Goal: Task Accomplishment & Management: Manage account settings

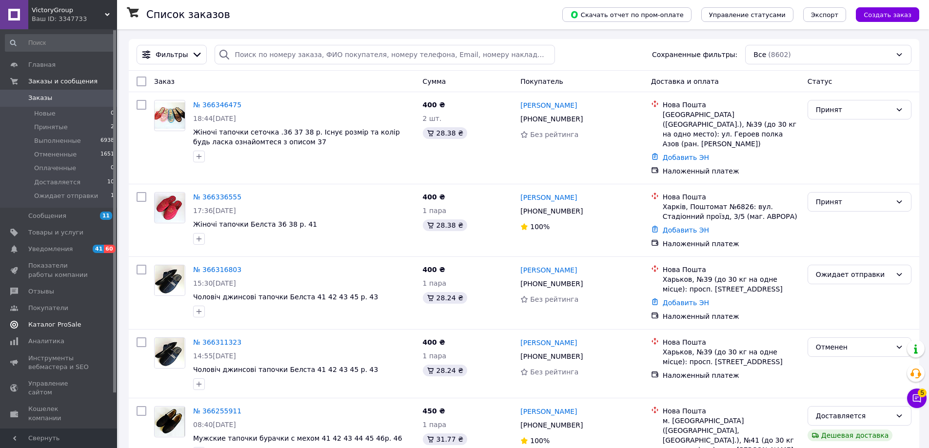
click at [53, 326] on span "Каталог ProSale" at bounding box center [54, 325] width 53 height 9
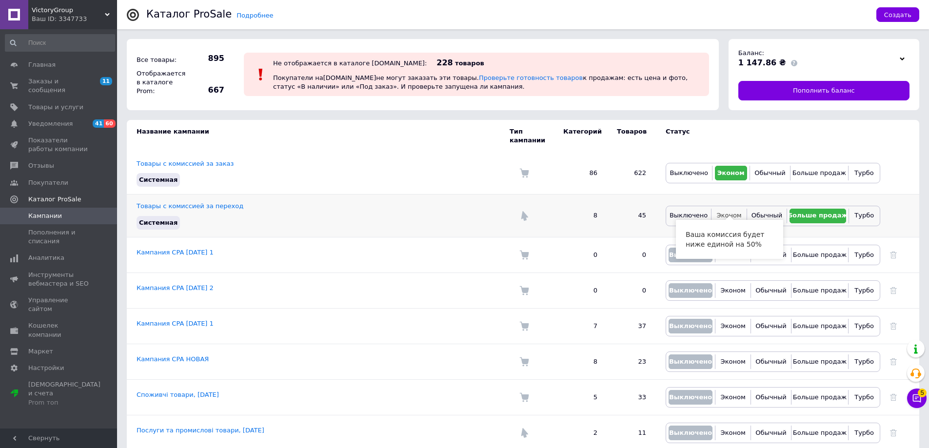
click at [725, 212] on span "Эконом" at bounding box center [729, 215] width 25 height 7
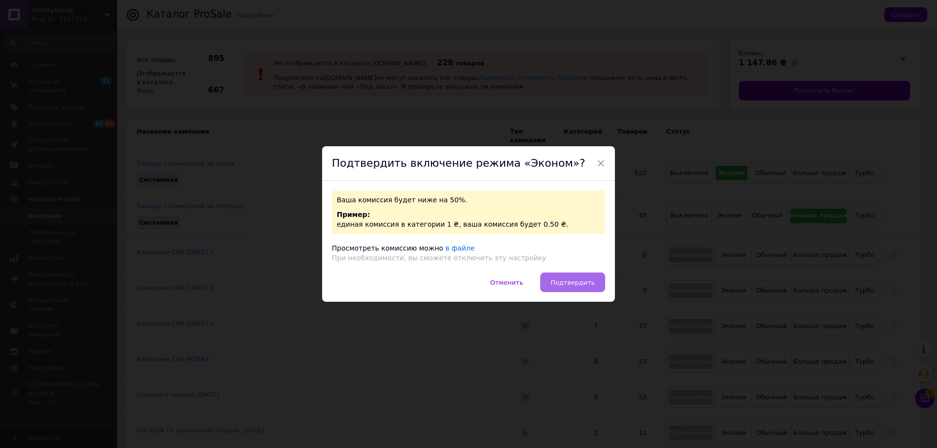
click at [575, 280] on span "Подтвердить" at bounding box center [572, 282] width 44 height 7
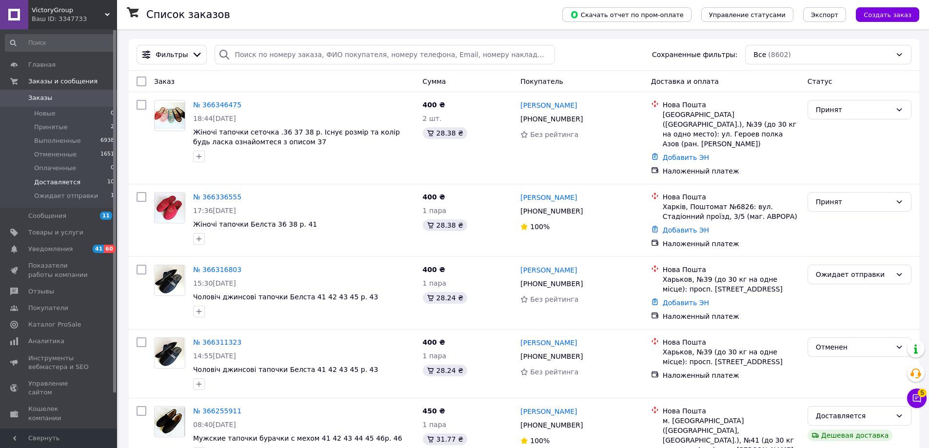
click at [61, 183] on span "Доставляется" at bounding box center [57, 182] width 46 height 9
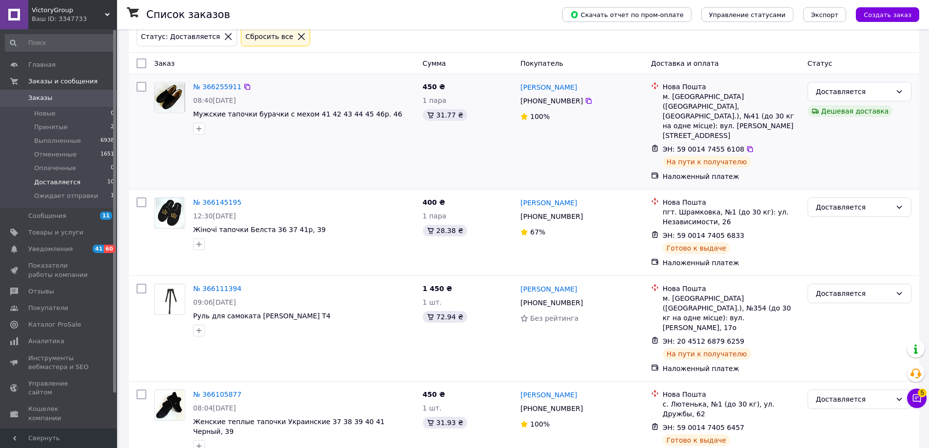
scroll to position [244, 0]
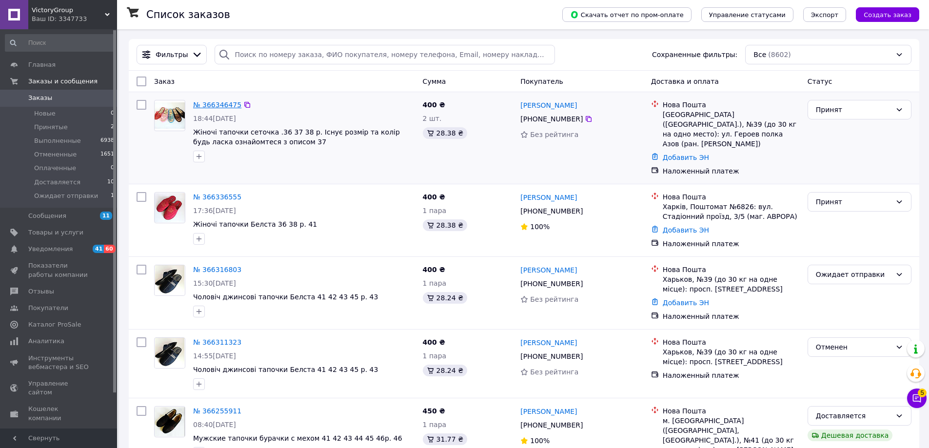
click at [221, 103] on link "№ 366346475" at bounding box center [217, 105] width 48 height 8
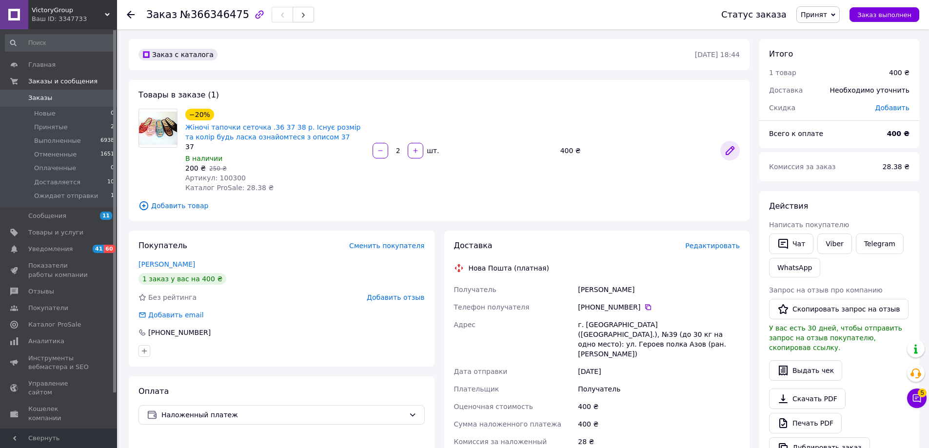
click at [730, 150] on icon at bounding box center [730, 151] width 8 height 8
click at [704, 247] on span "Редактировать" at bounding box center [712, 246] width 55 height 8
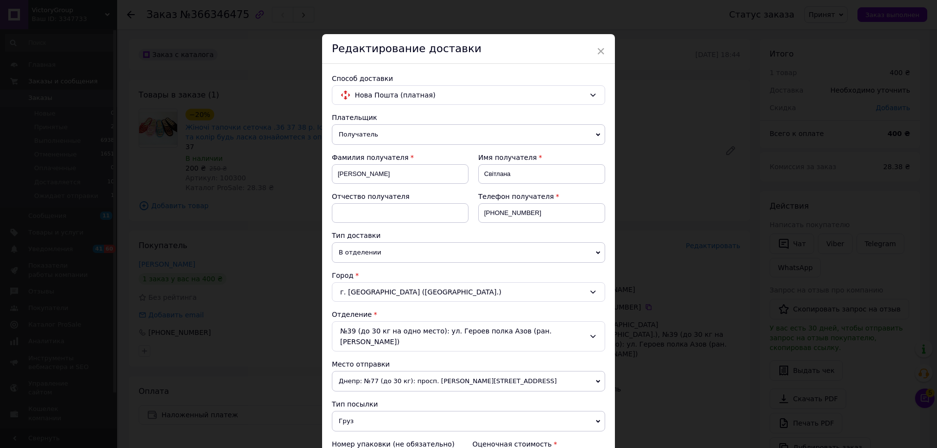
click at [662, 232] on div "× Редактирование доставки Способ доставки Нова Пошта (платная) Плательщик Получ…" at bounding box center [468, 224] width 937 height 448
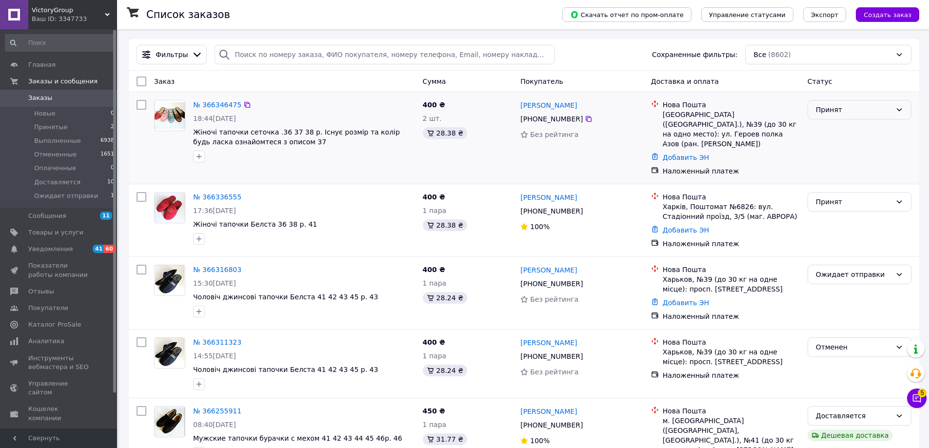
click at [861, 114] on div "Принят" at bounding box center [854, 109] width 76 height 11
click at [831, 110] on div "Принят" at bounding box center [854, 109] width 76 height 11
click at [852, 201] on li "Ожидает отправки" at bounding box center [859, 202] width 103 height 18
click at [68, 233] on span "Товары и услуги" at bounding box center [55, 232] width 55 height 9
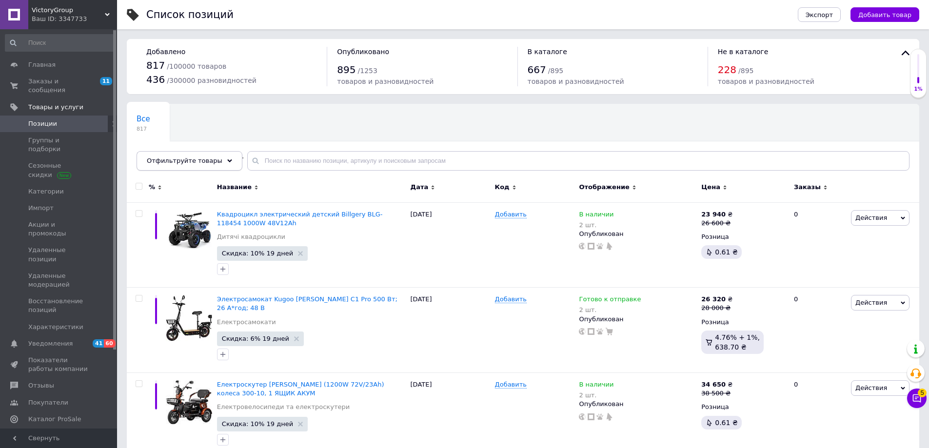
click at [167, 158] on span "Отфильтруйте товары" at bounding box center [185, 160] width 76 height 7
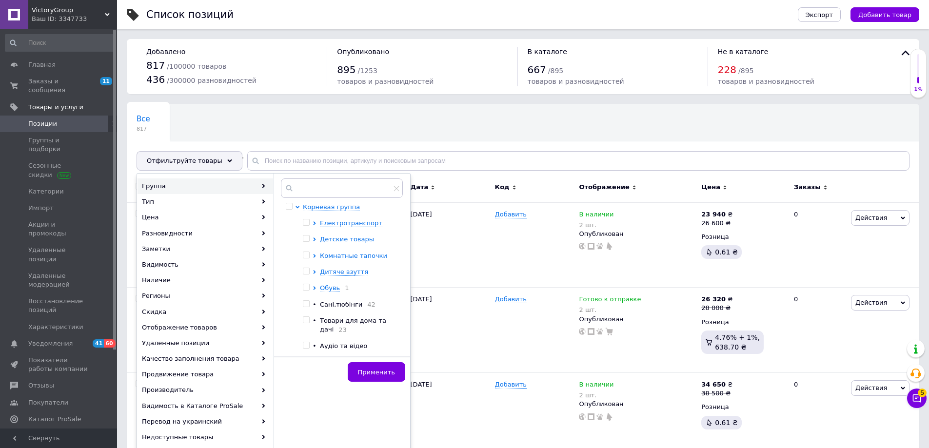
click at [343, 254] on span "Комнатные тапочки" at bounding box center [353, 255] width 67 height 7
click at [323, 270] on input "checkbox" at bounding box center [323, 271] width 6 height 6
checkbox input "true"
click at [388, 375] on span "Применить" at bounding box center [376, 372] width 37 height 7
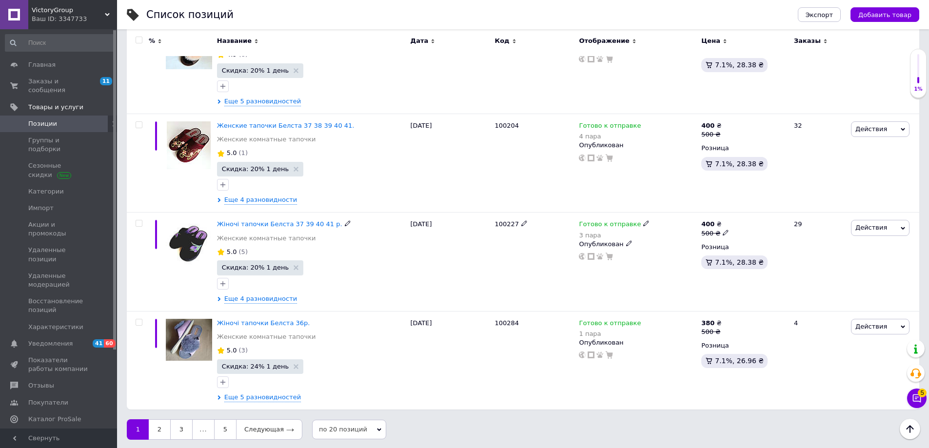
scroll to position [1760, 0]
click at [157, 429] on link "2" at bounding box center [159, 428] width 21 height 20
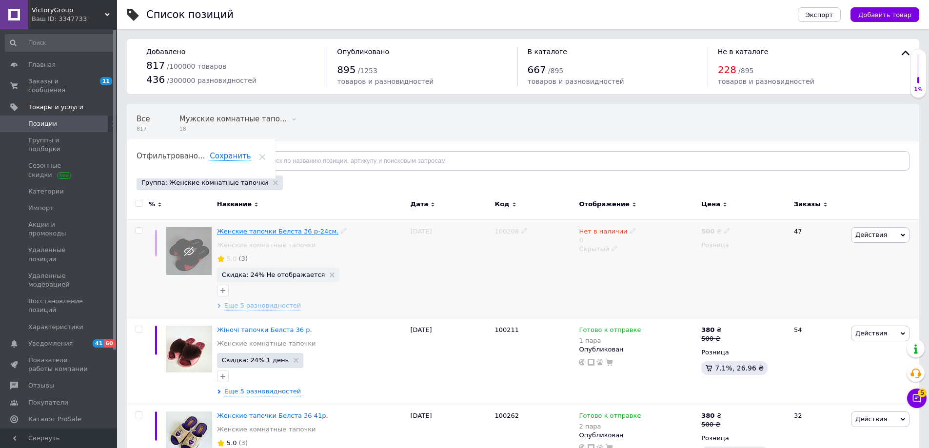
click at [264, 233] on span "Женские тапочки Белста 36 р-24см." at bounding box center [277, 231] width 121 height 7
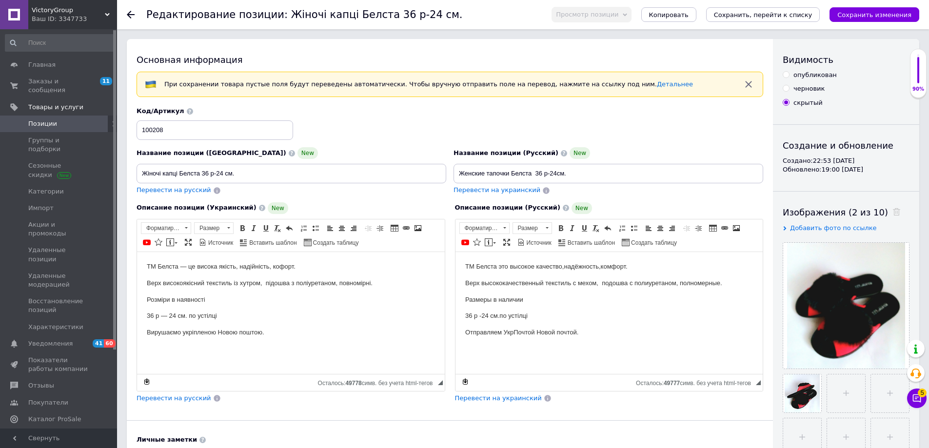
click at [784, 75] on input "опубликован" at bounding box center [786, 74] width 6 height 6
radio input "true"
click at [869, 12] on icon "Сохранить изменения" at bounding box center [875, 14] width 74 height 7
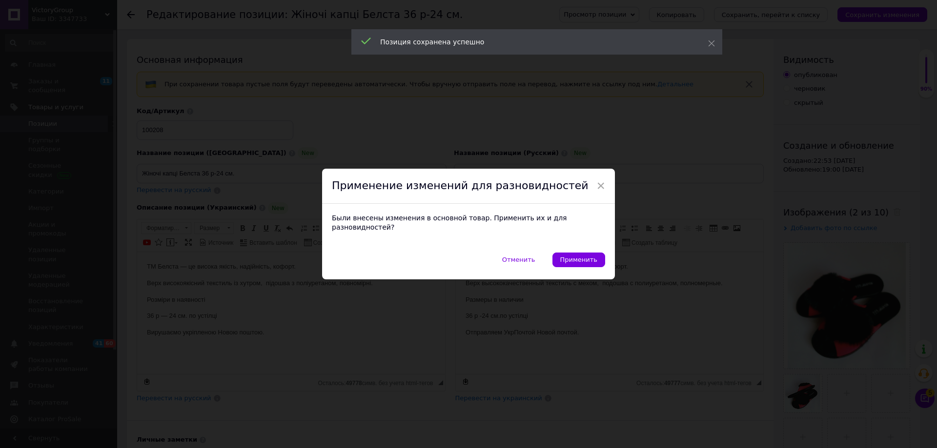
click at [657, 221] on div "× Применение изменений для разновидностей Были внесены изменения в основной тов…" at bounding box center [468, 224] width 937 height 448
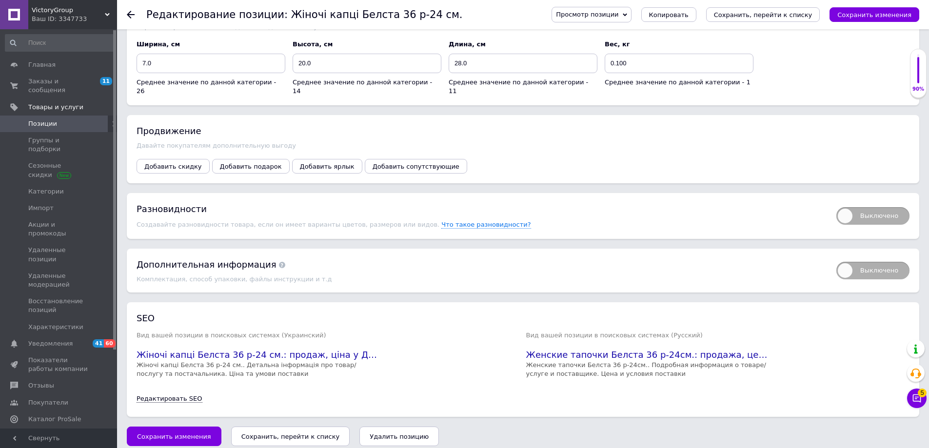
scroll to position [1189, 0]
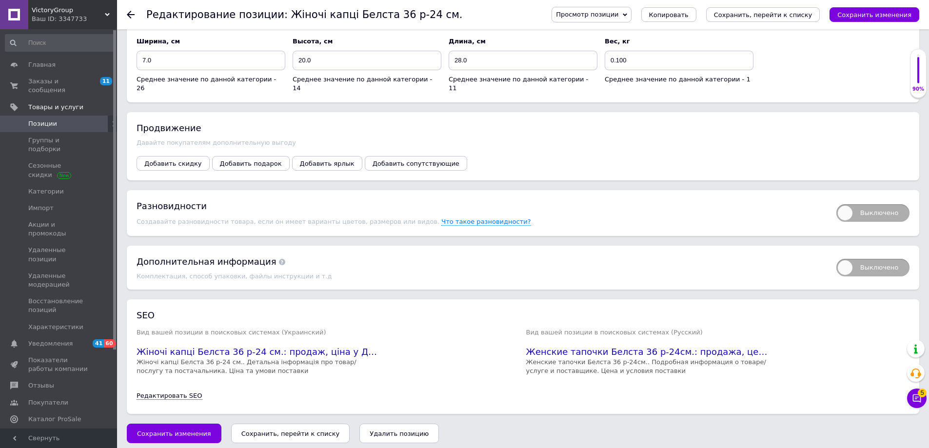
click at [865, 205] on span "Выключено" at bounding box center [873, 213] width 73 height 18
click at [837, 204] on input "Выключено" at bounding box center [833, 201] width 6 height 6
checkbox input "true"
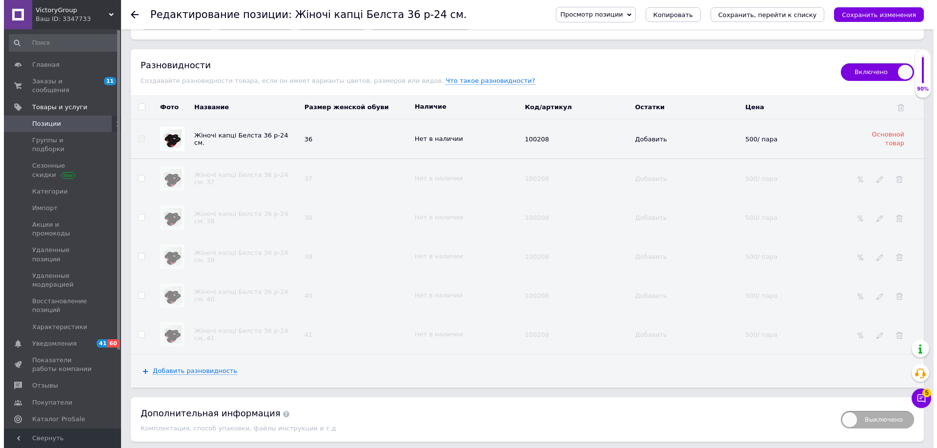
scroll to position [1335, 0]
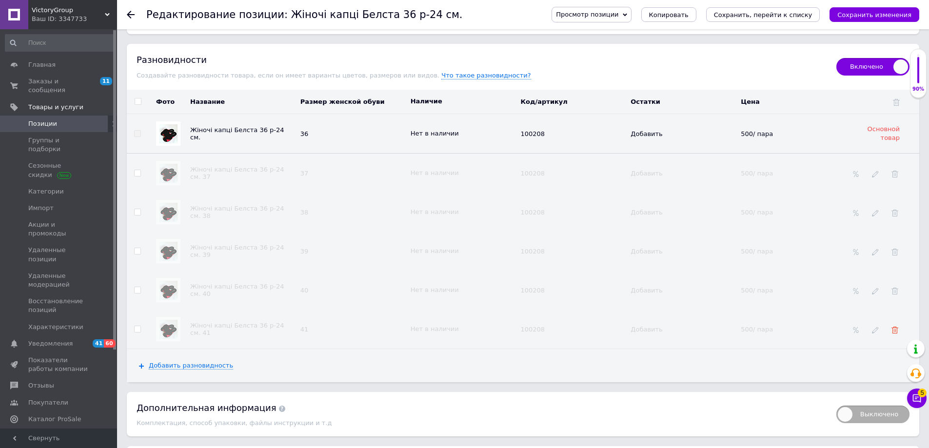
click at [894, 327] on use at bounding box center [895, 330] width 7 height 7
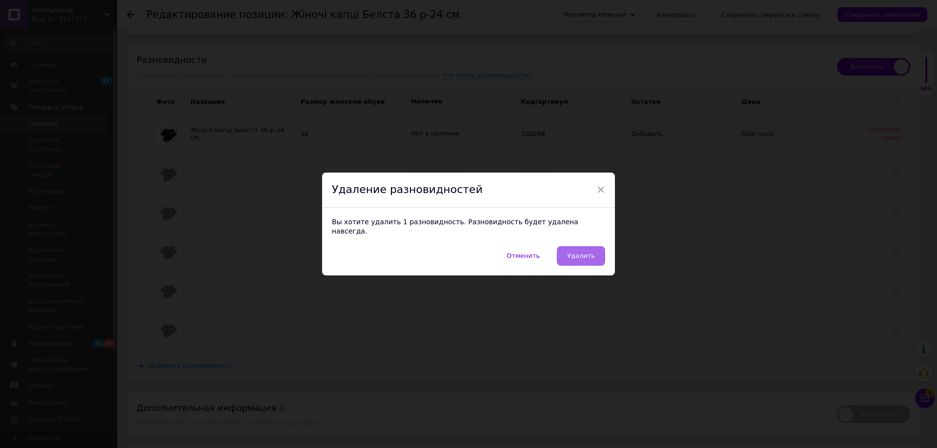
click at [568, 246] on button "Удалить" at bounding box center [581, 256] width 48 height 20
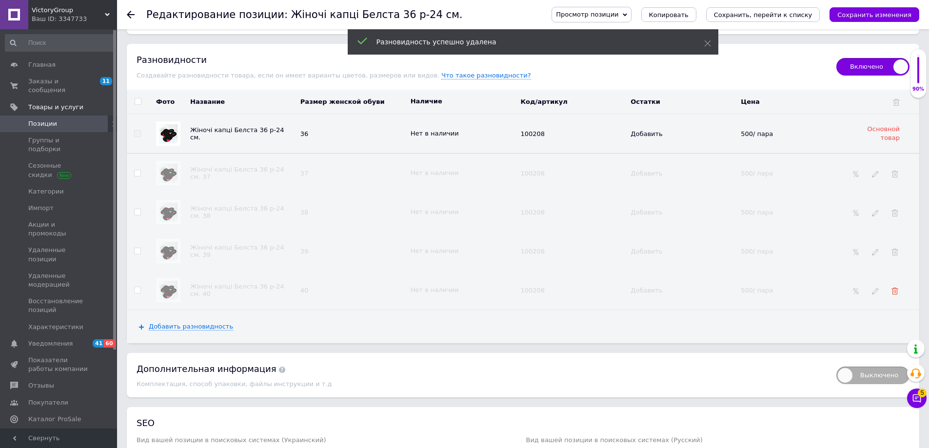
click at [894, 288] on icon at bounding box center [895, 291] width 7 height 7
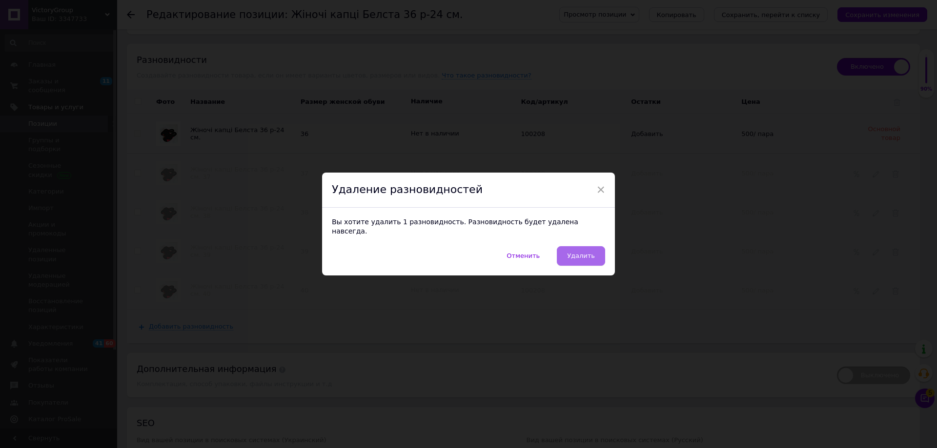
click at [583, 252] on span "Удалить" at bounding box center [581, 255] width 28 height 7
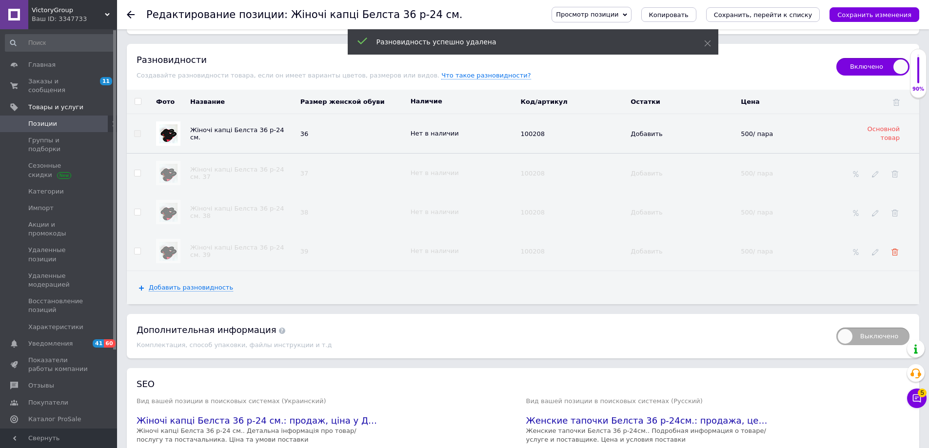
click at [896, 249] on use at bounding box center [895, 252] width 7 height 7
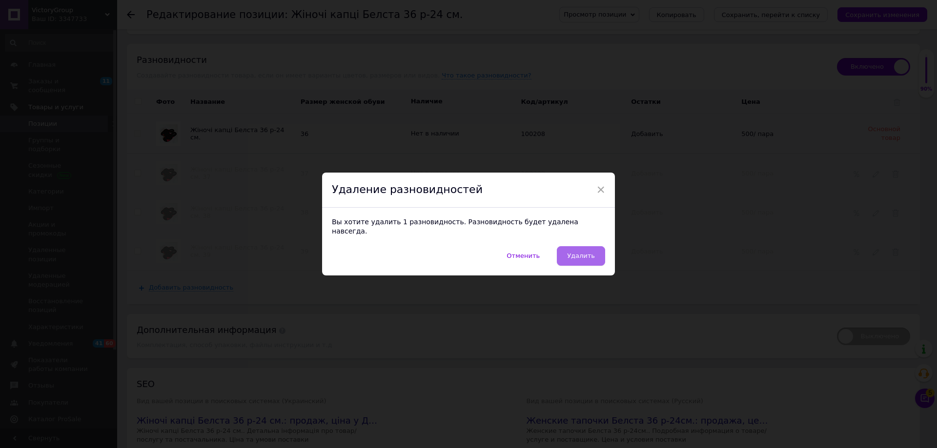
click at [572, 246] on button "Удалить" at bounding box center [581, 256] width 48 height 20
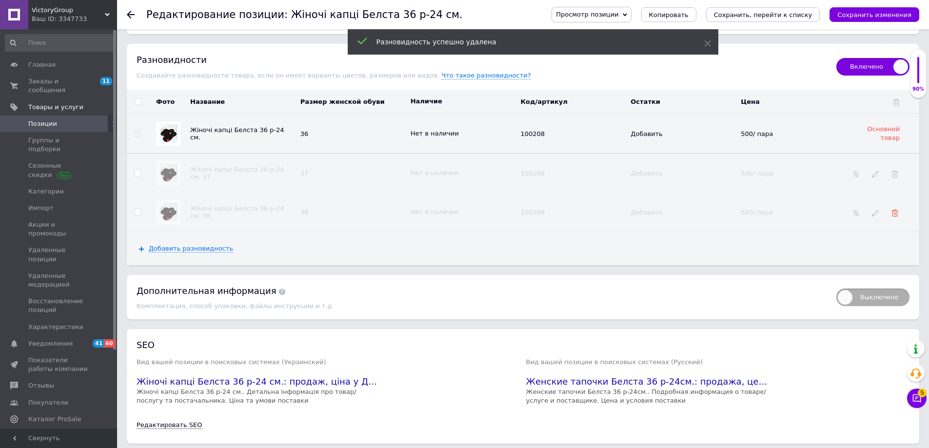
click at [893, 210] on use at bounding box center [895, 213] width 7 height 7
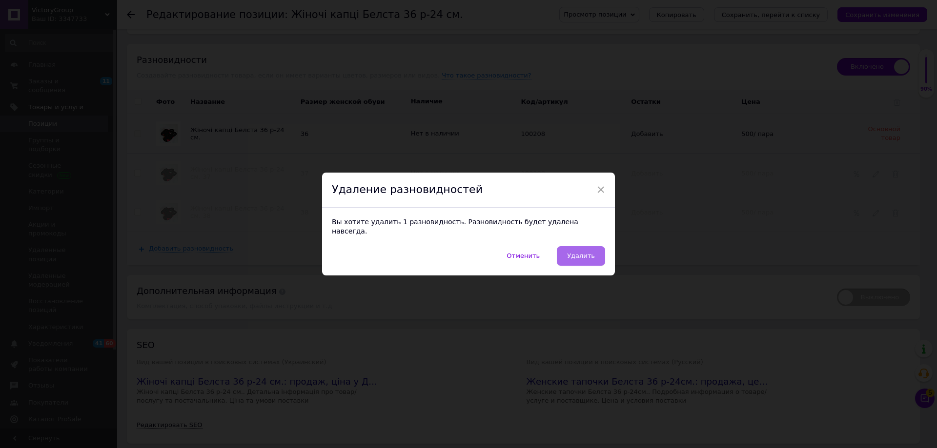
click at [587, 252] on span "Удалить" at bounding box center [581, 255] width 28 height 7
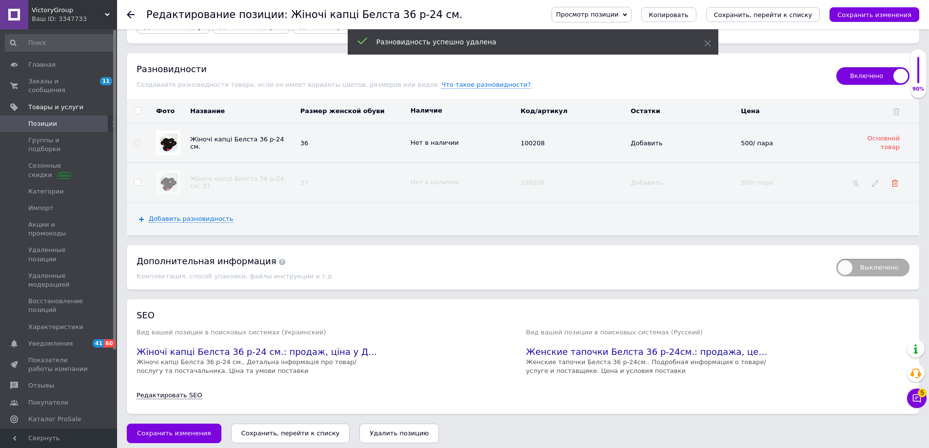
click at [895, 180] on use at bounding box center [895, 183] width 7 height 7
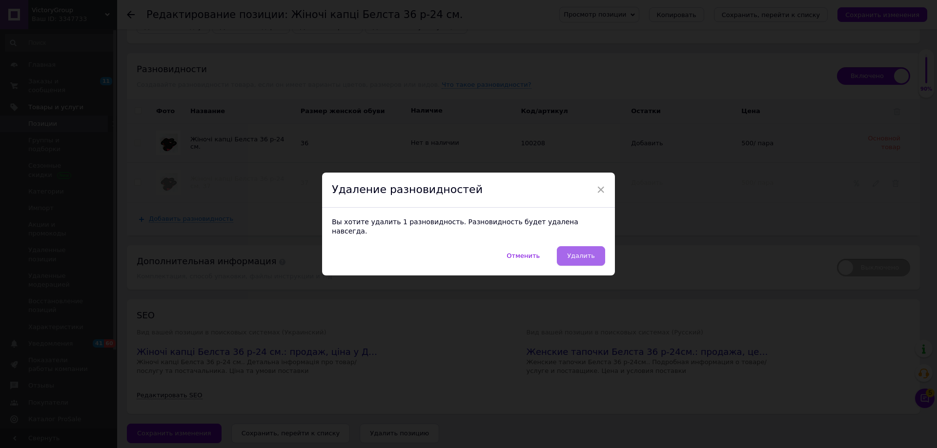
click at [587, 246] on button "Удалить" at bounding box center [581, 256] width 48 height 20
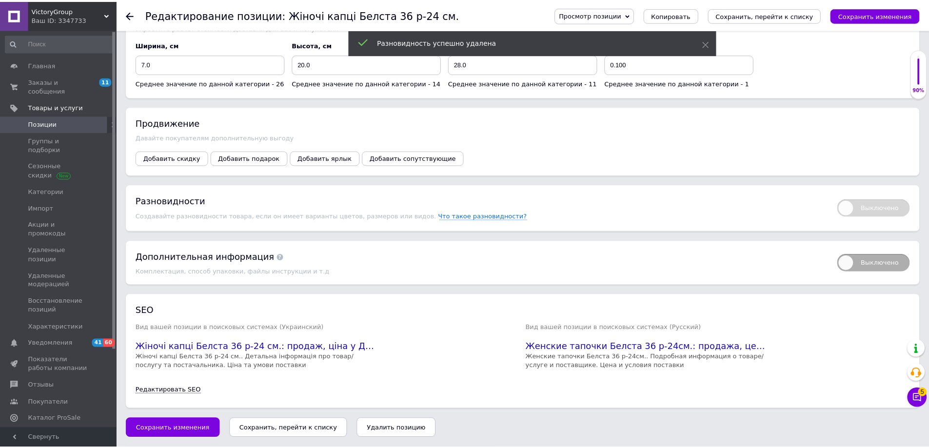
scroll to position [1189, 0]
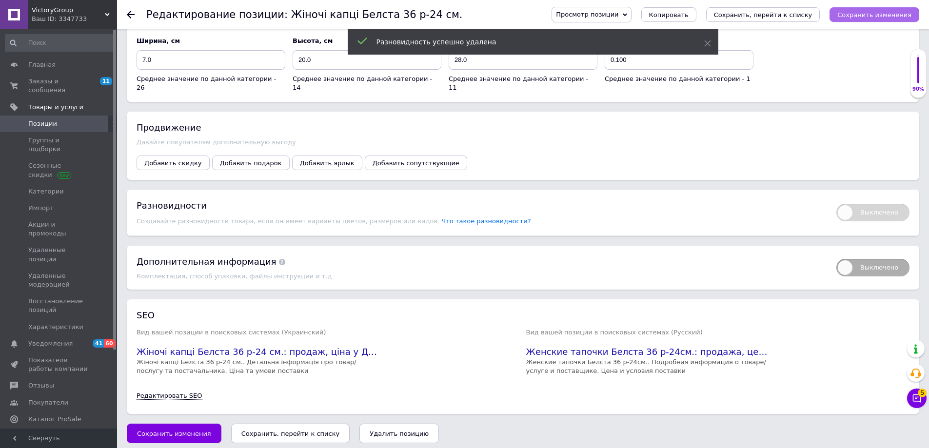
click at [877, 13] on icon "Сохранить изменения" at bounding box center [875, 14] width 74 height 7
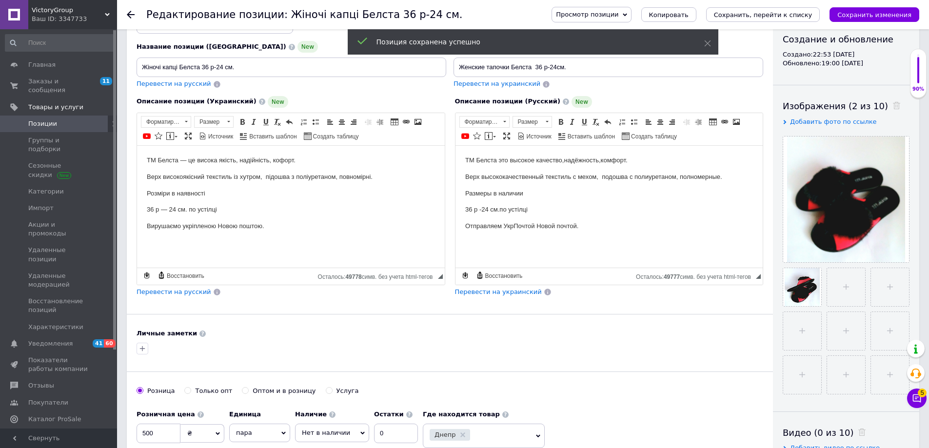
scroll to position [0, 0]
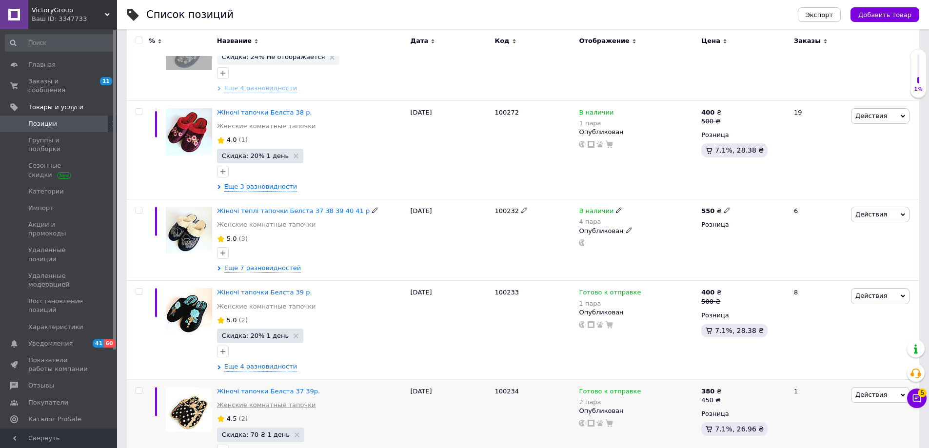
scroll to position [683, 0]
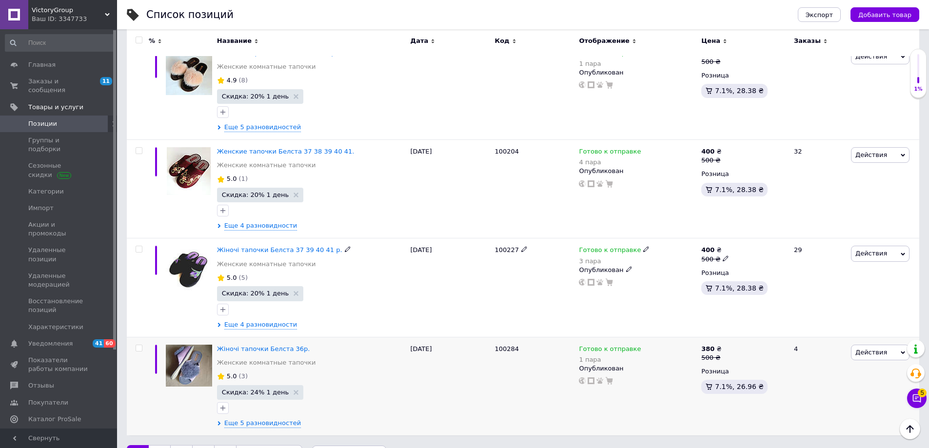
scroll to position [1760, 0]
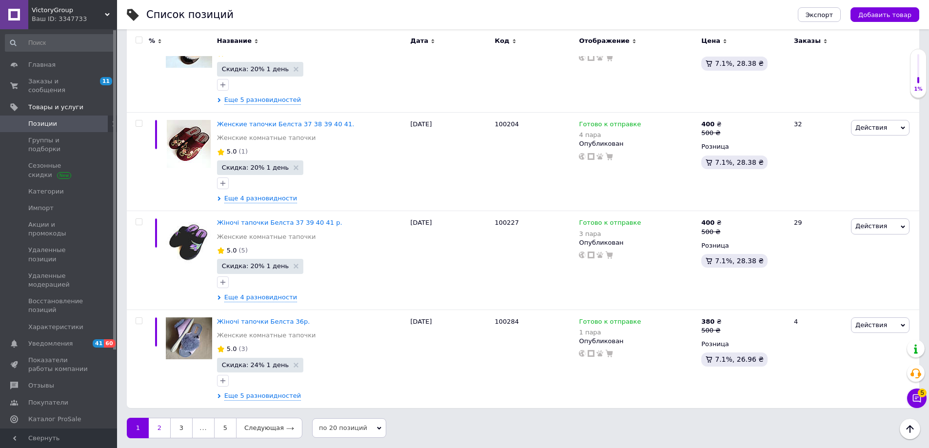
click at [156, 423] on link "2" at bounding box center [159, 428] width 21 height 20
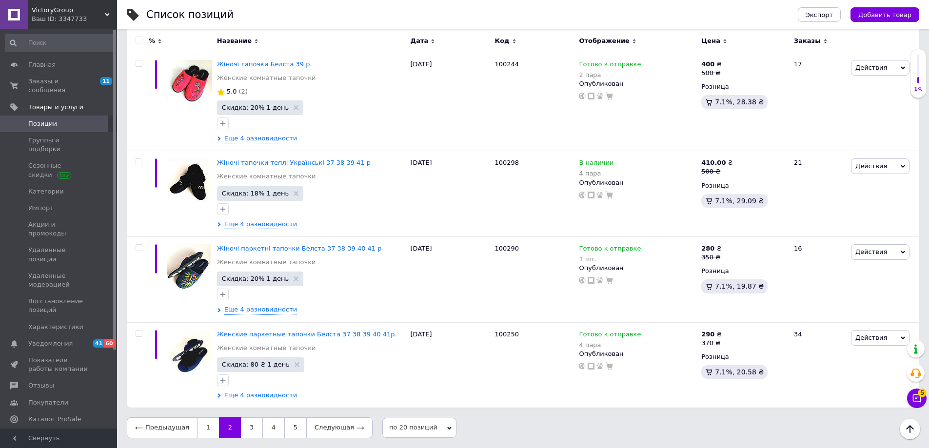
scroll to position [1678, 0]
click at [340, 249] on span "Жіночі паркетні тапочки Белста 37 38 39 40 41 р" at bounding box center [299, 248] width 165 height 7
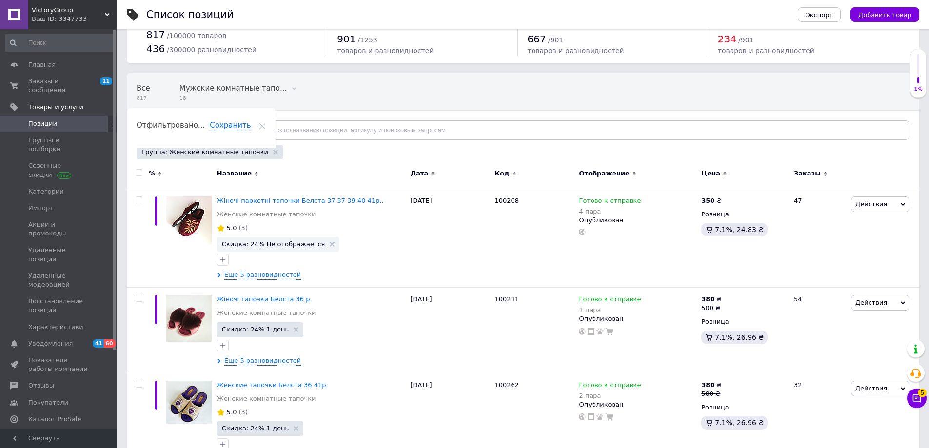
scroll to position [49, 0]
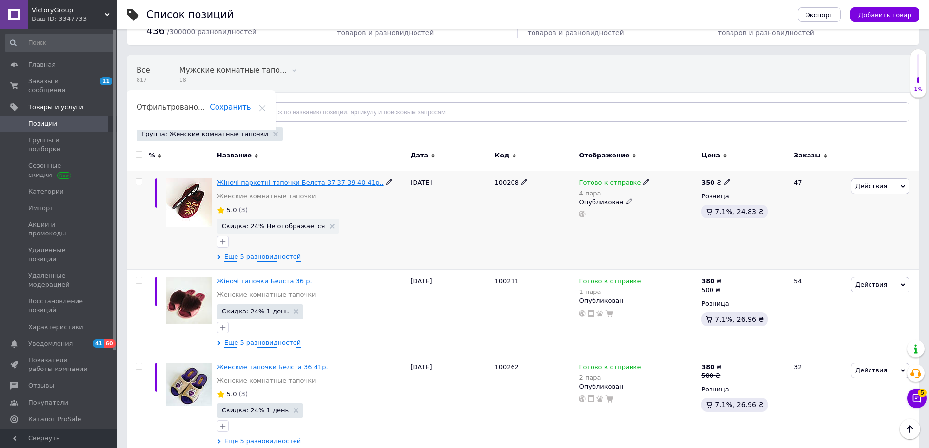
click at [322, 180] on span "Жіночі паркетні тапочки Белста 37 37 39 40 41р.." at bounding box center [300, 182] width 167 height 7
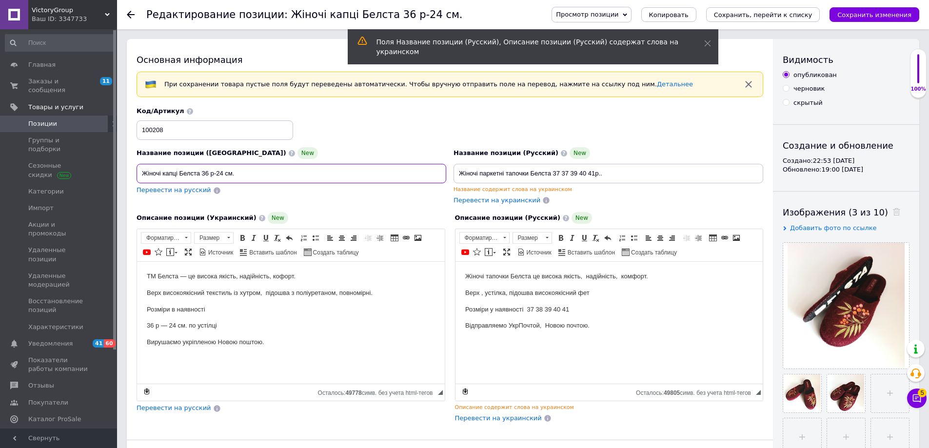
click at [235, 174] on input "Жіночі капці Белста 36 р-24 см." at bounding box center [292, 174] width 310 height 20
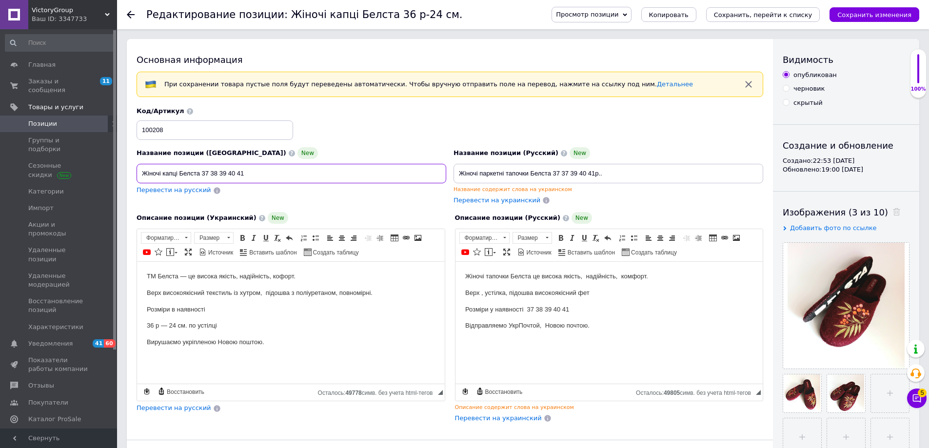
type input "Жіночі капці Белста 37 38 39 40 41"
click at [219, 324] on p "36 р — 24 см. по устілці" at bounding box center [291, 326] width 288 height 10
click at [260, 293] on p "Верх високоякісний текстиль із хутром, підошва з поліуретаном, повномірні." at bounding box center [291, 293] width 288 height 10
click at [337, 293] on p "Верх високоякісний те, підошва з поліуретаном, повномірні." at bounding box center [291, 293] width 288 height 10
click at [160, 293] on p "Верх високоякісний фетр" at bounding box center [291, 293] width 288 height 10
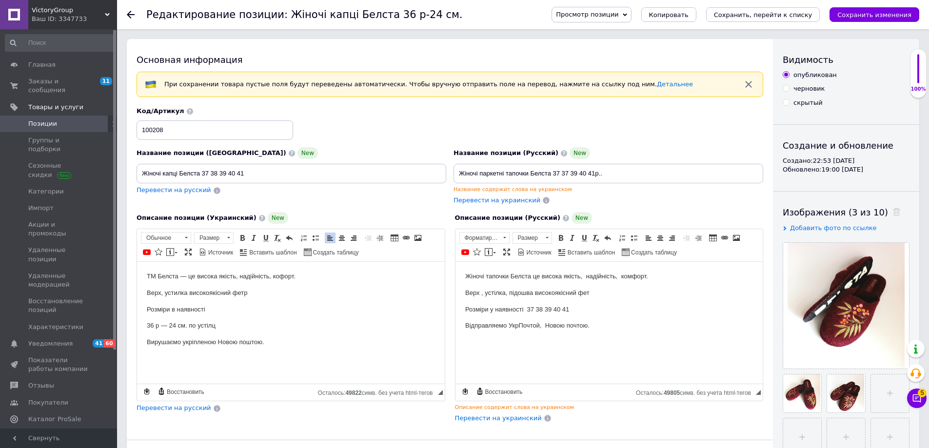
click at [221, 325] on p "36 р — 24 см. по устілц" at bounding box center [291, 326] width 288 height 10
click at [145, 324] on html "ТМ Белста — це висока якість, надійність, кофорт. Верх, устилка високоякісний ф…" at bounding box center [291, 342] width 308 height 161
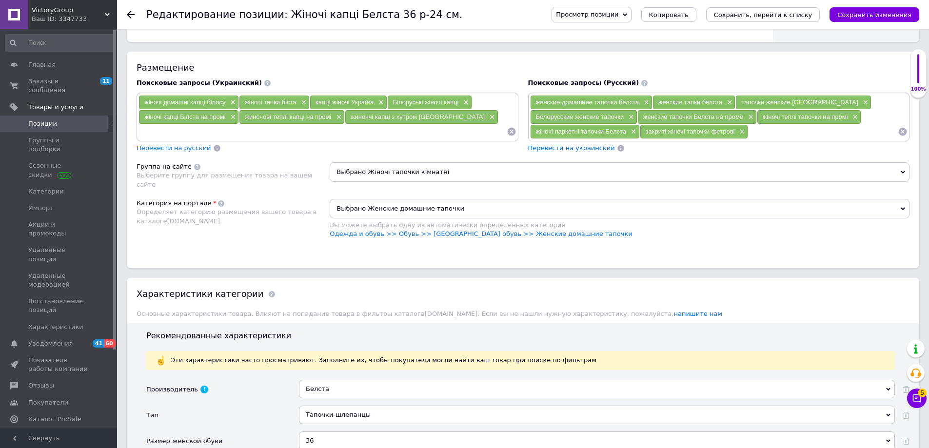
scroll to position [732, 0]
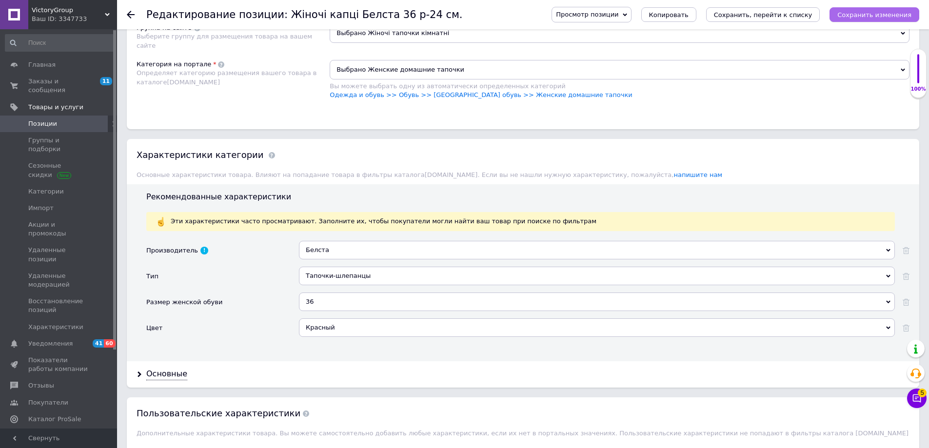
click at [875, 14] on icon "Сохранить изменения" at bounding box center [875, 14] width 74 height 7
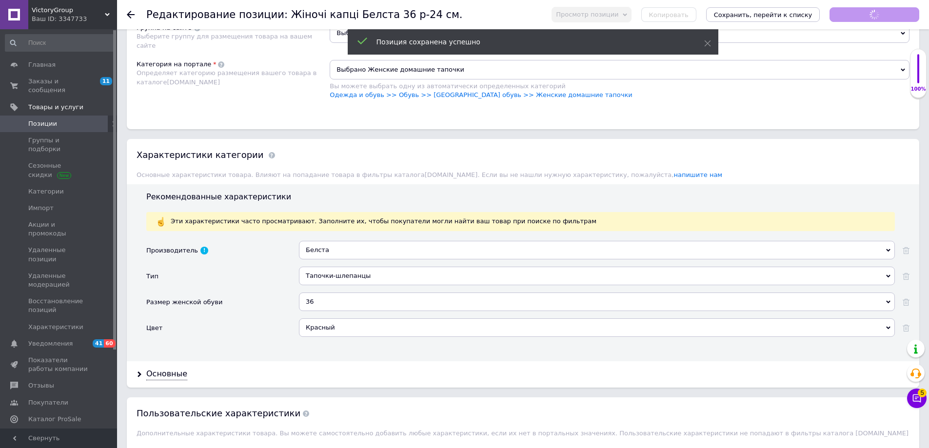
scroll to position [0, 0]
click at [321, 299] on div "36" at bounding box center [597, 302] width 596 height 19
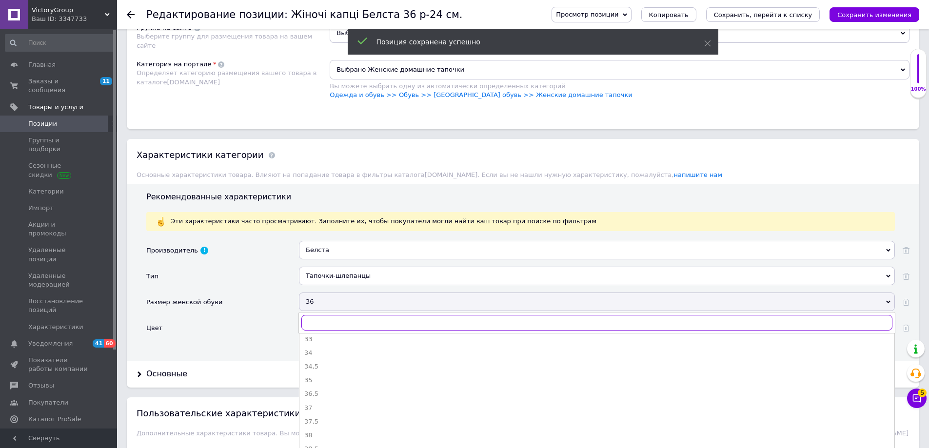
scroll to position [49, 0]
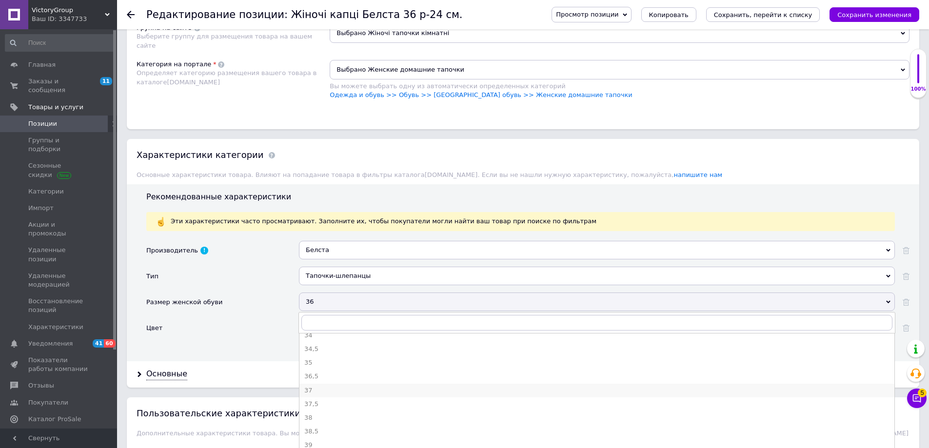
click at [310, 392] on div "37" at bounding box center [596, 390] width 585 height 9
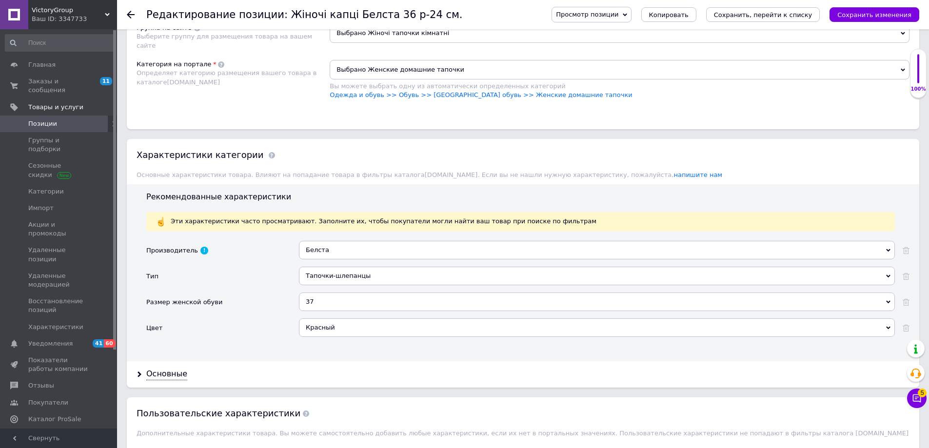
click at [314, 327] on div "Красный" at bounding box center [597, 328] width 596 height 19
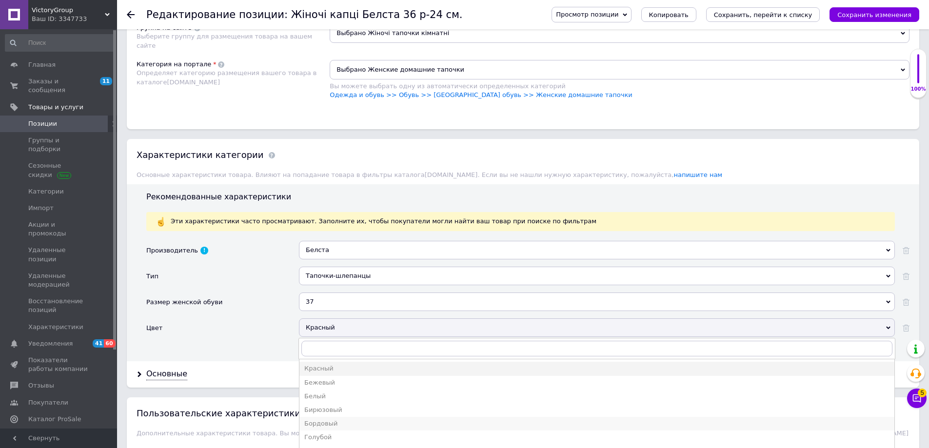
click at [328, 425] on div "Бордовый" at bounding box center [596, 424] width 585 height 9
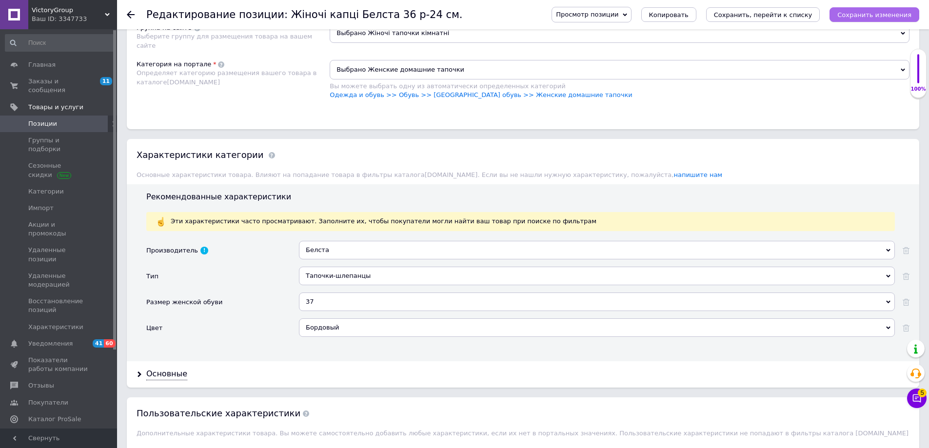
click at [862, 9] on button "Сохранить изменения" at bounding box center [875, 14] width 90 height 15
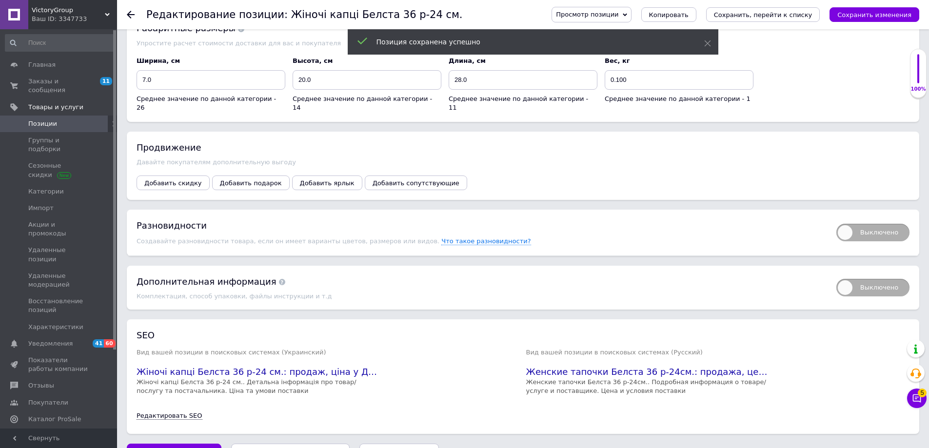
scroll to position [1221, 0]
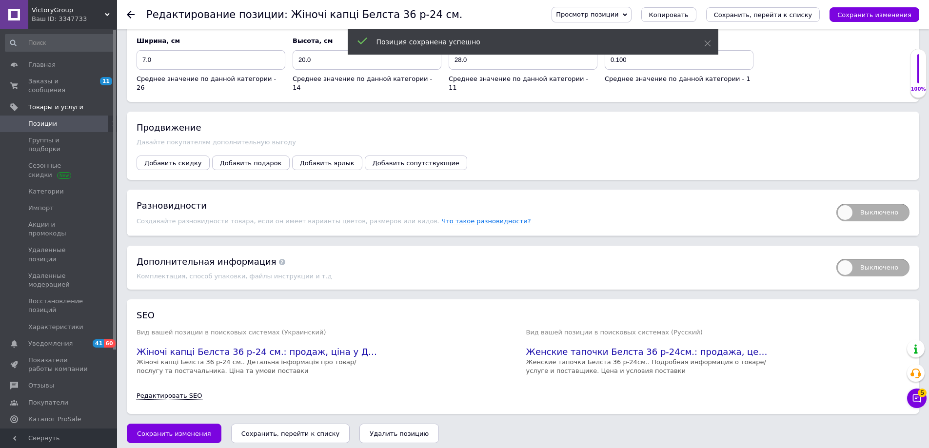
click at [889, 204] on span "Выключено" at bounding box center [873, 213] width 73 height 18
click at [837, 200] on input "Выключено" at bounding box center [833, 201] width 6 height 6
checkbox input "true"
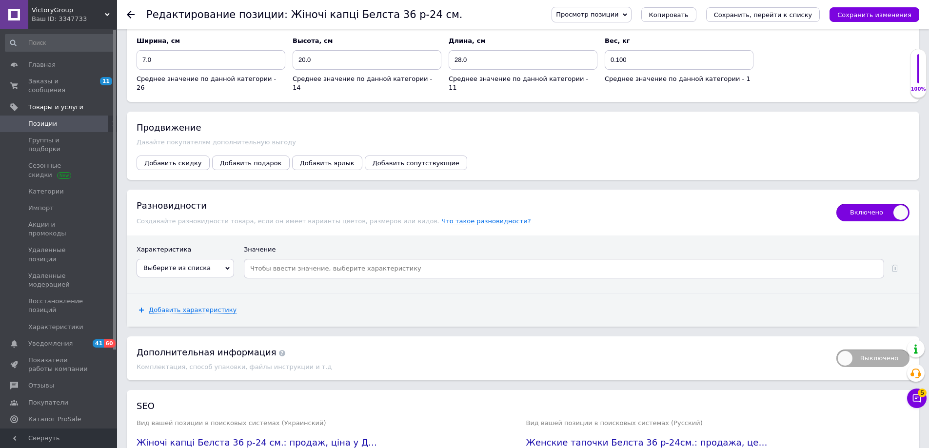
click at [191, 264] on span "Выберите из списка" at bounding box center [176, 267] width 67 height 7
click at [181, 323] on li "Размер женской обуви" at bounding box center [185, 330] width 97 height 14
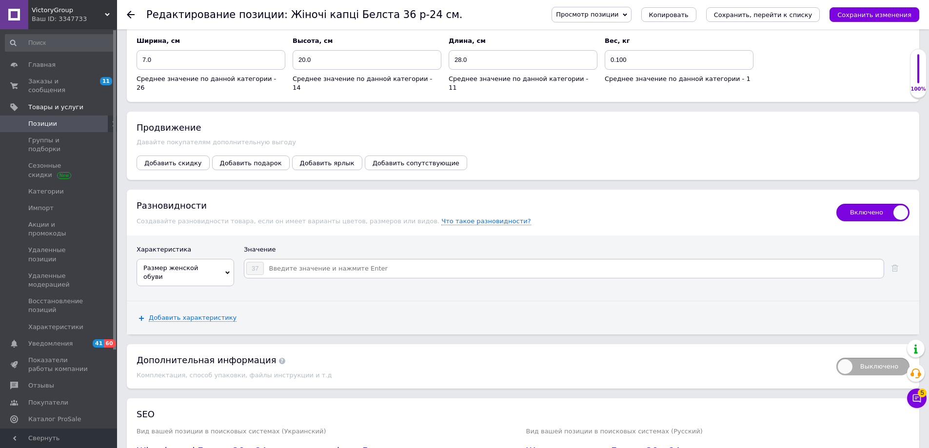
click at [276, 263] on input at bounding box center [573, 268] width 618 height 15
type input "38"
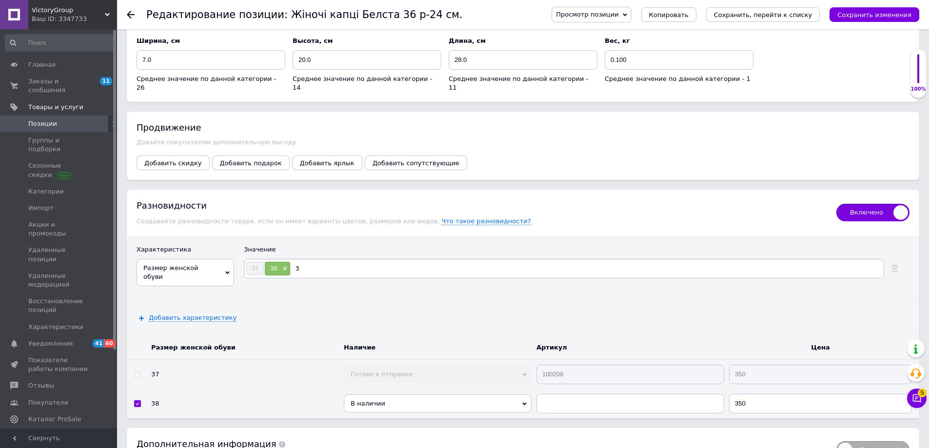
type input "39"
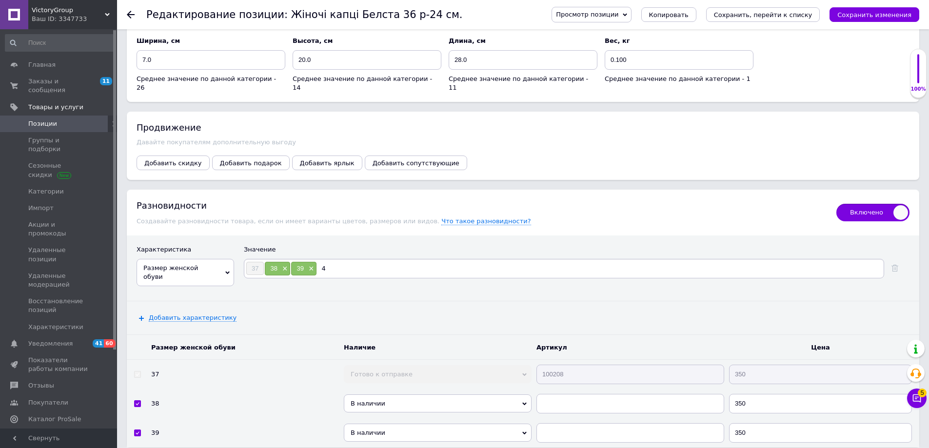
type input "40"
type input "41"
click at [869, 15] on icon "Сохранить изменения" at bounding box center [875, 14] width 74 height 7
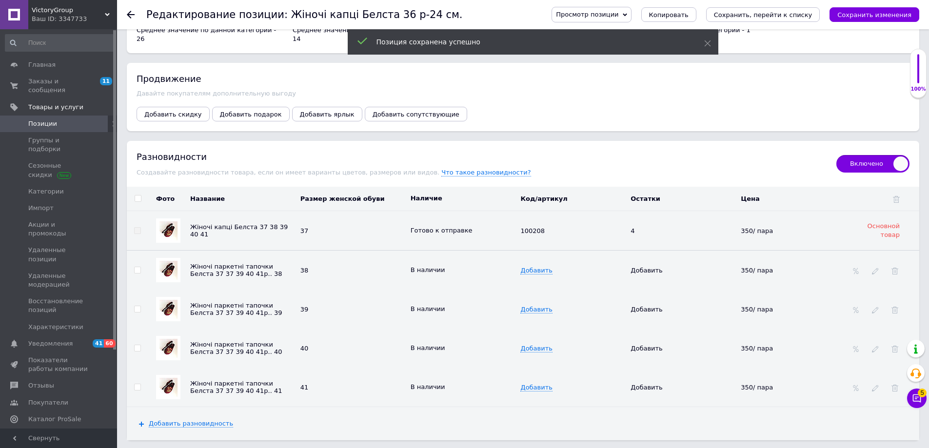
scroll to position [1318, 0]
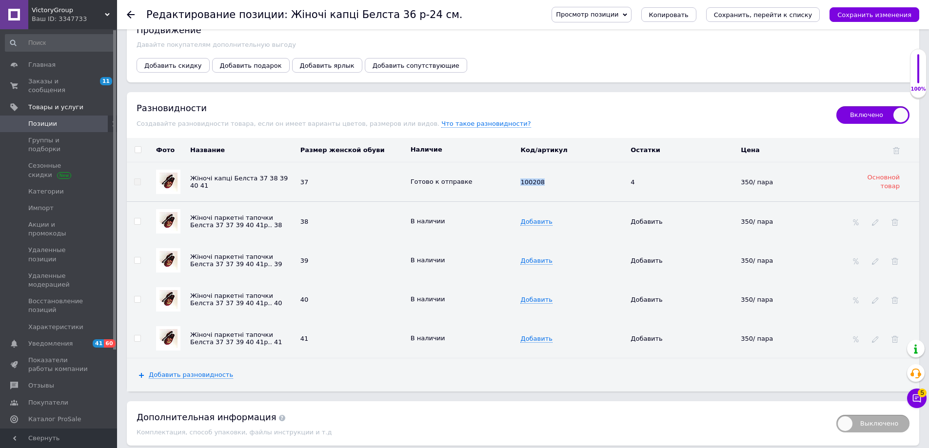
drag, startPoint x: 518, startPoint y: 171, endPoint x: 535, endPoint y: 180, distance: 19.6
click at [557, 176] on tr "Жіночі капці Белста 37 38 39 40 41 37 Готово к отправке 100208 4 350/ пара Осно…" at bounding box center [523, 182] width 793 height 40
copy tr "Готово к отправке 100208"
click at [531, 218] on span "Добавить" at bounding box center [537, 222] width 32 height 8
type input "100208"
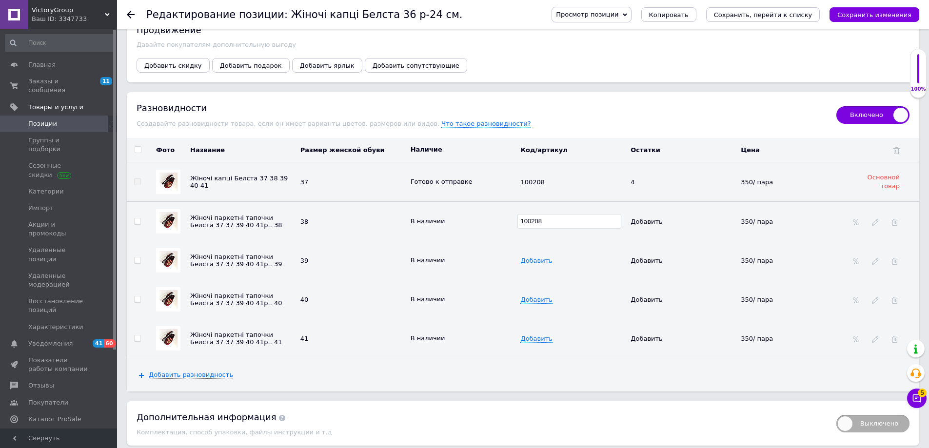
click at [525, 257] on span "Добавить" at bounding box center [537, 261] width 32 height 8
type input "100208"
click at [524, 296] on span "Добавить" at bounding box center [537, 300] width 32 height 8
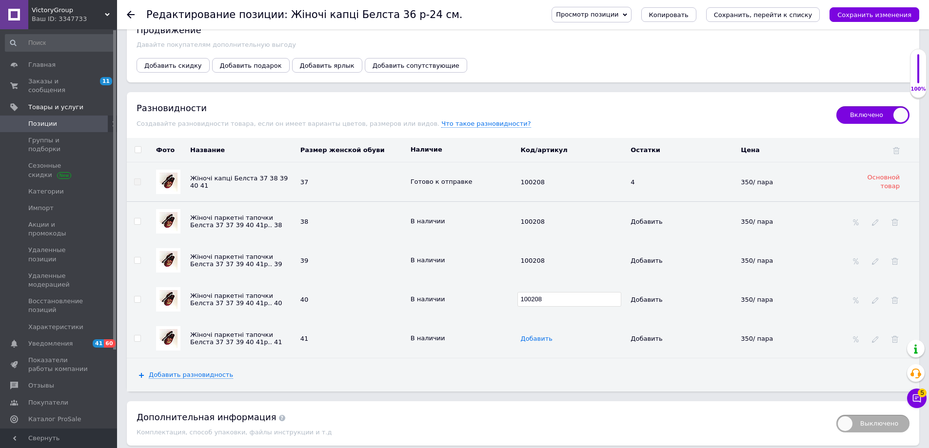
type input "100208"
click at [528, 335] on span "Добавить" at bounding box center [537, 339] width 32 height 8
type input "100208"
click at [860, 13] on icon "Сохранить изменения" at bounding box center [875, 14] width 74 height 7
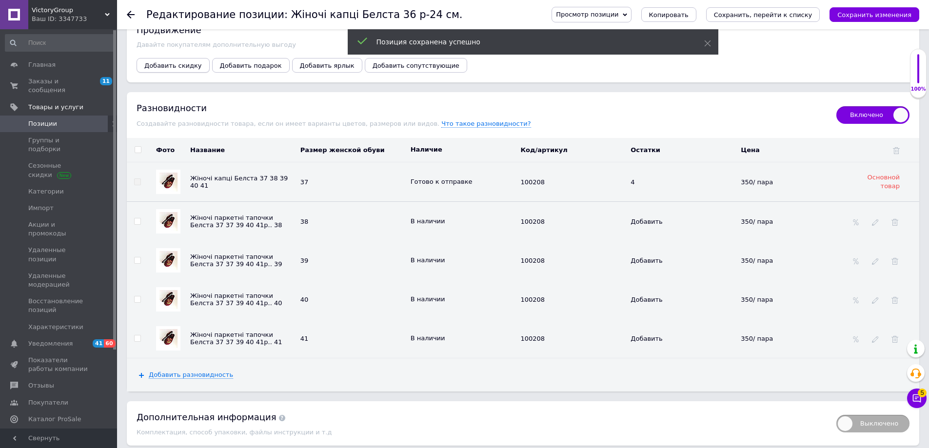
click at [185, 62] on span "Добавить скидку" at bounding box center [173, 65] width 58 height 7
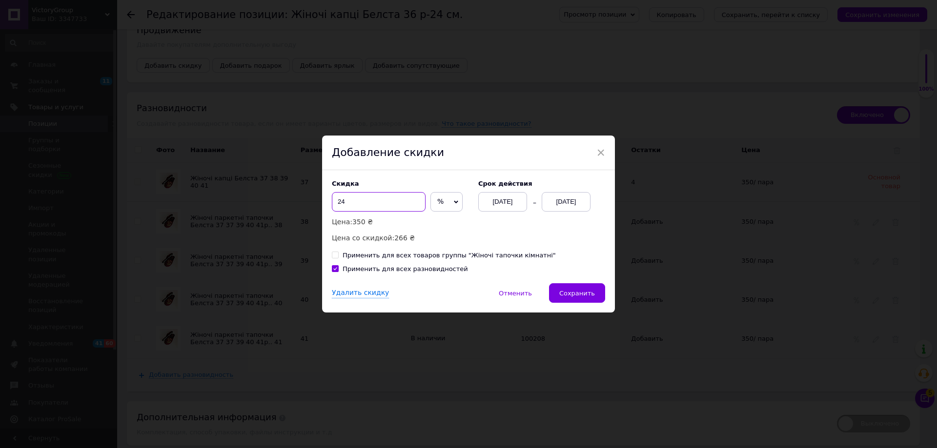
click at [349, 196] on input "24" at bounding box center [379, 202] width 94 height 20
type input "20"
click at [566, 292] on span "Сохранить" at bounding box center [577, 293] width 36 height 7
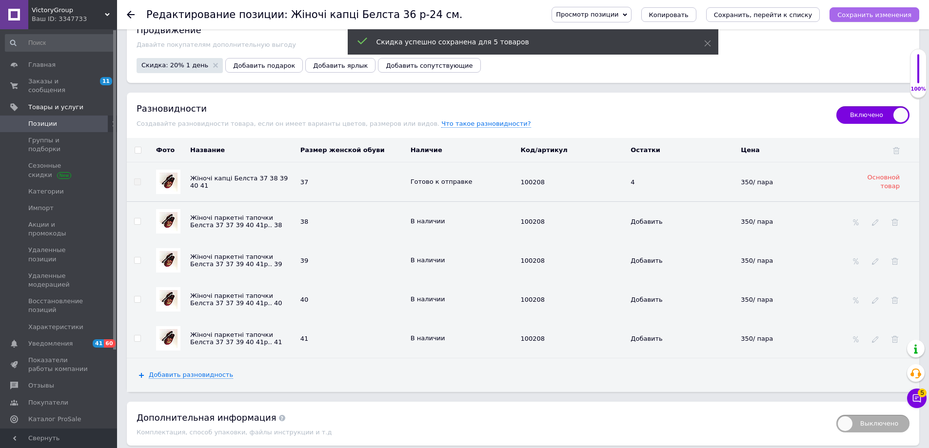
click at [878, 8] on button "Сохранить изменения" at bounding box center [875, 14] width 90 height 15
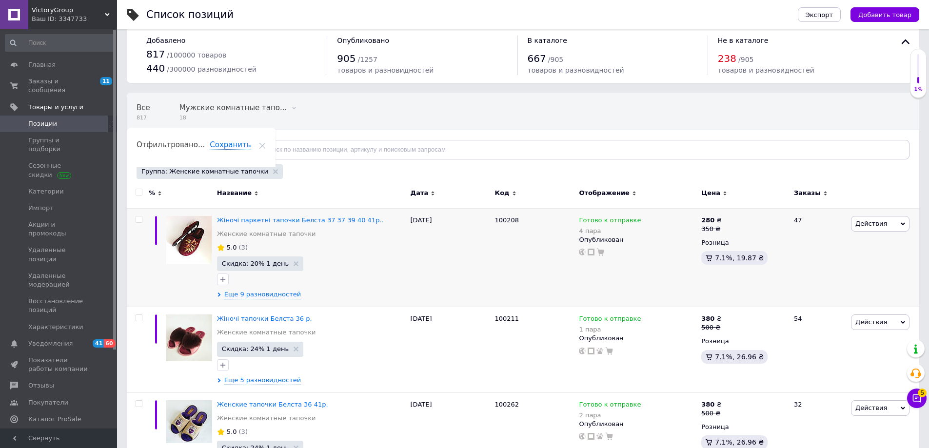
scroll to position [49, 0]
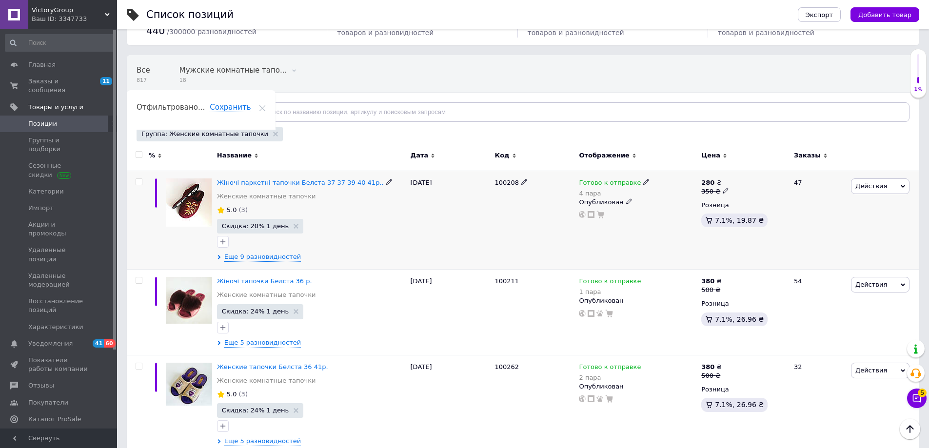
click at [866, 182] on span "Действия" at bounding box center [872, 185] width 32 height 7
click at [851, 219] on li "Поднять в начало группы" at bounding box center [840, 219] width 139 height 14
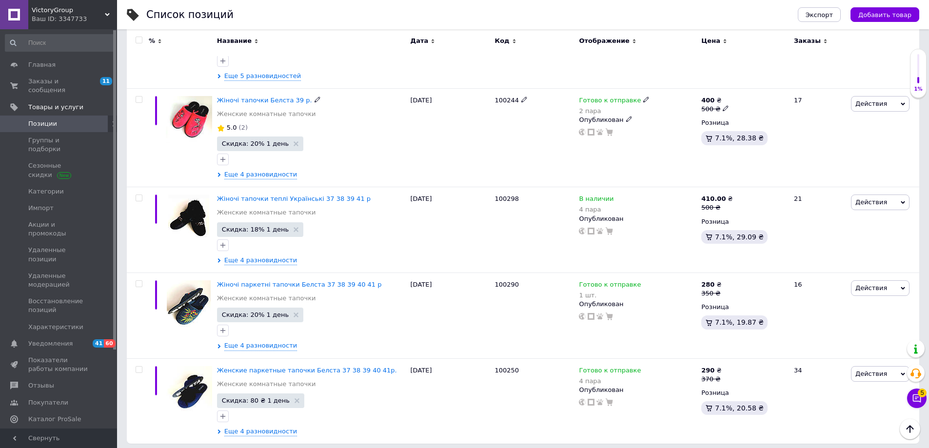
scroll to position [1678, 0]
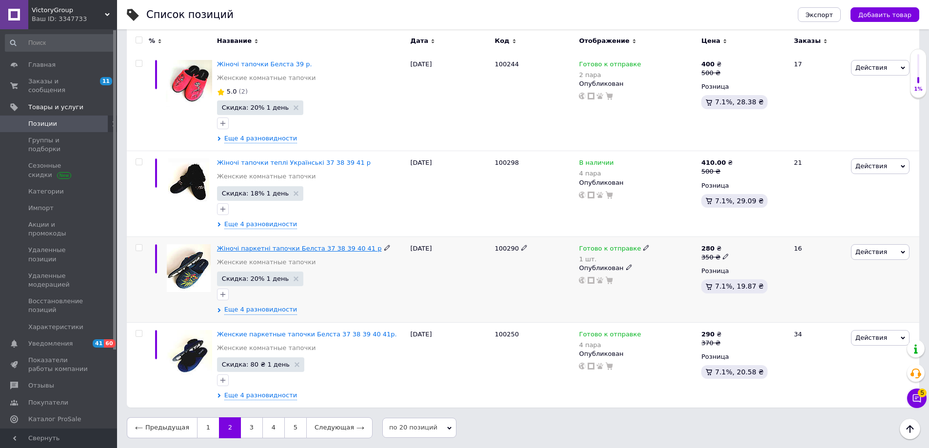
click at [257, 247] on span "Жіночі паркетні тапочки Белста 37 38 39 40 41 р" at bounding box center [299, 248] width 165 height 7
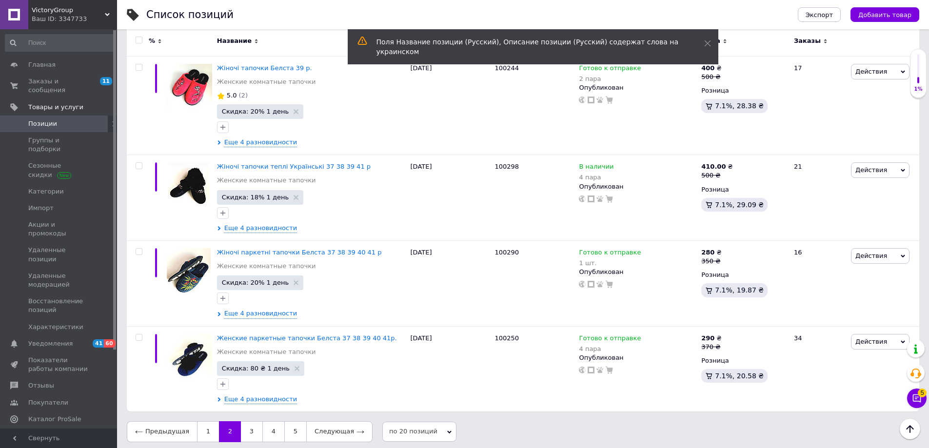
scroll to position [1678, 0]
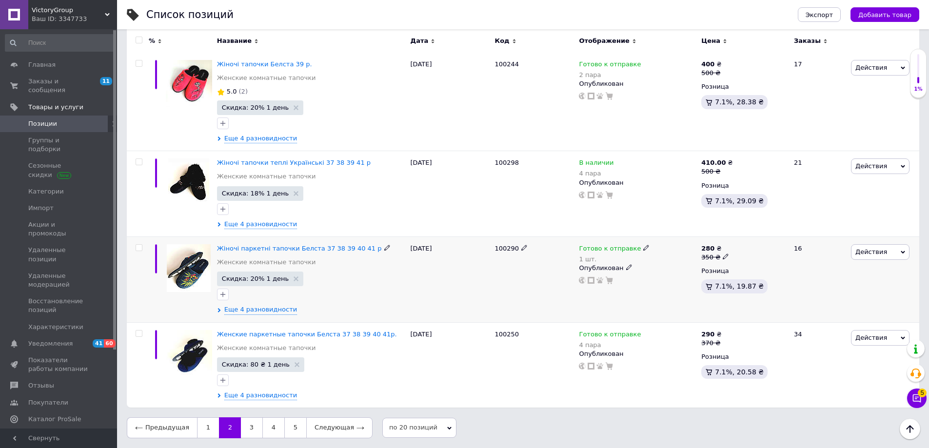
click at [866, 250] on span "Действия" at bounding box center [872, 251] width 32 height 7
click at [830, 285] on li "Поднять в начало группы" at bounding box center [840, 285] width 139 height 14
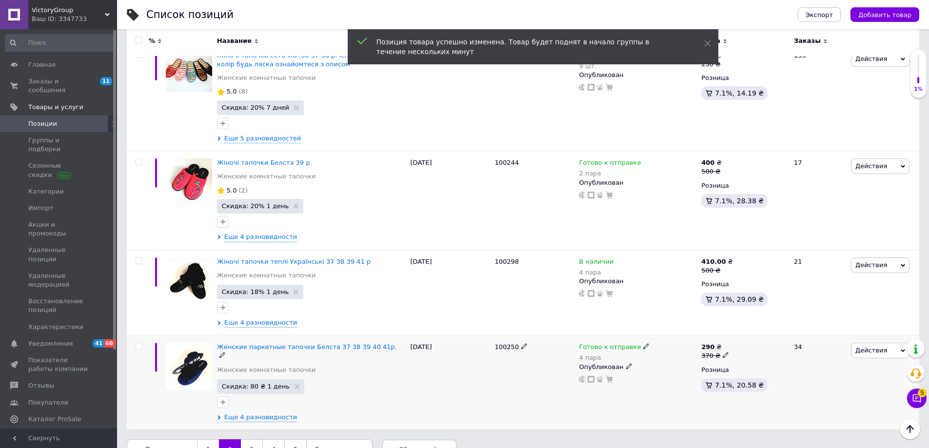
scroll to position [1691, 0]
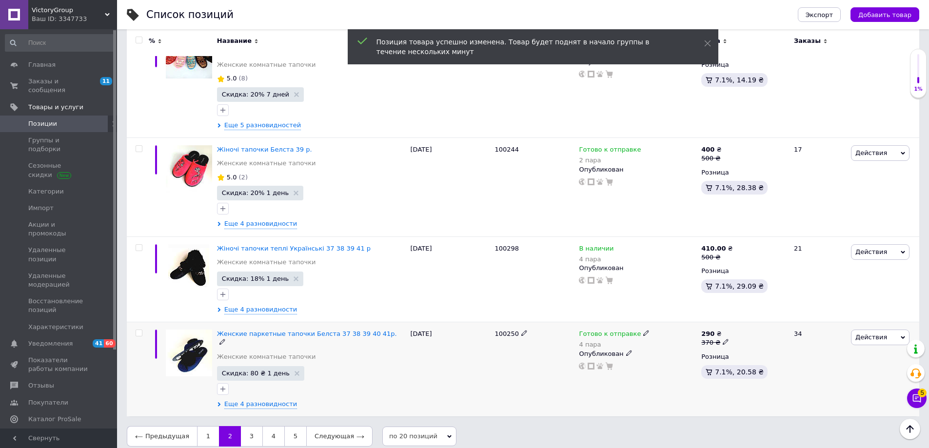
click at [868, 336] on span "Действия" at bounding box center [872, 337] width 32 height 7
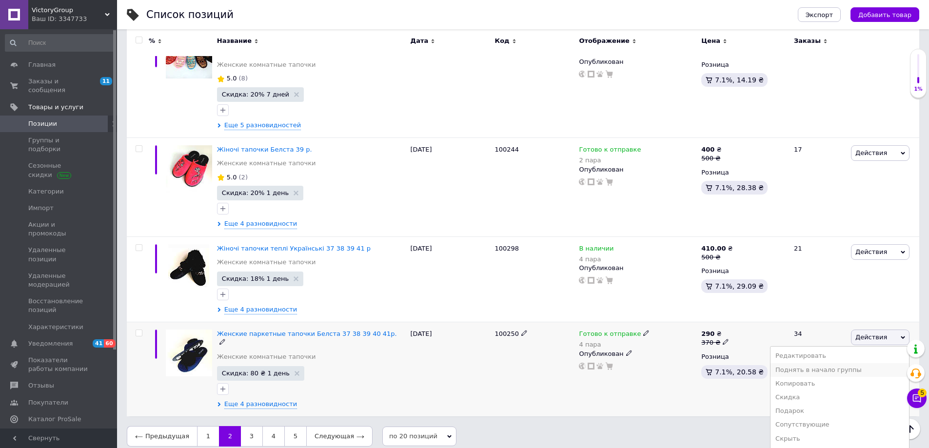
click at [837, 369] on li "Поднять в начало группы" at bounding box center [840, 370] width 139 height 14
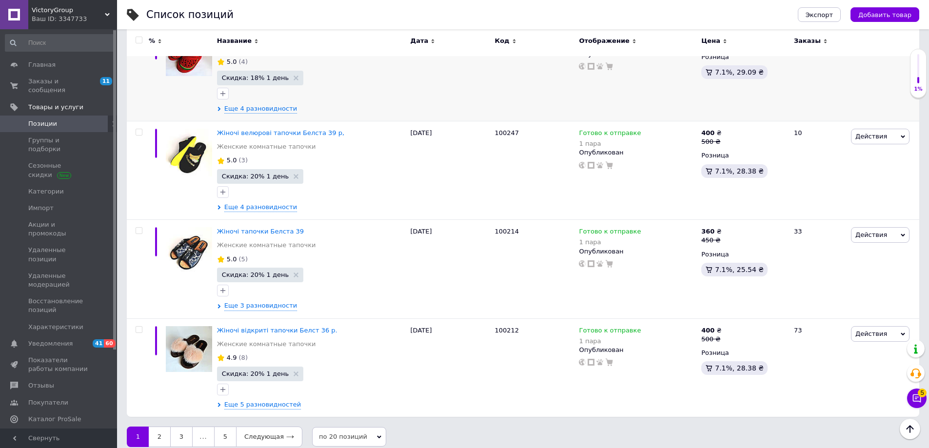
scroll to position [1734, 0]
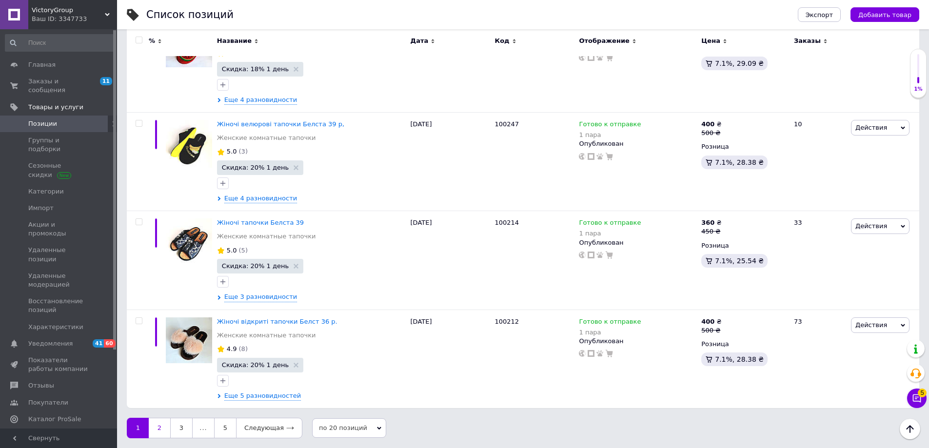
click at [151, 425] on link "2" at bounding box center [159, 428] width 21 height 20
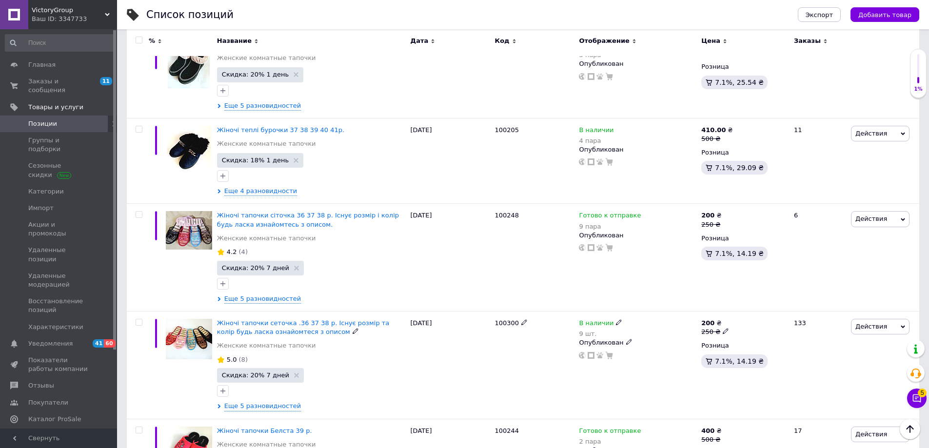
scroll to position [1704, 0]
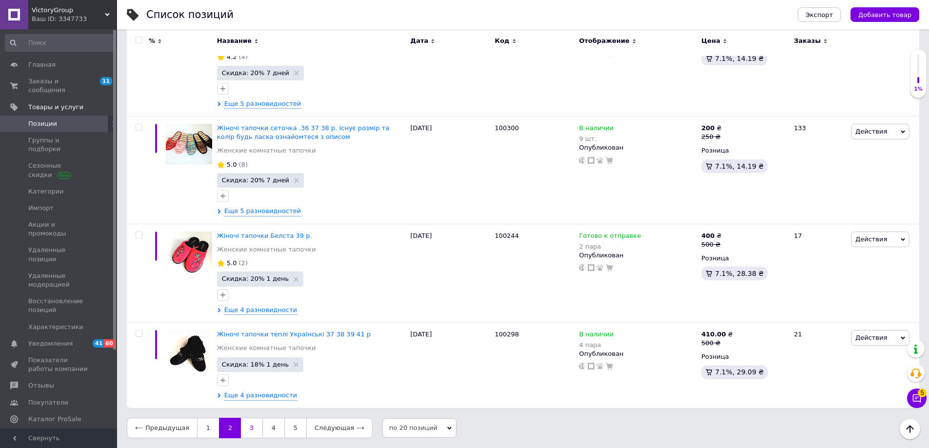
click at [250, 432] on link "3" at bounding box center [251, 428] width 21 height 20
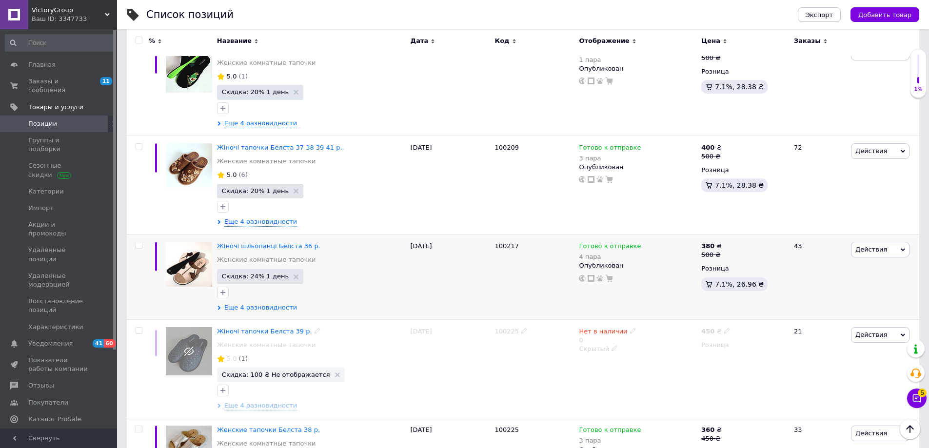
scroll to position [1694, 0]
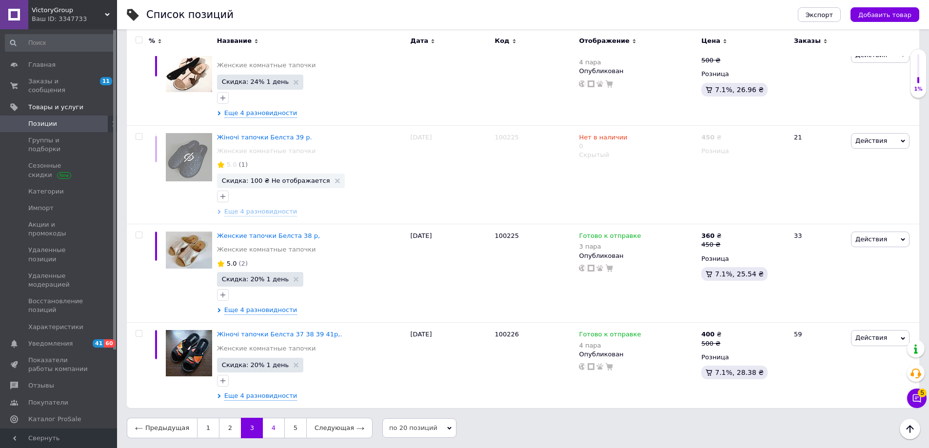
click at [268, 426] on link "4" at bounding box center [273, 428] width 21 height 20
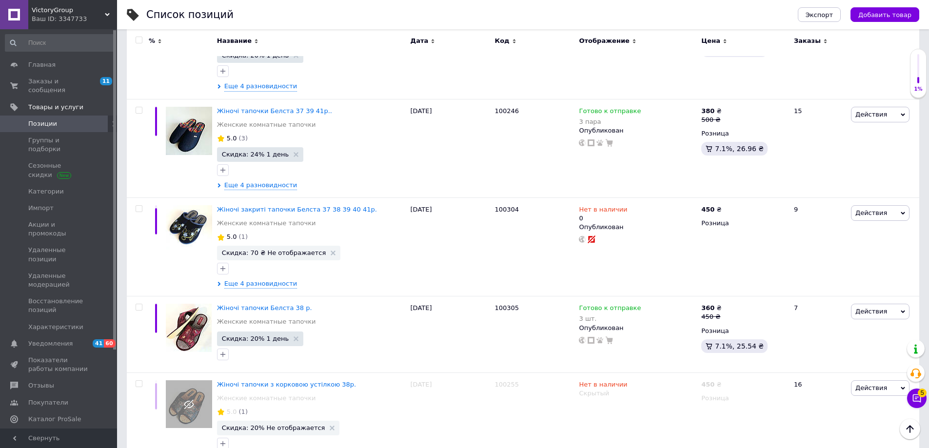
scroll to position [590, 0]
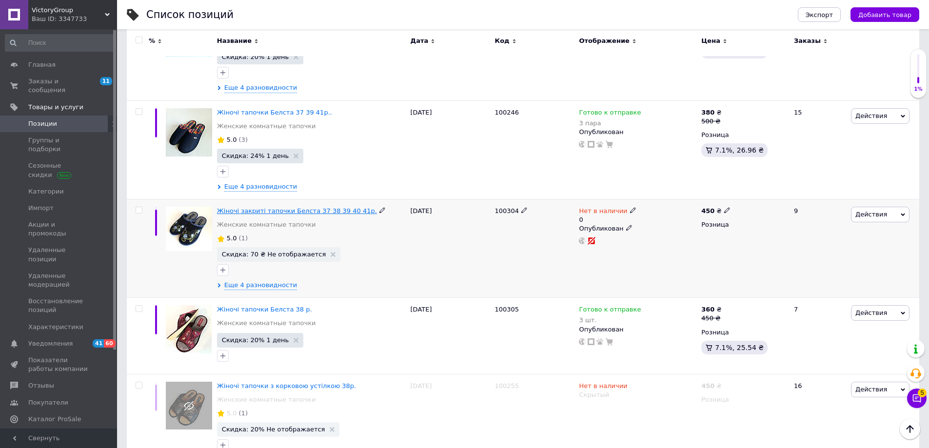
click at [296, 208] on span "Жіночі закриті тапочки Белста 37 38 39 40 41р." at bounding box center [297, 210] width 160 height 7
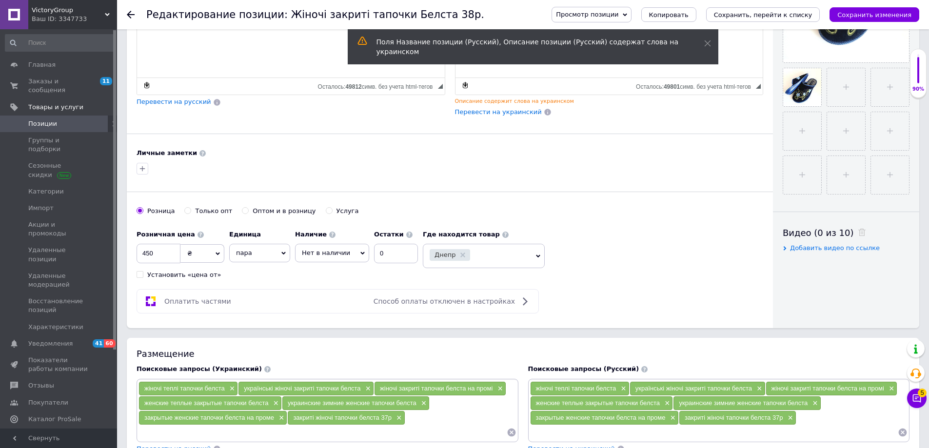
scroll to position [342, 0]
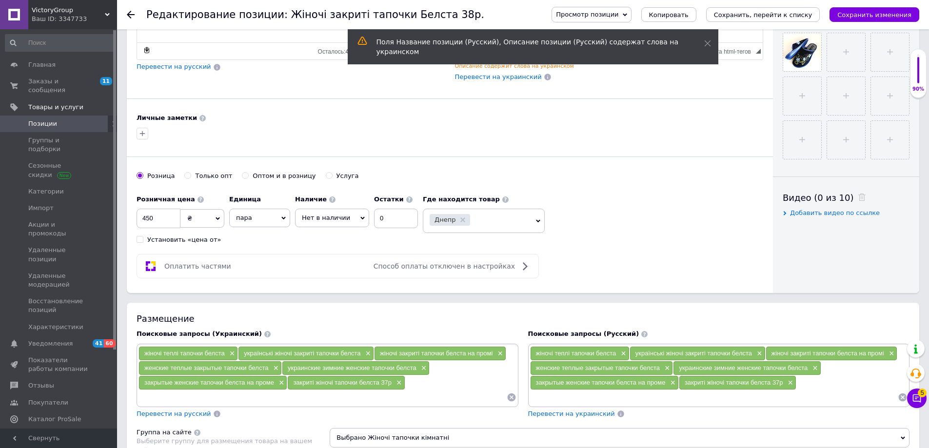
click at [350, 217] on span "Нет в наличии" at bounding box center [332, 218] width 74 height 19
click at [361, 220] on icon at bounding box center [363, 218] width 4 height 4
click at [333, 267] on li "Готово к отправке" at bounding box center [332, 266] width 73 height 14
click at [392, 222] on input "0" at bounding box center [410, 219] width 44 height 20
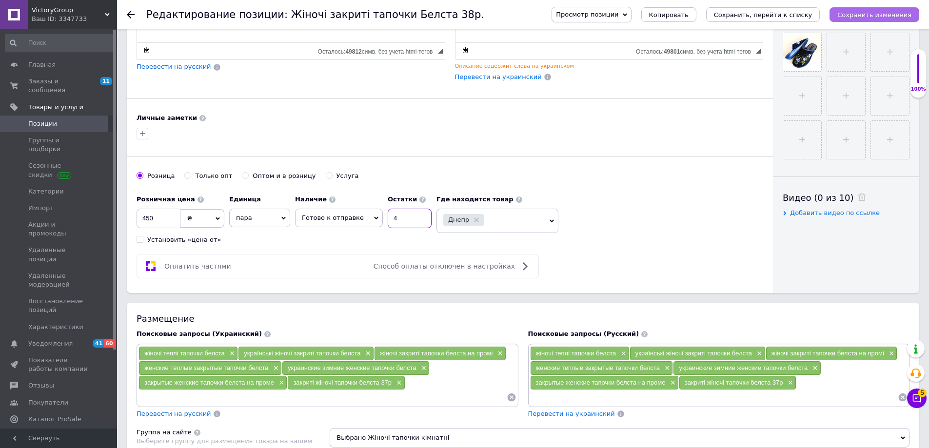
type input "4"
click at [874, 14] on icon "Сохранить изменения" at bounding box center [875, 14] width 74 height 7
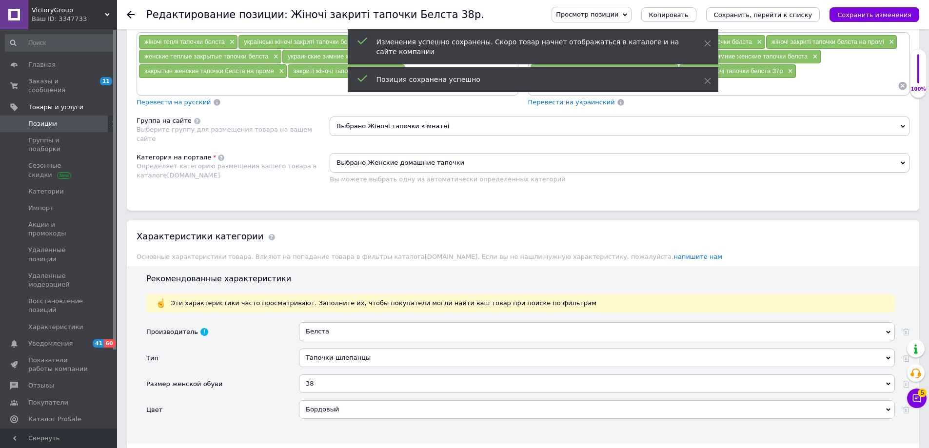
scroll to position [781, 0]
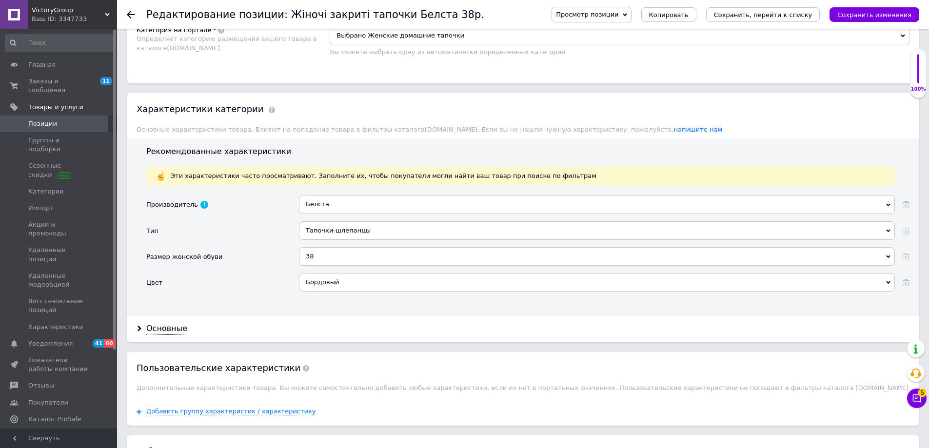
click at [329, 251] on div "38" at bounding box center [597, 256] width 596 height 19
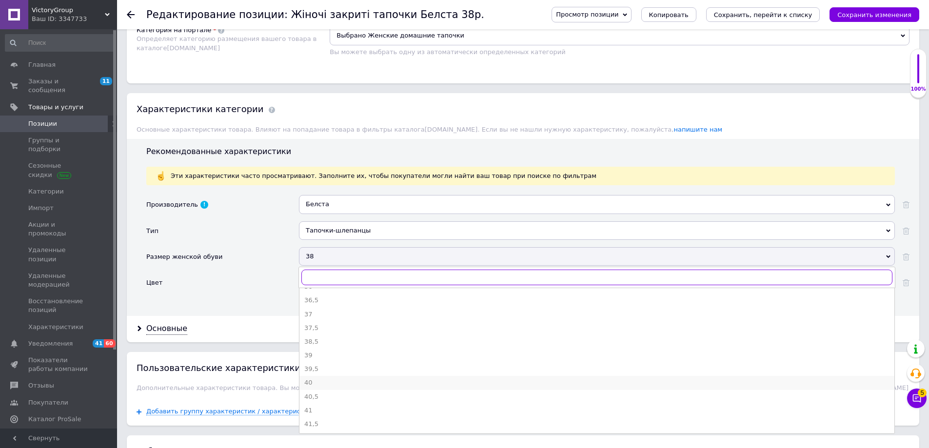
scroll to position [98, 0]
click at [311, 311] on div "37" at bounding box center [596, 310] width 585 height 9
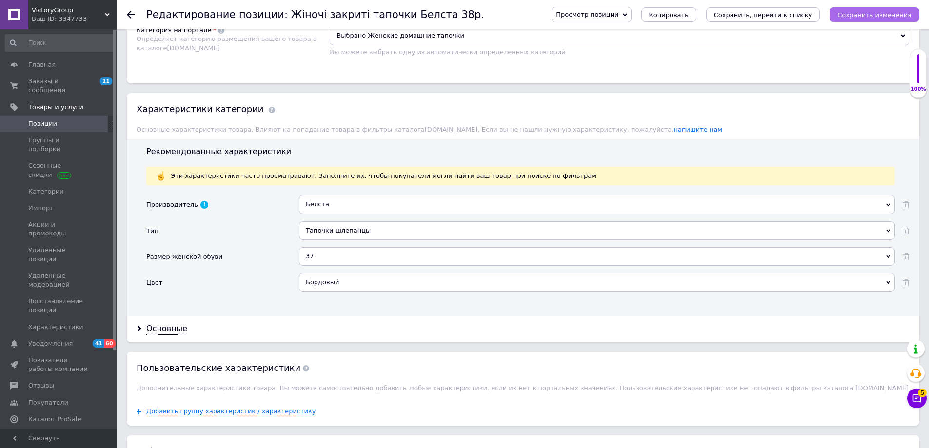
click at [870, 12] on icon "Сохранить изменения" at bounding box center [875, 14] width 74 height 7
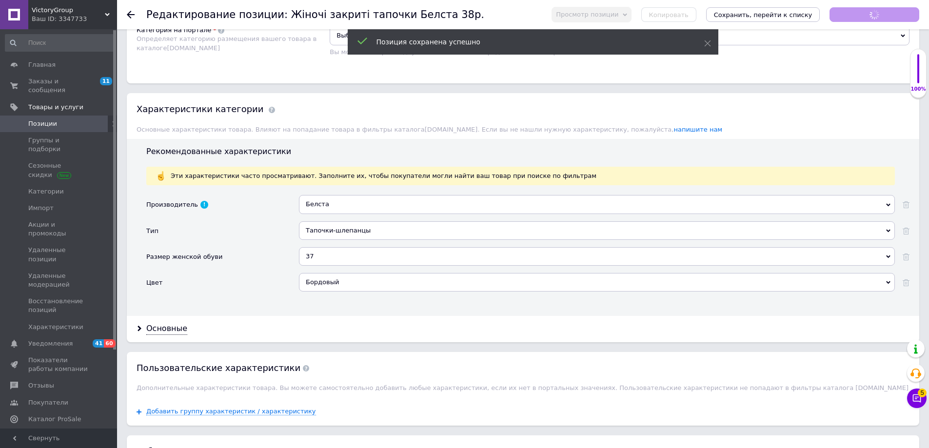
click at [353, 283] on div "Бордовый" at bounding box center [597, 282] width 596 height 19
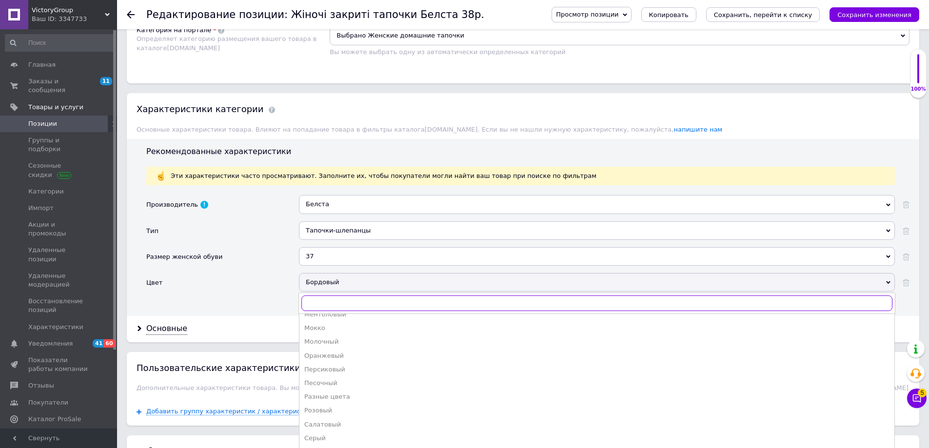
scroll to position [195, 0]
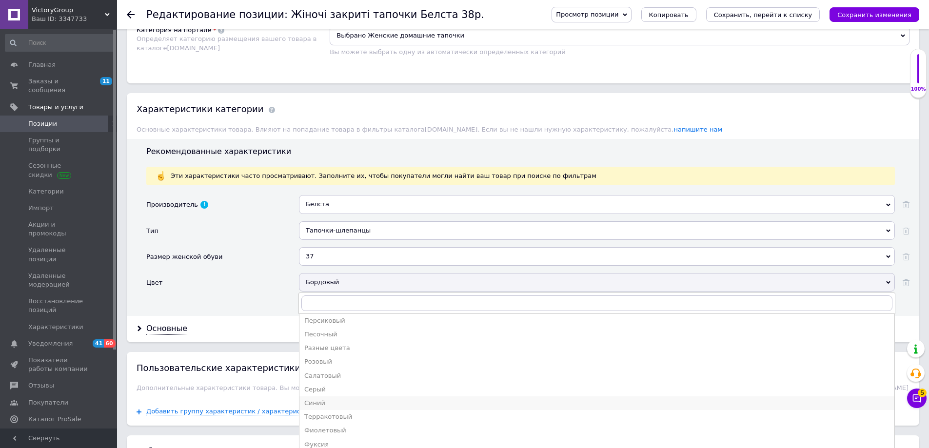
click at [314, 401] on div "Синий" at bounding box center [596, 403] width 585 height 9
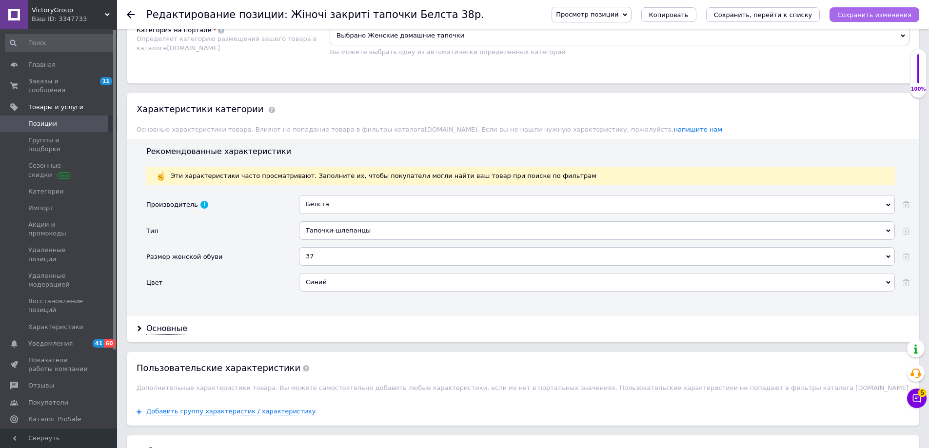
click at [868, 12] on icon "Сохранить изменения" at bounding box center [875, 14] width 74 height 7
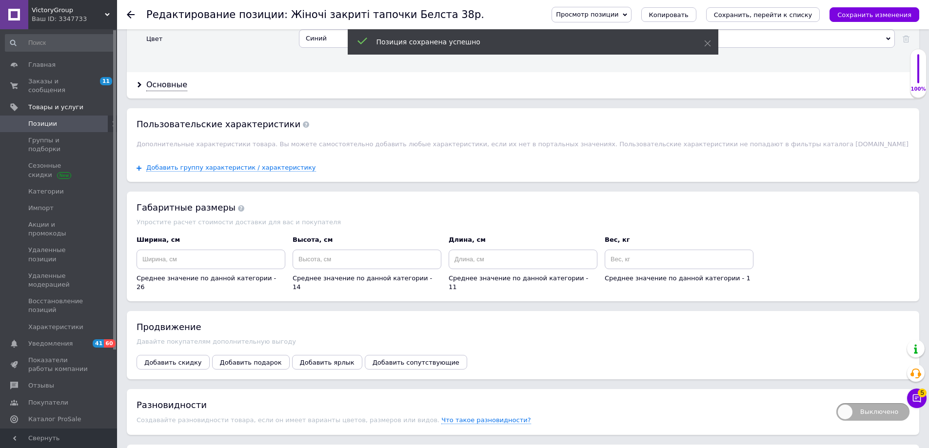
scroll to position [1224, 0]
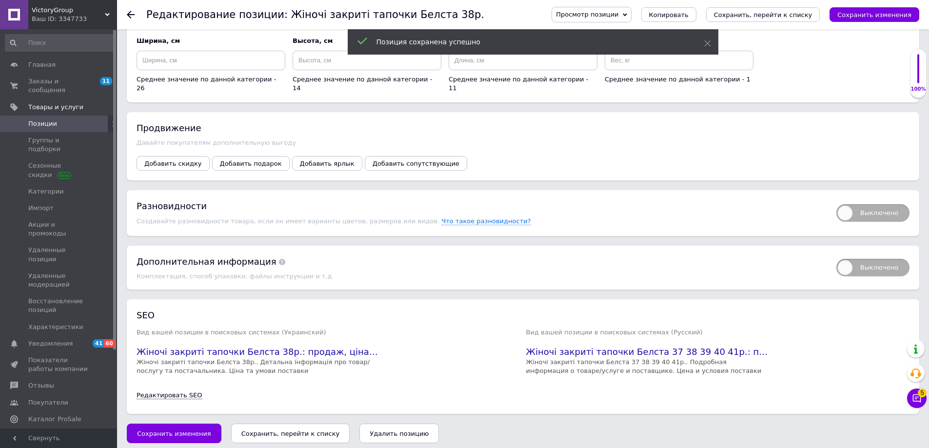
click at [850, 204] on span "Выключено" at bounding box center [873, 213] width 73 height 18
click at [837, 200] on input "Выключено" at bounding box center [833, 201] width 6 height 6
checkbox input "true"
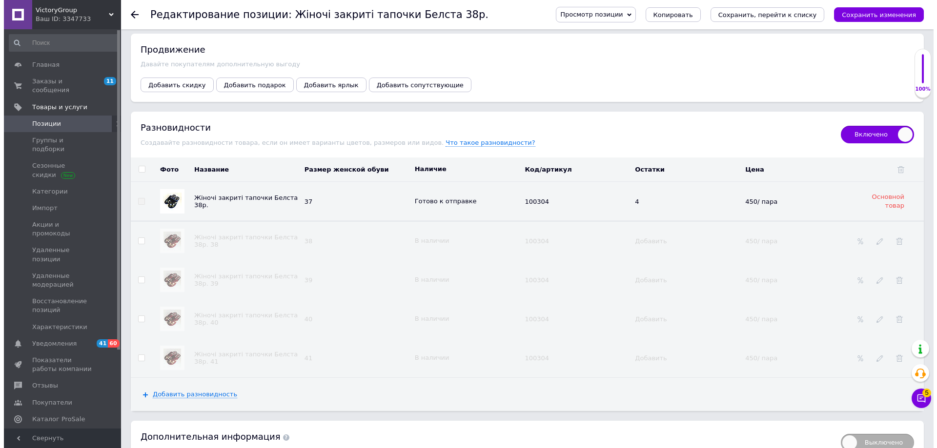
scroll to position [1321, 0]
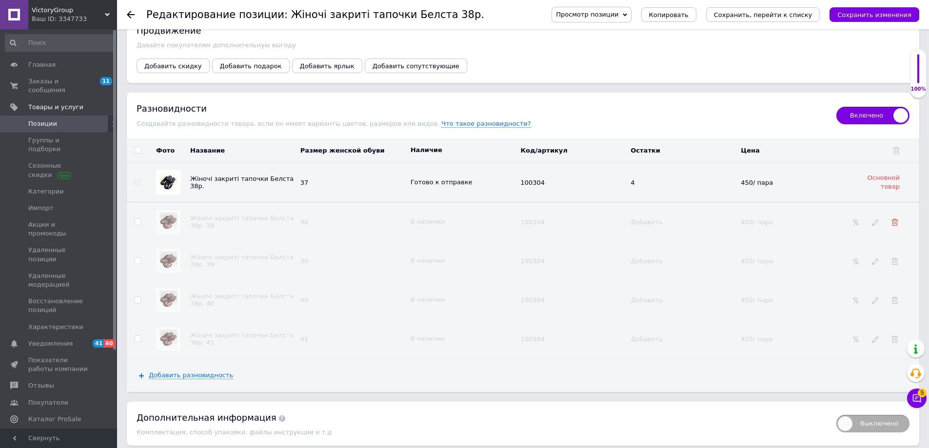
click at [895, 219] on icon at bounding box center [895, 222] width 7 height 7
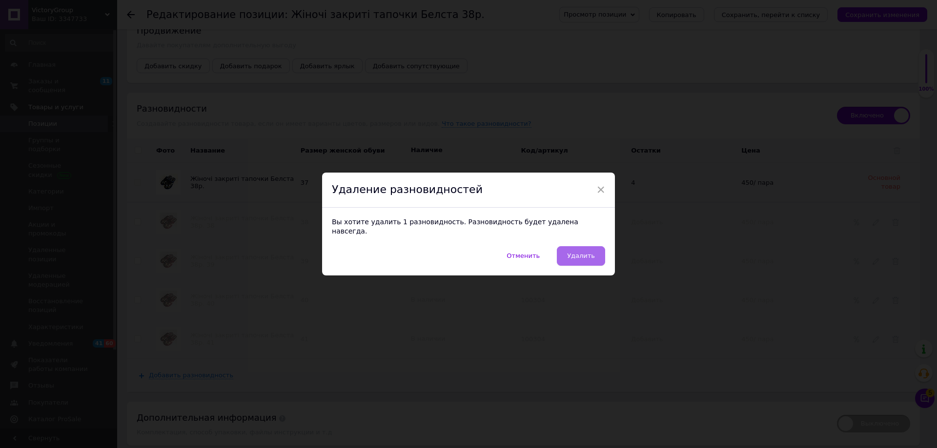
click at [582, 246] on button "Удалить" at bounding box center [581, 256] width 48 height 20
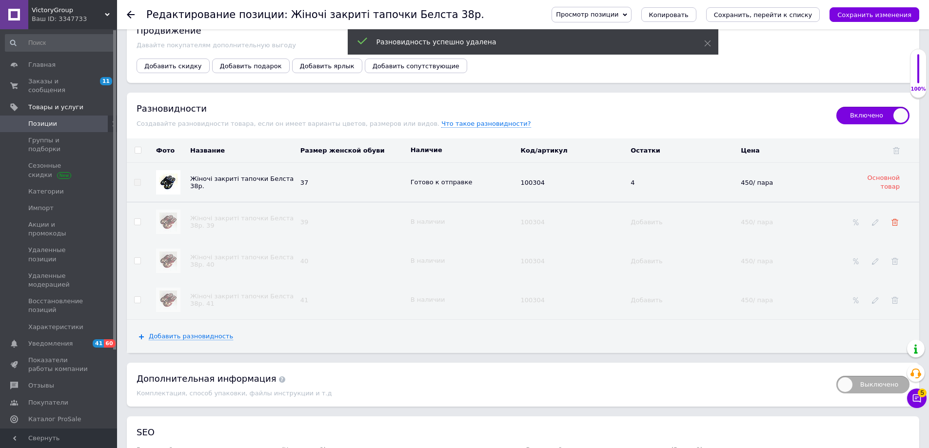
click at [898, 219] on use at bounding box center [895, 222] width 7 height 7
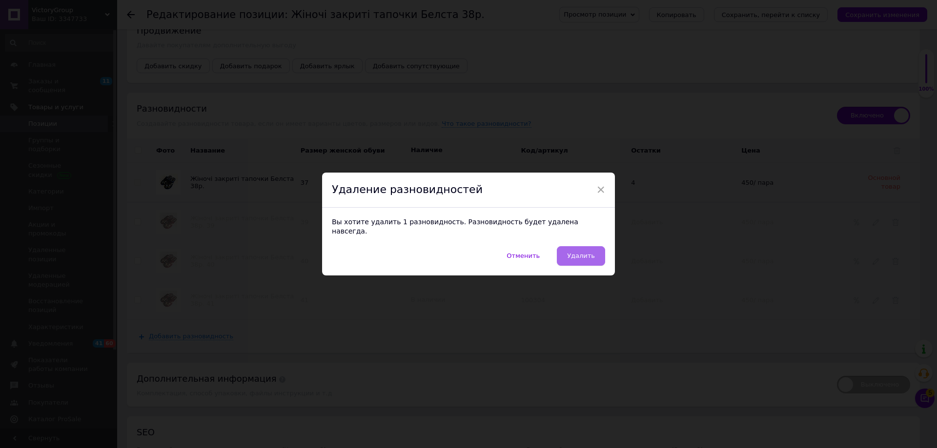
click at [589, 252] on span "Удалить" at bounding box center [581, 255] width 28 height 7
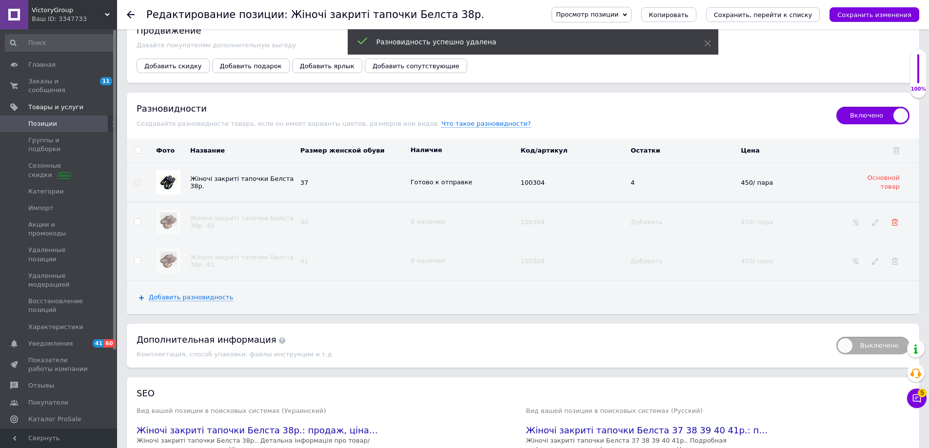
click at [894, 219] on icon at bounding box center [895, 222] width 7 height 7
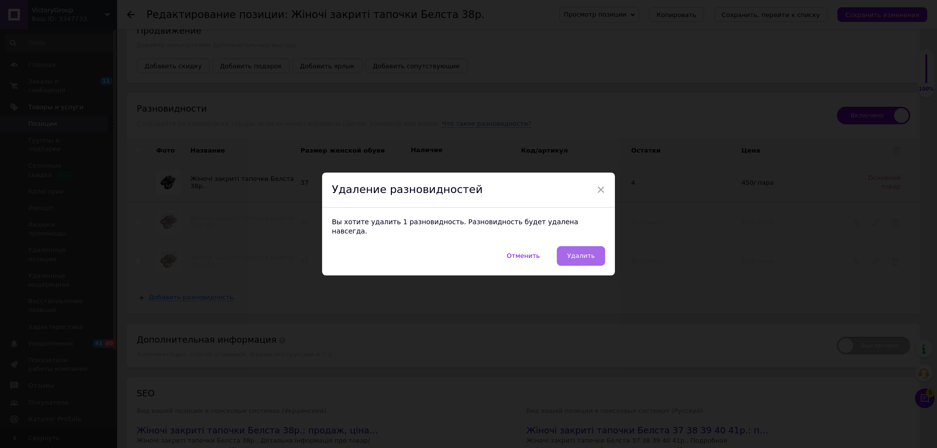
click at [582, 252] on span "Удалить" at bounding box center [581, 255] width 28 height 7
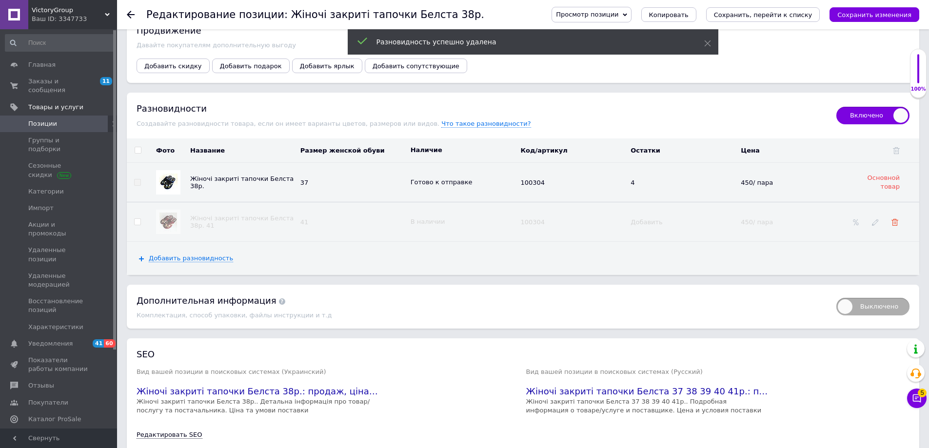
click at [896, 219] on use at bounding box center [895, 222] width 7 height 7
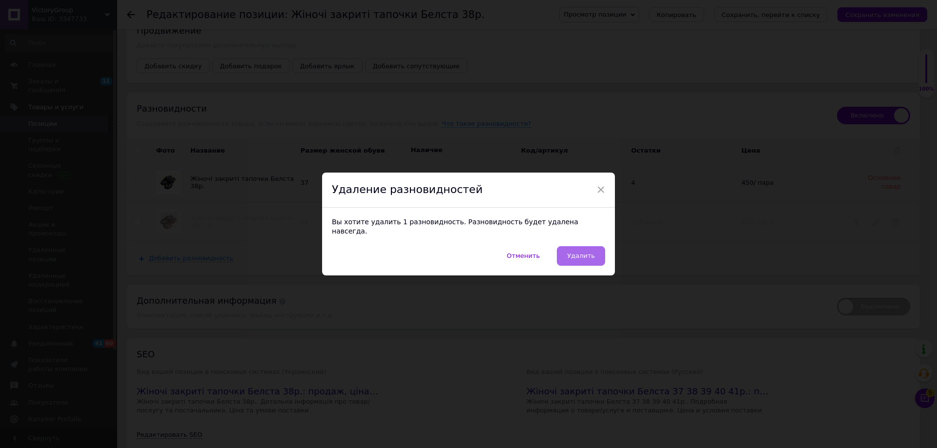
click at [581, 252] on span "Удалить" at bounding box center [581, 255] width 28 height 7
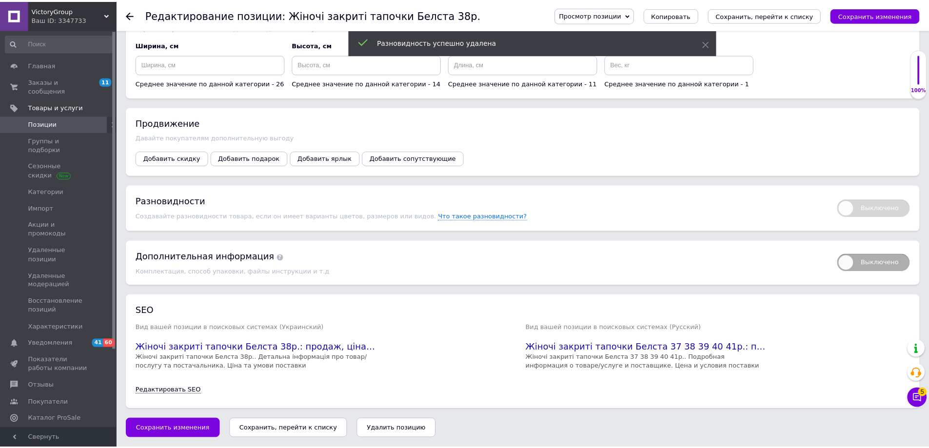
scroll to position [1224, 0]
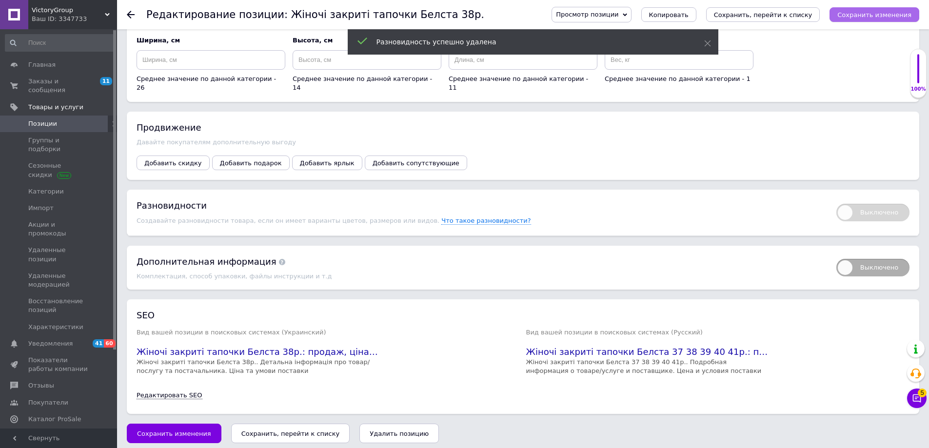
click at [859, 12] on icon "Сохранить изменения" at bounding box center [875, 14] width 74 height 7
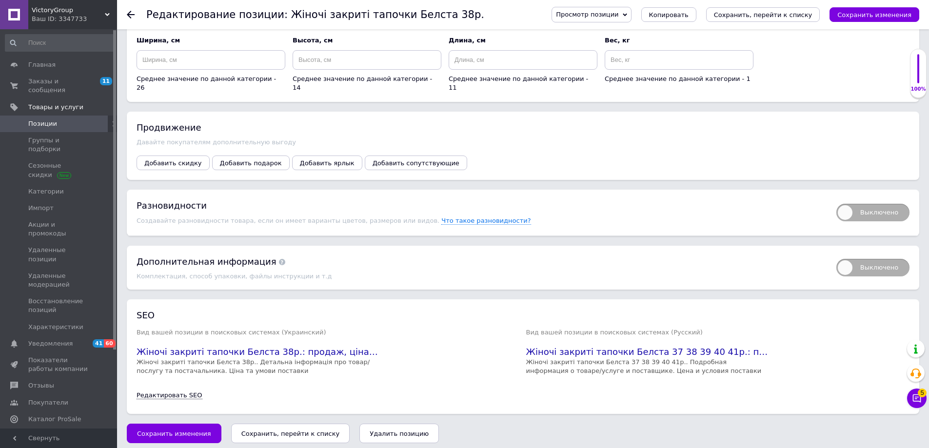
click at [874, 204] on span "Выключено" at bounding box center [873, 213] width 73 height 18
click at [837, 204] on input "Выключено" at bounding box center [833, 201] width 6 height 6
checkbox input "true"
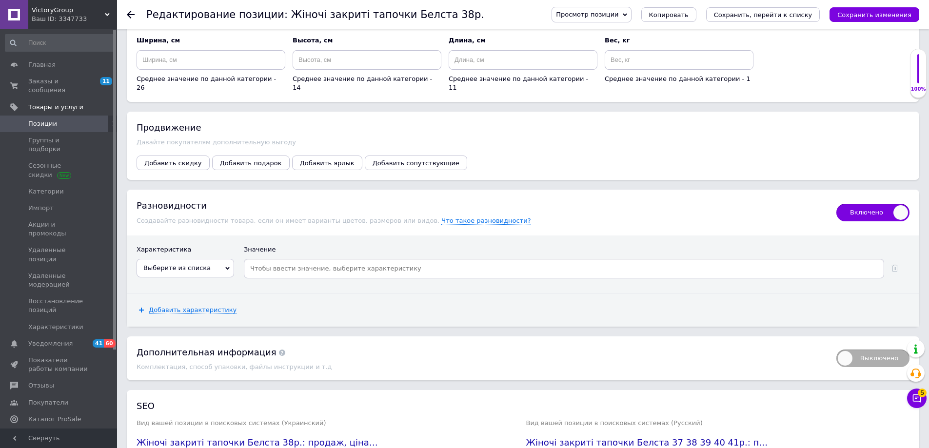
click at [157, 264] on span "Выберите из списка" at bounding box center [176, 267] width 67 height 7
click at [169, 322] on li "Размер женской обуви" at bounding box center [185, 329] width 97 height 14
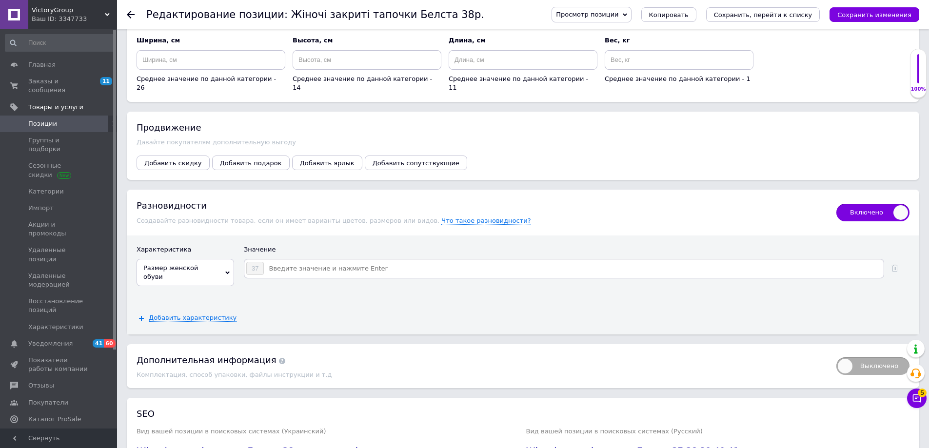
click at [292, 261] on input at bounding box center [573, 268] width 618 height 15
type input "38"
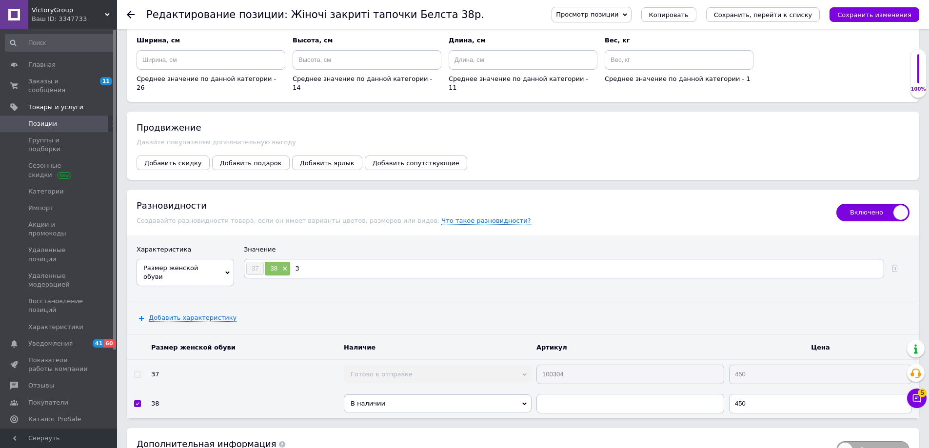
type input "39"
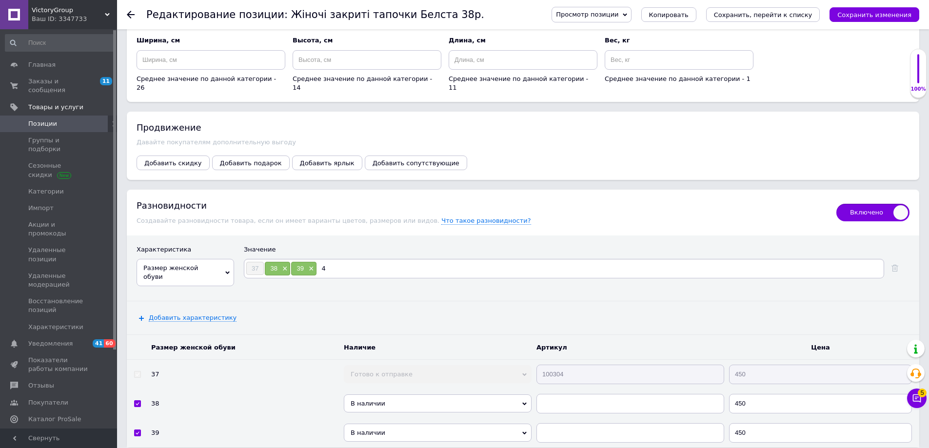
type input "40"
type input "41"
click at [860, 12] on icon "Сохранить изменения" at bounding box center [875, 14] width 74 height 7
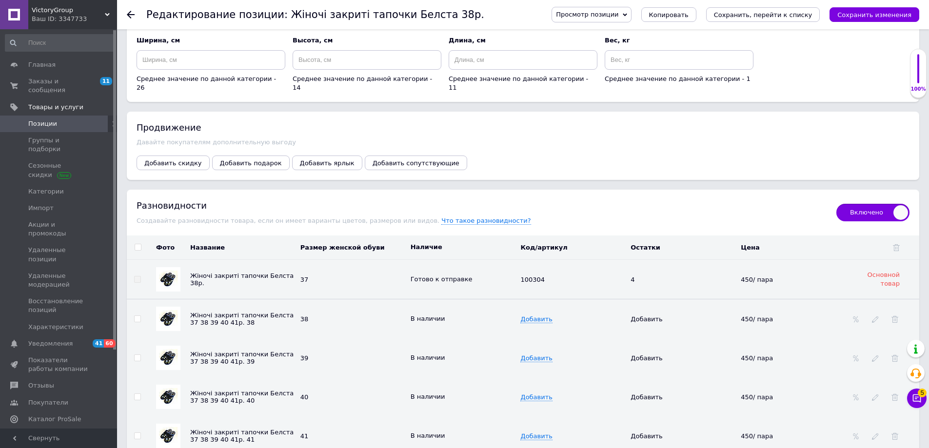
click at [517, 270] on td "Готово к отправке" at bounding box center [463, 280] width 110 height 40
drag, startPoint x: 517, startPoint y: 270, endPoint x: 541, endPoint y: 277, distance: 24.9
click at [545, 277] on tr "Жіночі закриті тапочки Белста 38р. 37 Готово к отправке 100304 4 450/ пара Осно…" at bounding box center [523, 280] width 793 height 40
copy tr "Готово к отправке 100304"
click at [528, 316] on span "Добавить" at bounding box center [537, 320] width 32 height 8
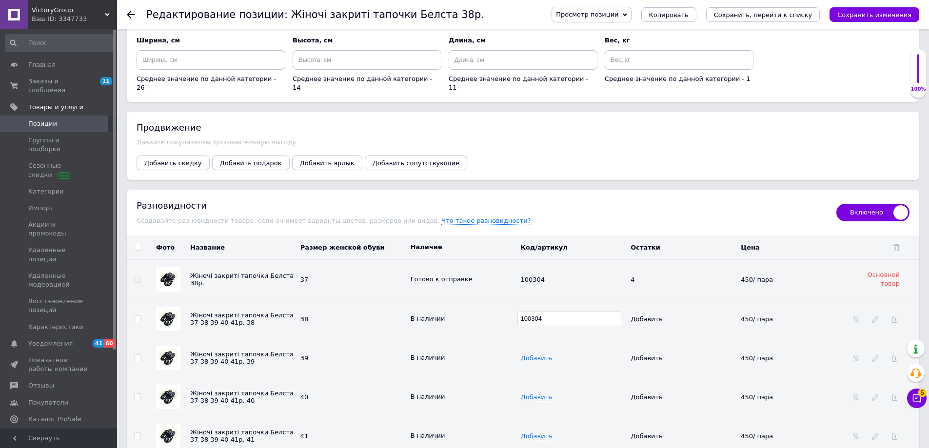
type input "100304"
click at [531, 355] on span "Добавить" at bounding box center [537, 359] width 32 height 8
type input "100304"
click at [538, 395] on span "Добавить" at bounding box center [537, 398] width 32 height 8
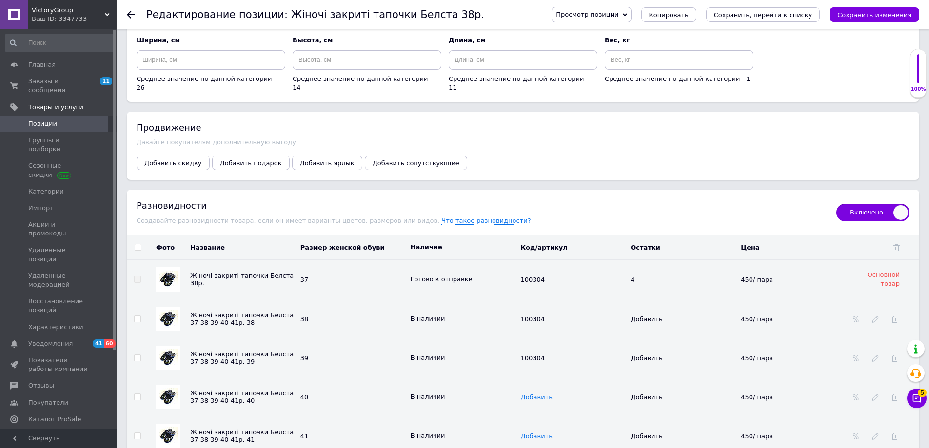
click at [538, 395] on span "Добавить" at bounding box center [537, 398] width 32 height 8
type input "100304"
click at [527, 433] on span "Добавить" at bounding box center [537, 437] width 32 height 8
type input "100304"
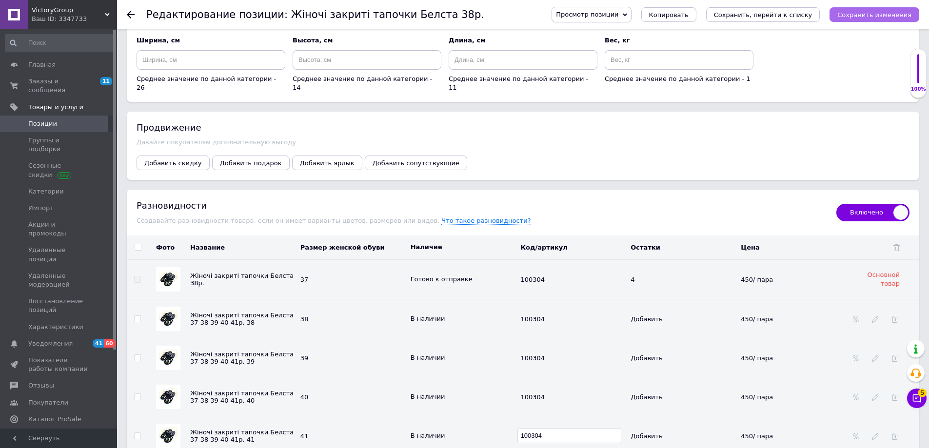
click at [882, 15] on icon "Сохранить изменения" at bounding box center [875, 14] width 74 height 7
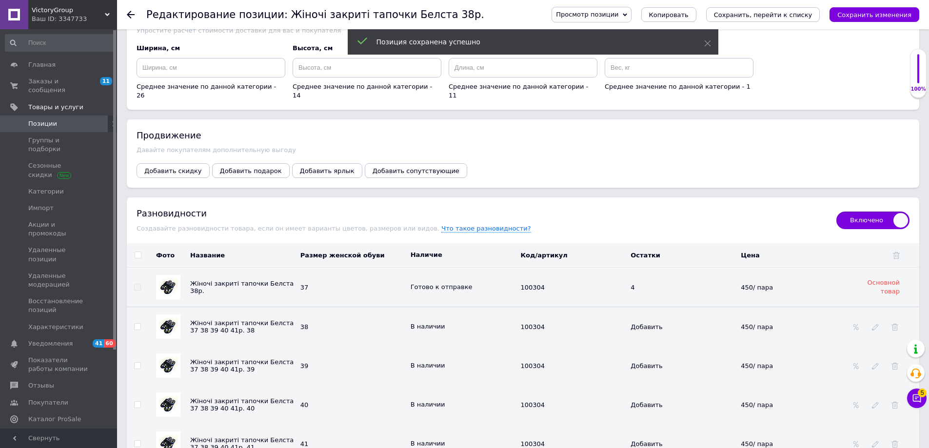
scroll to position [1175, 0]
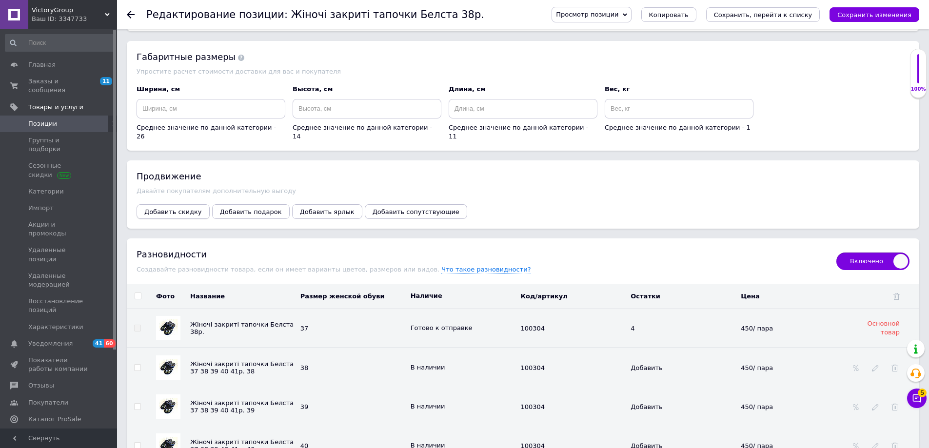
click at [163, 208] on span "Добавить скидку" at bounding box center [173, 211] width 58 height 7
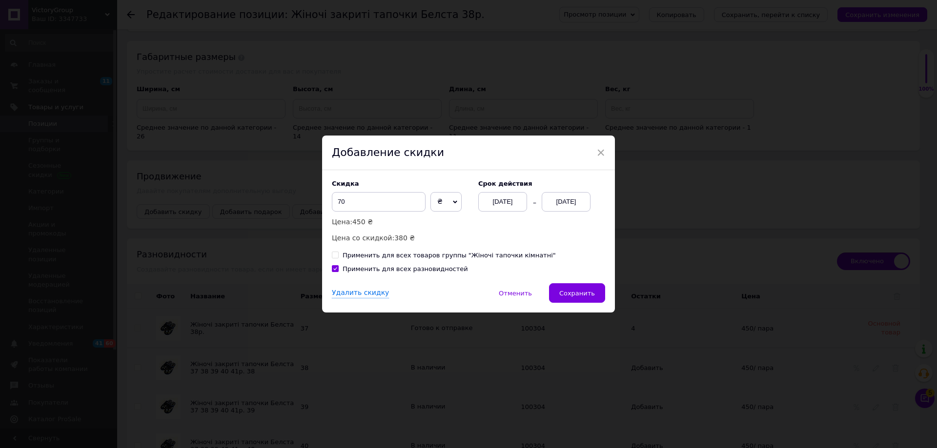
click at [451, 200] on span "₴" at bounding box center [445, 202] width 31 height 20
click at [440, 221] on li "%" at bounding box center [446, 223] width 30 height 14
click at [347, 202] on input "70" at bounding box center [379, 202] width 94 height 20
type input "7"
type input "2"
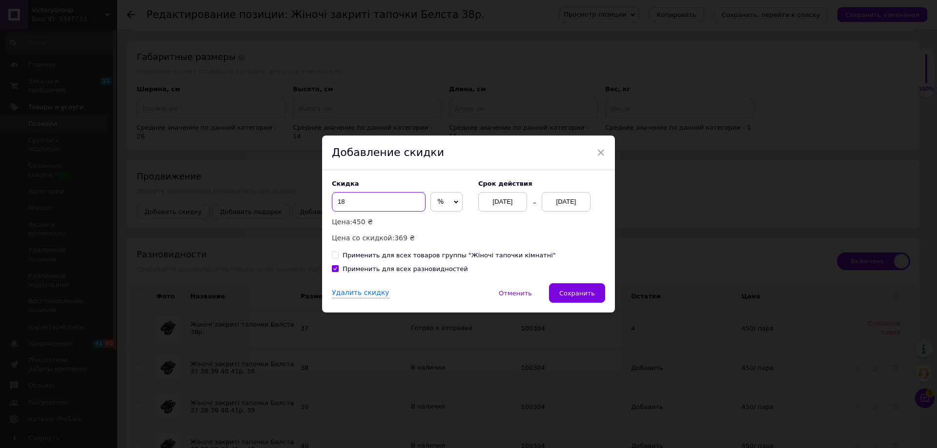
type input "1"
click at [582, 295] on div "Удалить скидку   Отменить   Сохранить" at bounding box center [468, 297] width 293 height 29
click at [581, 294] on div "Удалить скидку   Отменить   Сохранить" at bounding box center [468, 297] width 293 height 29
click at [649, 257] on div "× Добавление скидки Скидка % ₴ Цена: 450 ₴ Цена со скидкой: Cрок действия [DATE…" at bounding box center [468, 224] width 937 height 448
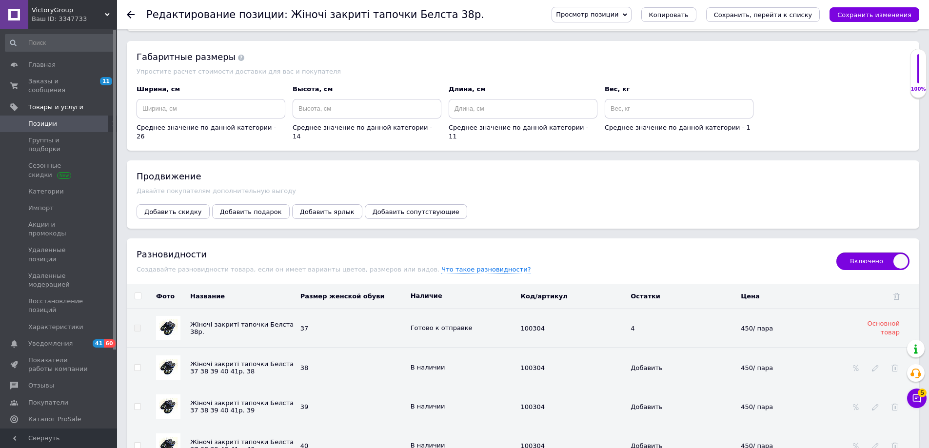
scroll to position [1224, 0]
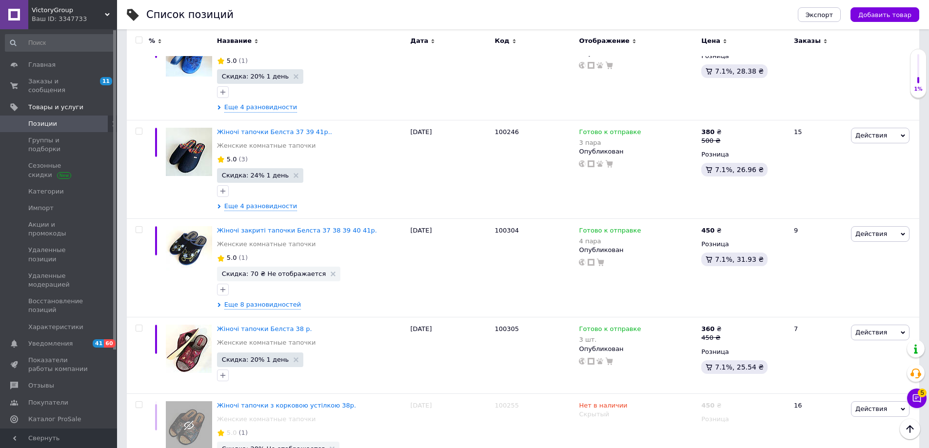
scroll to position [585, 0]
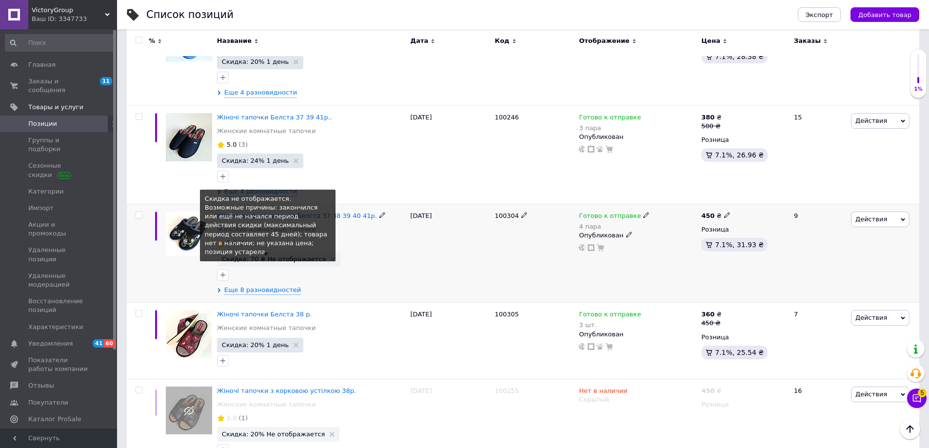
click at [301, 259] on span "Скидка: 70 ₴ Не отображается" at bounding box center [274, 259] width 104 height 6
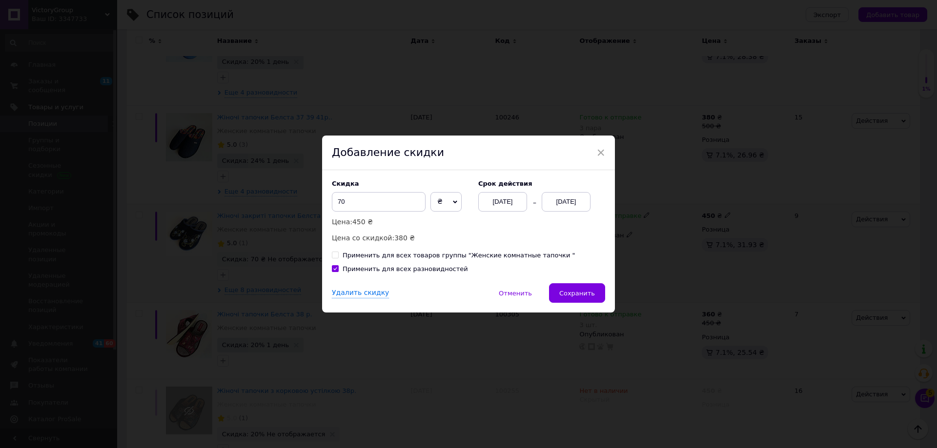
click at [449, 200] on span "₴" at bounding box center [445, 202] width 31 height 20
click at [439, 221] on li "%" at bounding box center [446, 223] width 30 height 14
click at [342, 201] on input "70" at bounding box center [379, 202] width 94 height 20
type input "7"
type input "2"
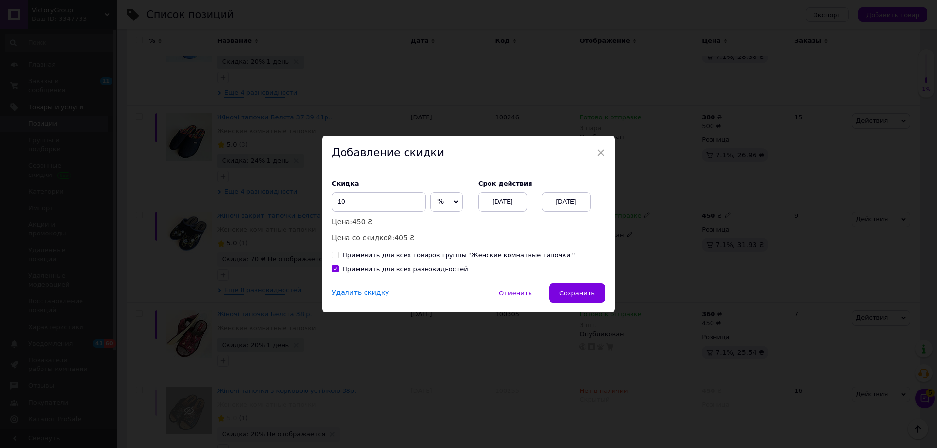
click at [455, 202] on icon at bounding box center [456, 202] width 4 height 3
click at [437, 222] on li "₴" at bounding box center [446, 223] width 31 height 14
click at [362, 203] on input "10" at bounding box center [379, 202] width 94 height 20
type input "1"
type input "50"
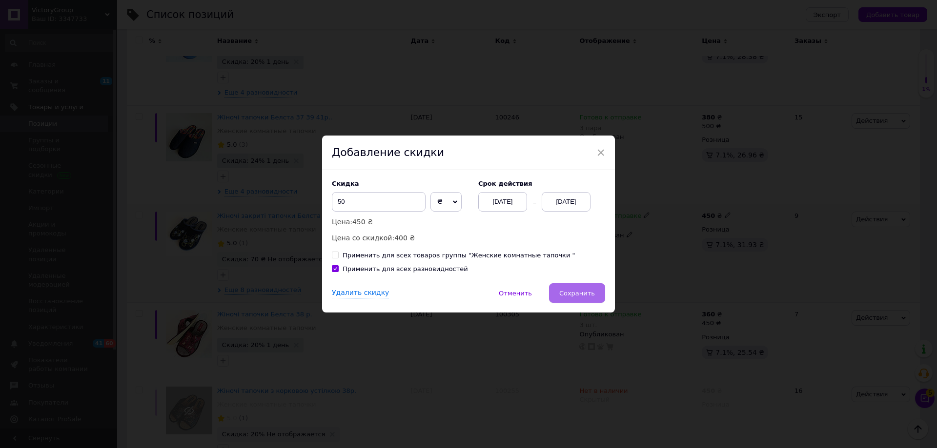
click at [578, 292] on span "Сохранить" at bounding box center [577, 293] width 36 height 7
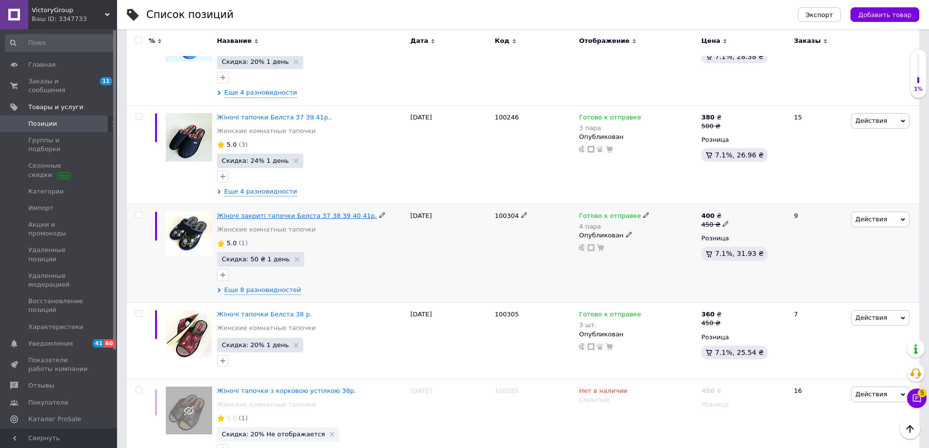
click at [342, 215] on span "Жіночі закриті тапочки Белста 37 38 39 40 41р." at bounding box center [297, 215] width 160 height 7
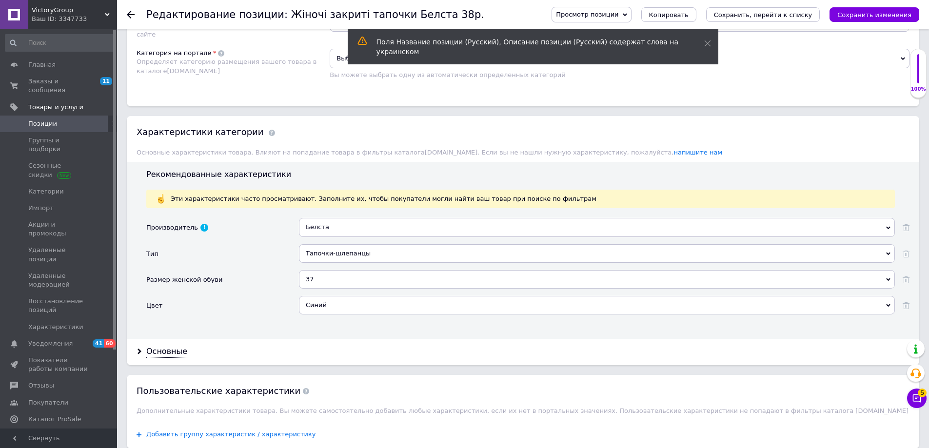
scroll to position [605, 0]
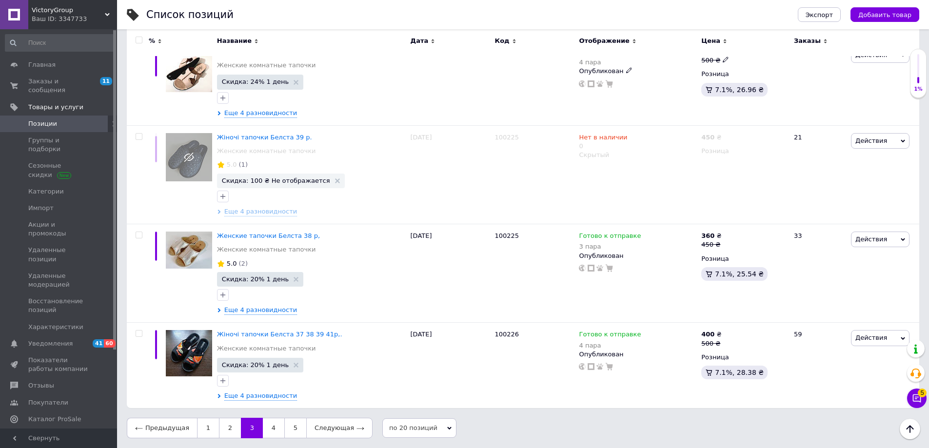
scroll to position [1695, 0]
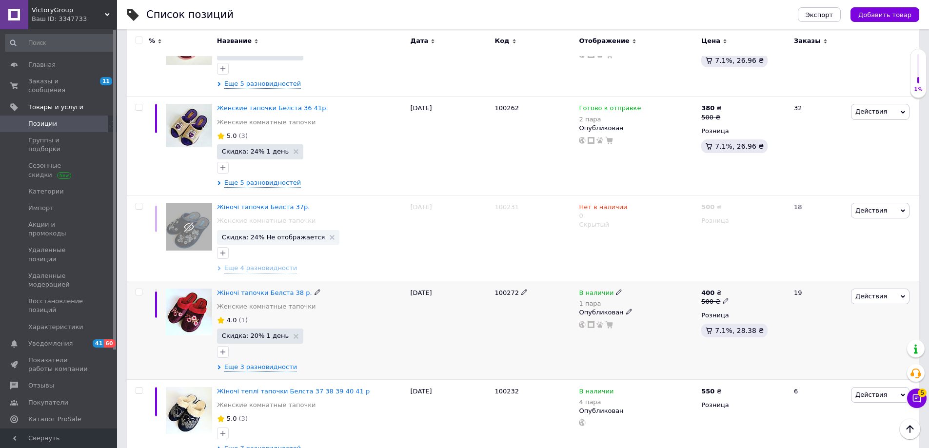
scroll to position [484, 0]
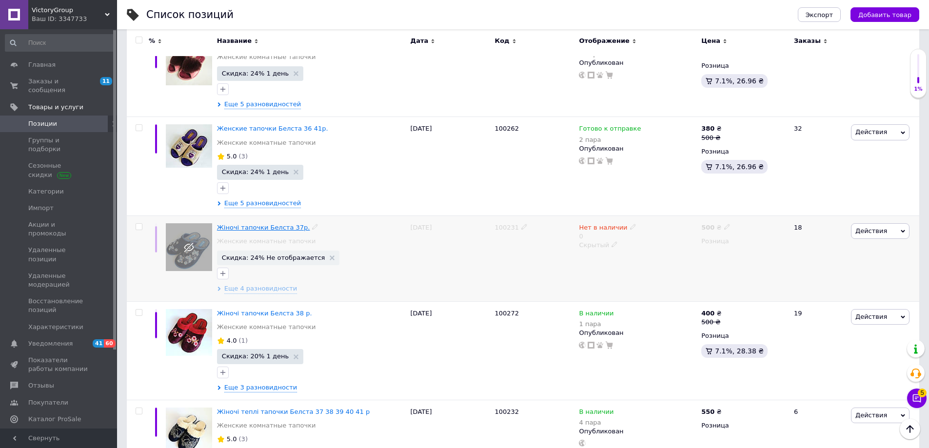
click at [284, 229] on span "Жіночі тапочки Белста 37р." at bounding box center [263, 227] width 93 height 7
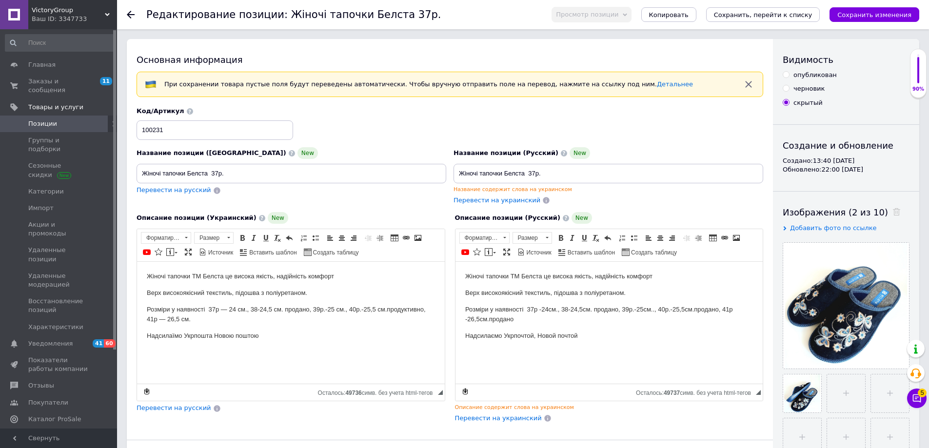
click at [786, 76] on input "опубликован" at bounding box center [786, 74] width 6 height 6
radio input "true"
click at [701, 133] on div "Код/Артикул 100231" at bounding box center [450, 123] width 634 height 40
click at [788, 103] on input "скрытый" at bounding box center [786, 102] width 6 height 6
radio input "true"
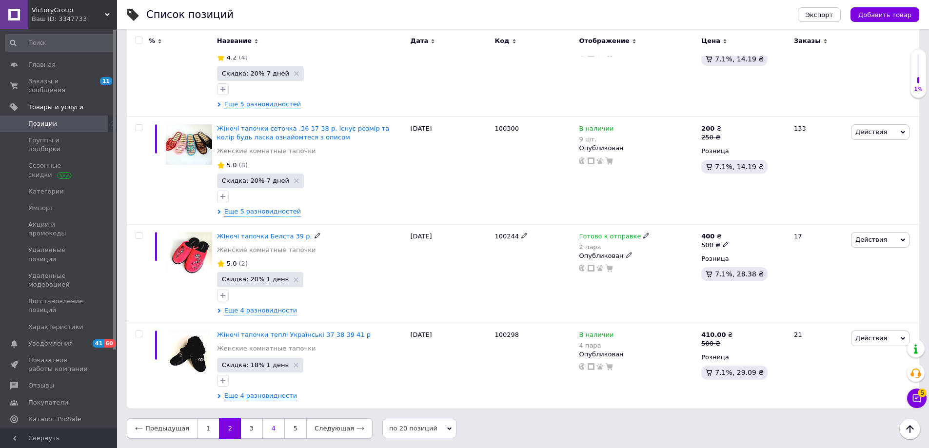
scroll to position [1704, 0]
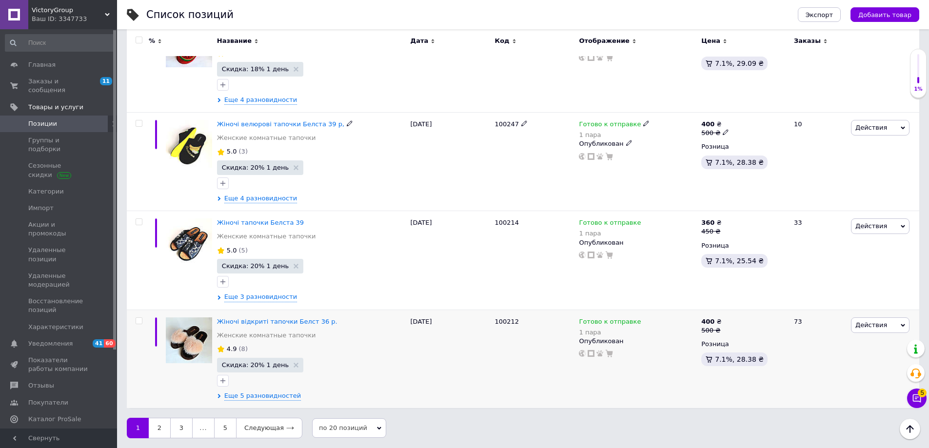
scroll to position [1734, 0]
click at [158, 428] on link "2" at bounding box center [159, 428] width 21 height 20
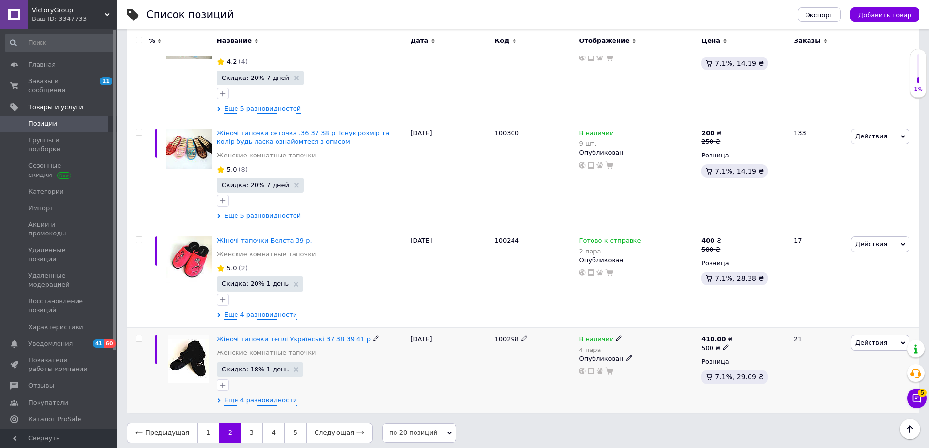
scroll to position [1704, 0]
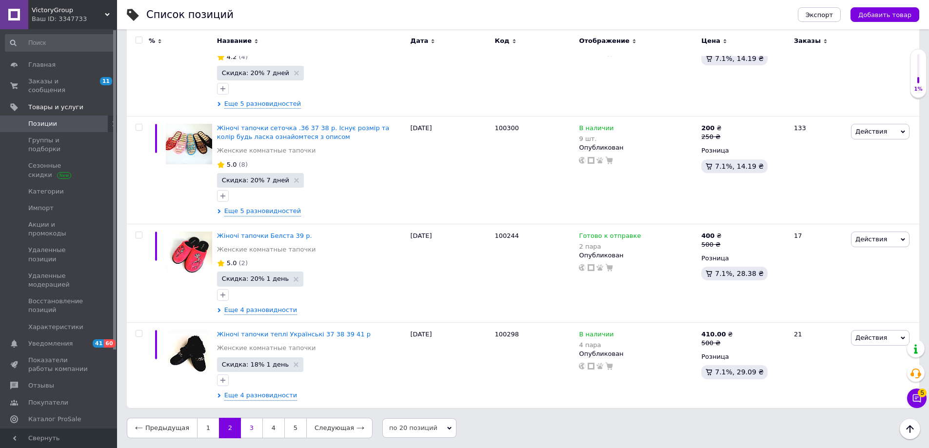
click at [241, 428] on link "3" at bounding box center [251, 428] width 21 height 20
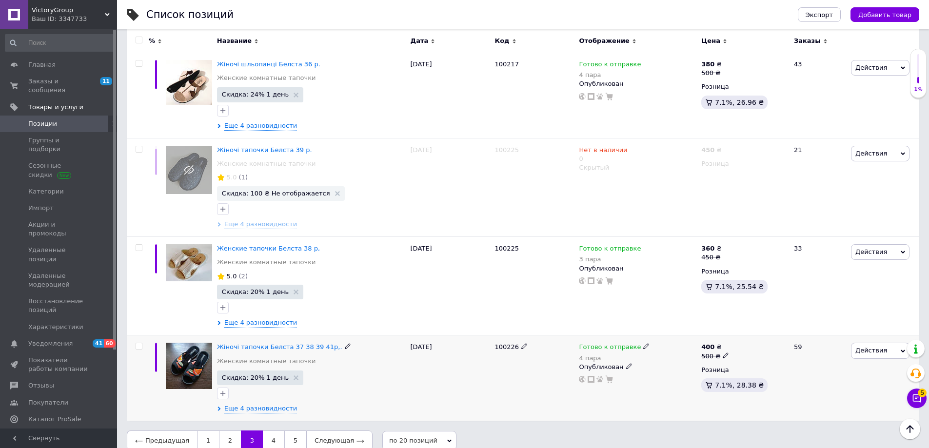
scroll to position [1695, 0]
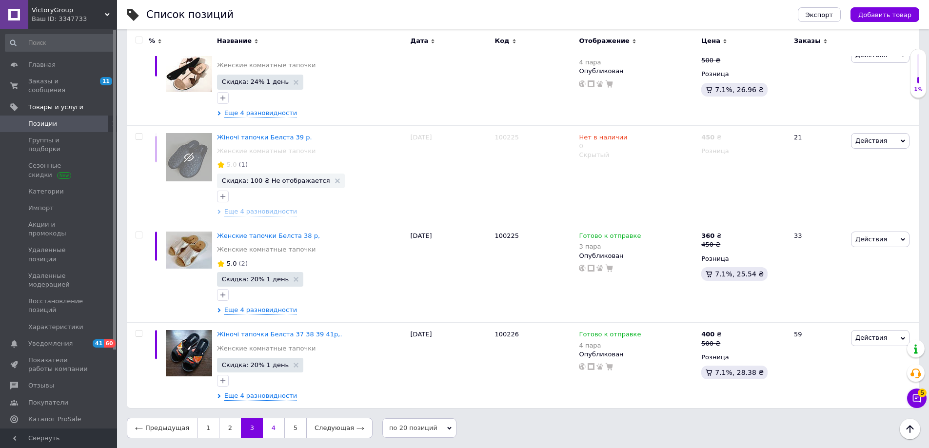
click at [263, 427] on link "4" at bounding box center [273, 428] width 21 height 20
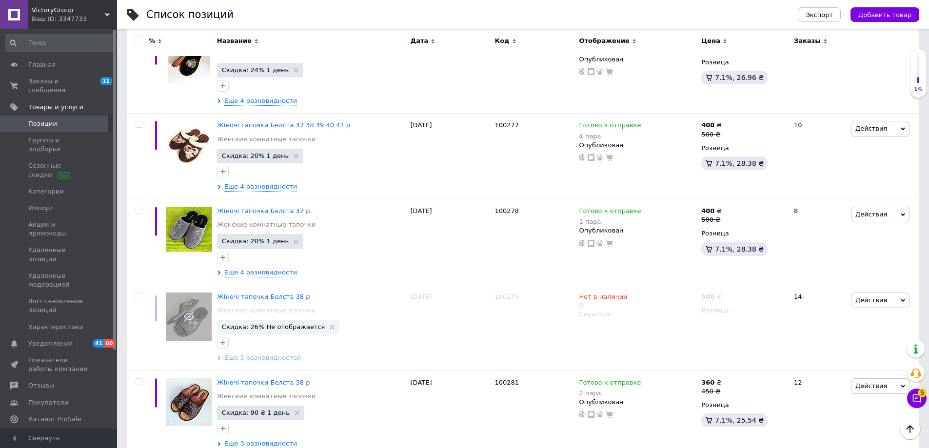
scroll to position [1566, 0]
click at [267, 300] on span "Жіночі тапочки Белста 38 р" at bounding box center [263, 297] width 93 height 7
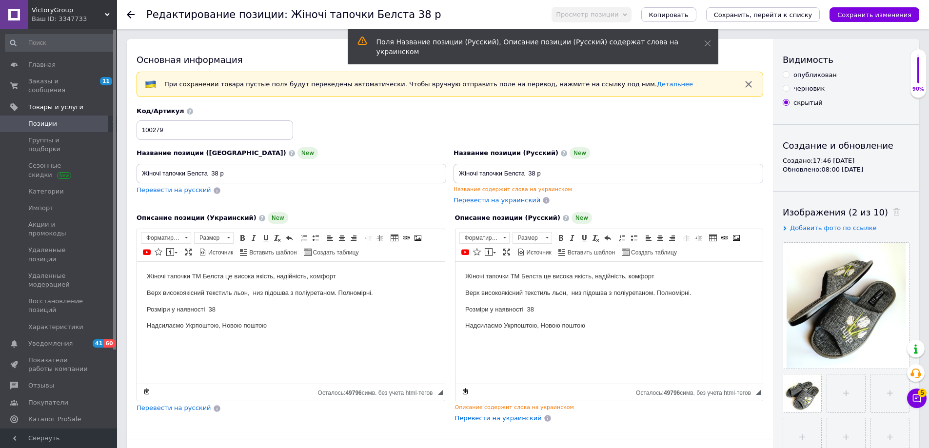
click at [784, 73] on input "опубликован" at bounding box center [786, 74] width 6 height 6
radio input "true"
click at [866, 10] on button "Сохранить изменения" at bounding box center [875, 14] width 90 height 15
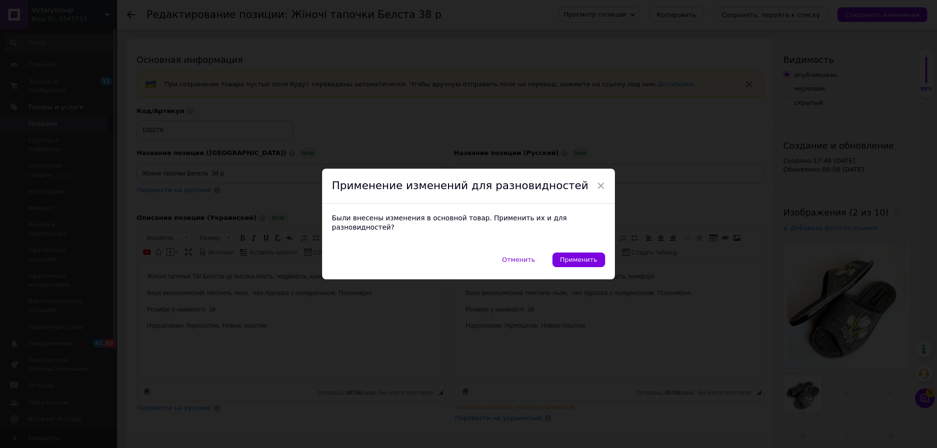
click at [688, 205] on div "× Применение изменений для разновидностей Были внесены изменения в основной тов…" at bounding box center [468, 224] width 937 height 448
click at [688, 205] on div "Название позиции (Русский) New Жіночі тапочки Белста 38 р Название содержит сло…" at bounding box center [608, 176] width 317 height 65
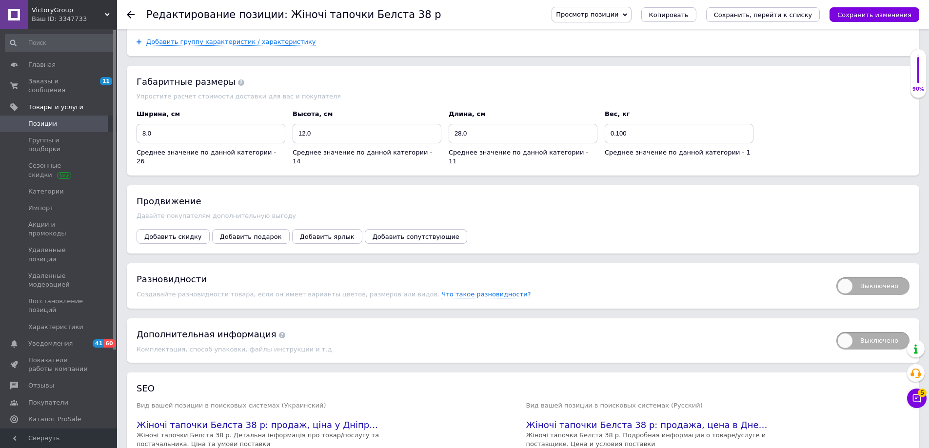
scroll to position [1122, 0]
click at [857, 277] on span "Выключено" at bounding box center [873, 286] width 73 height 18
click at [837, 272] on input "Выключено" at bounding box center [833, 273] width 6 height 6
checkbox input "true"
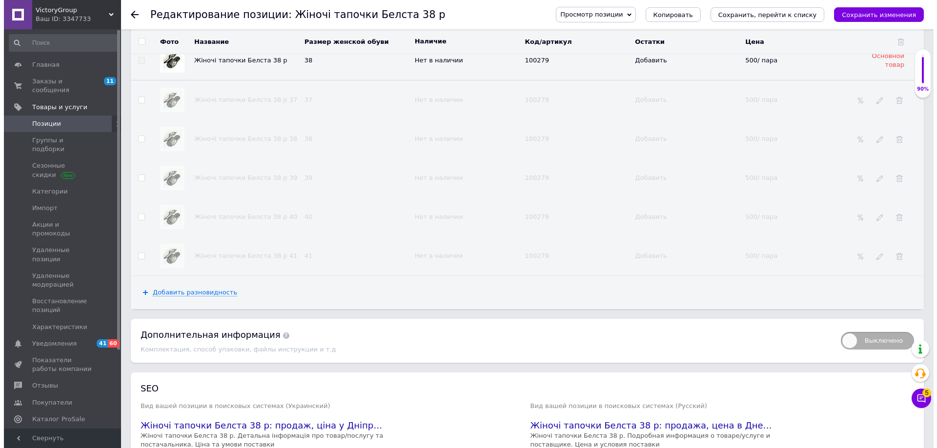
scroll to position [1415, 0]
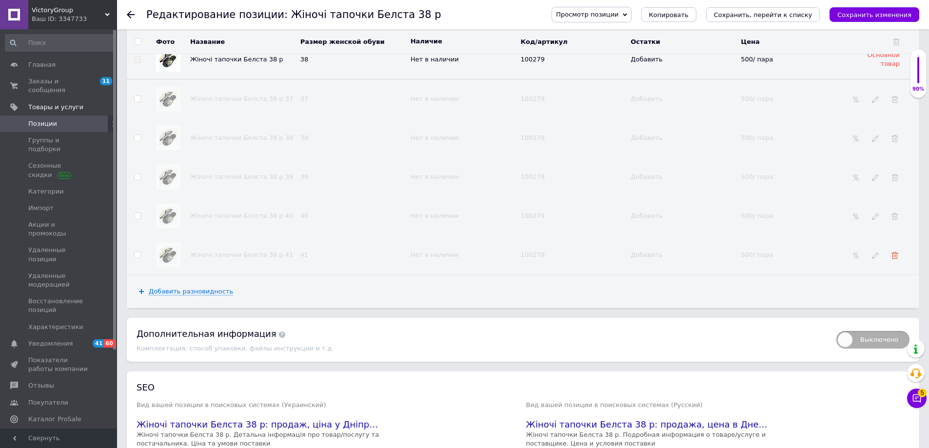
click at [892, 252] on icon at bounding box center [895, 255] width 7 height 7
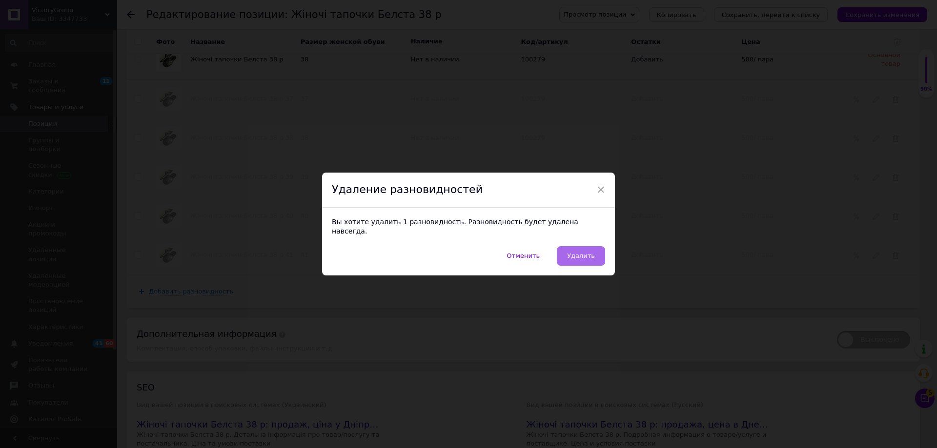
click at [577, 252] on span "Удалить" at bounding box center [581, 255] width 28 height 7
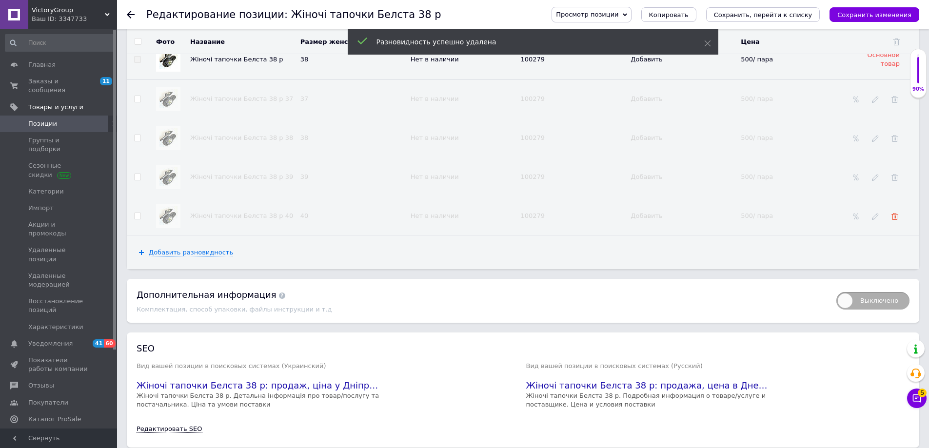
click at [895, 213] on icon at bounding box center [895, 216] width 7 height 7
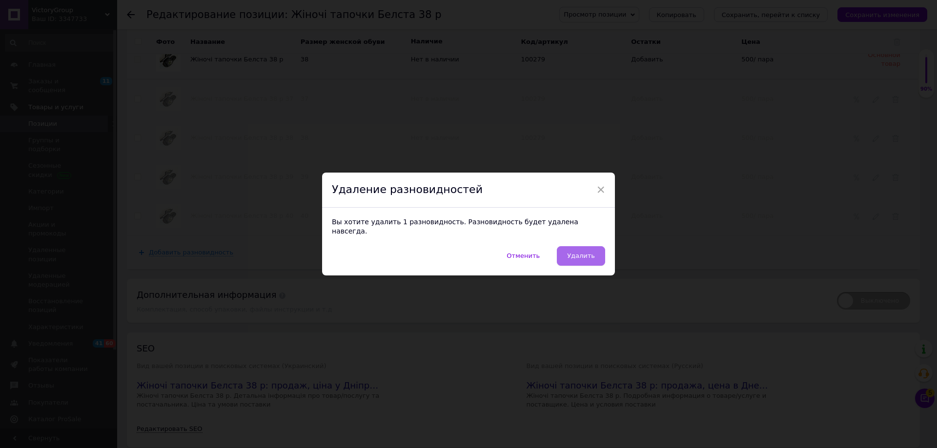
click at [576, 252] on span "Удалить" at bounding box center [581, 255] width 28 height 7
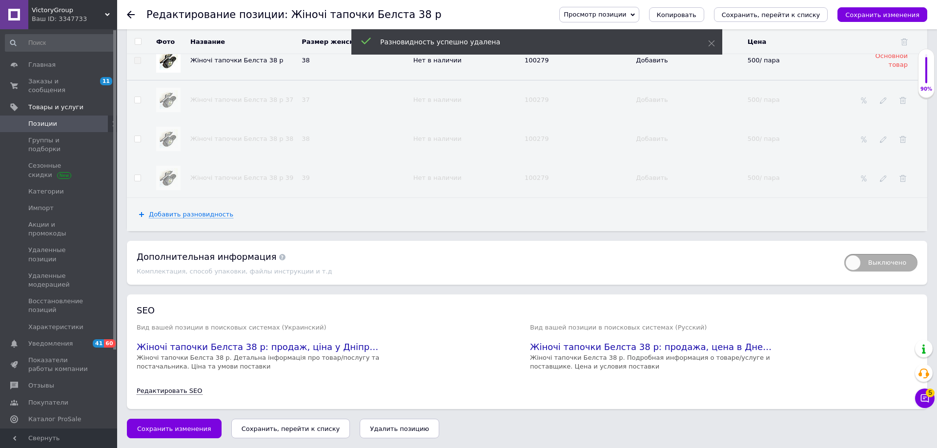
scroll to position [1409, 0]
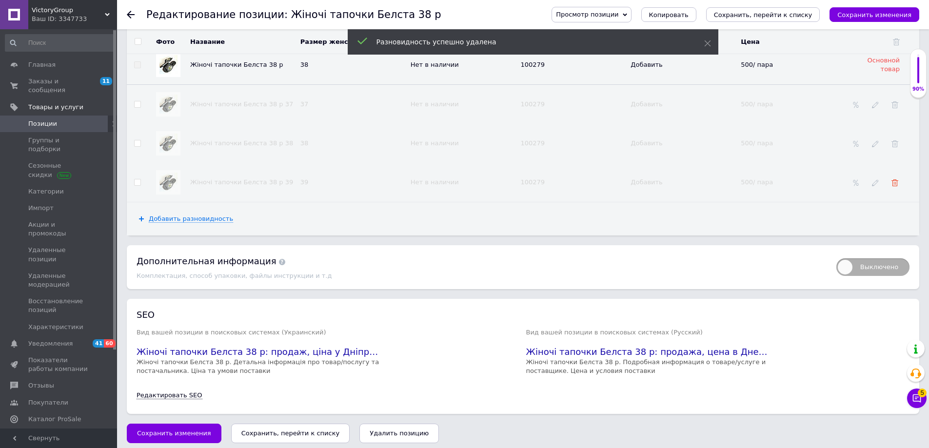
click at [897, 180] on use at bounding box center [895, 183] width 7 height 7
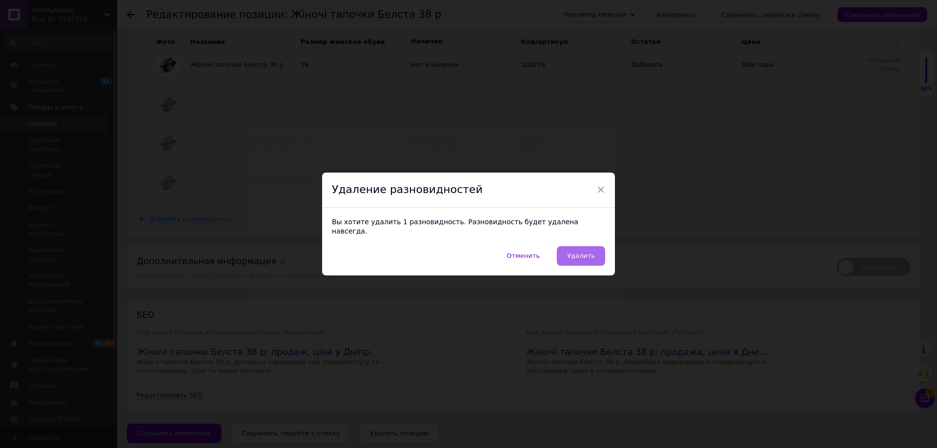
click at [571, 253] on span "Удалить" at bounding box center [581, 255] width 28 height 7
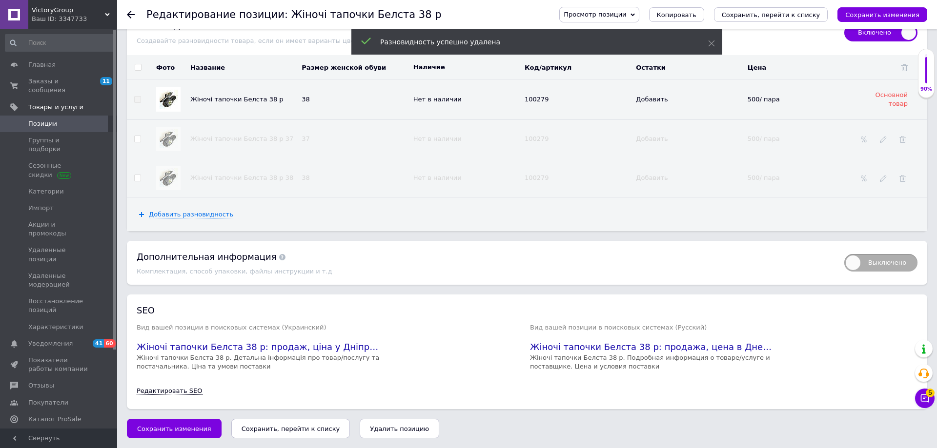
scroll to position [1370, 0]
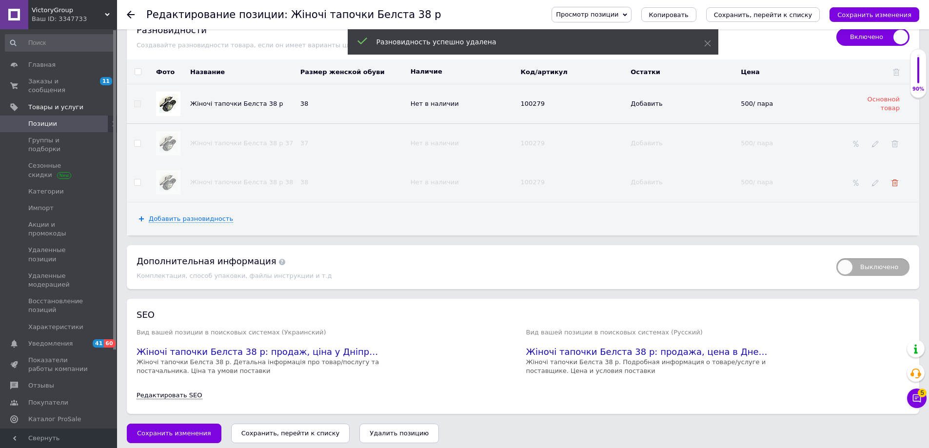
click at [896, 180] on use at bounding box center [895, 183] width 7 height 7
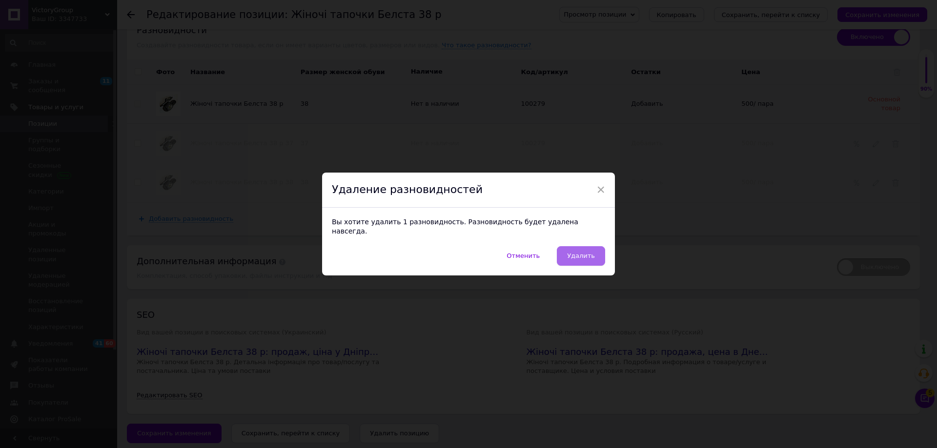
click at [573, 252] on span "Удалить" at bounding box center [581, 255] width 28 height 7
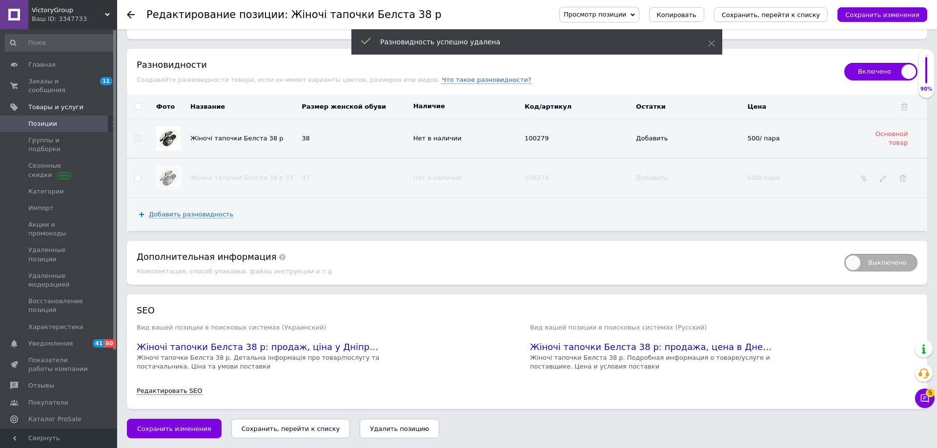
scroll to position [1331, 0]
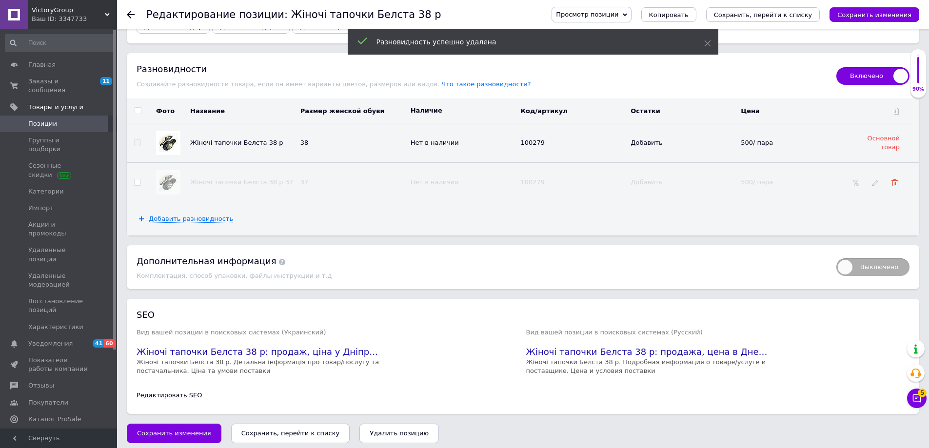
click at [894, 180] on icon at bounding box center [895, 183] width 7 height 7
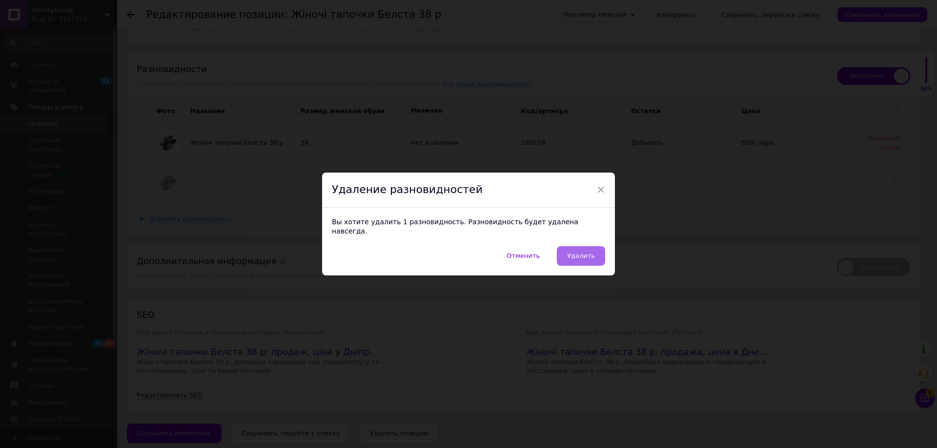
click at [570, 252] on span "Удалить" at bounding box center [581, 255] width 28 height 7
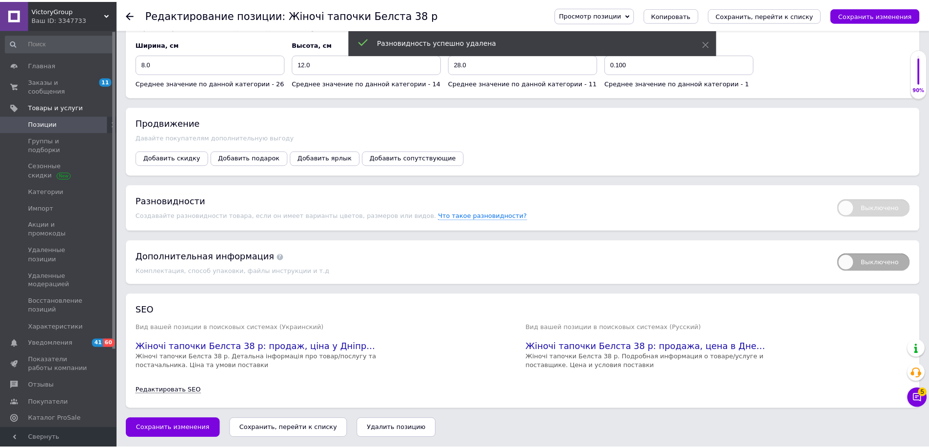
scroll to position [1195, 0]
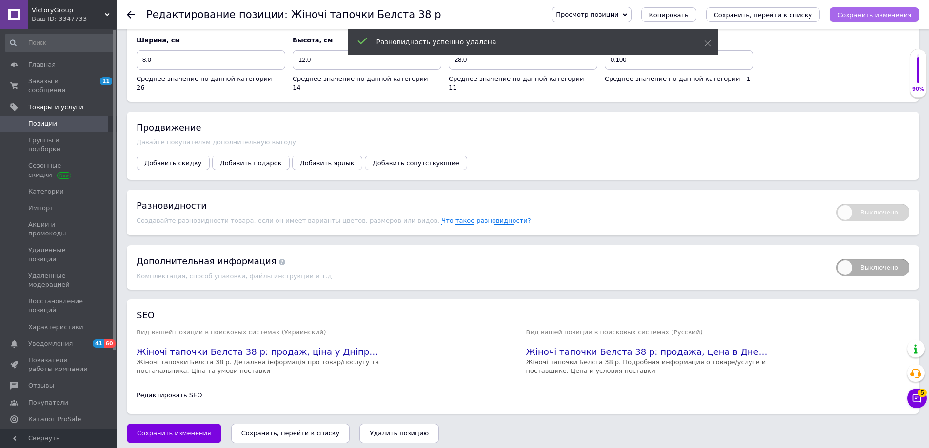
click at [869, 12] on icon "Сохранить изменения" at bounding box center [875, 14] width 74 height 7
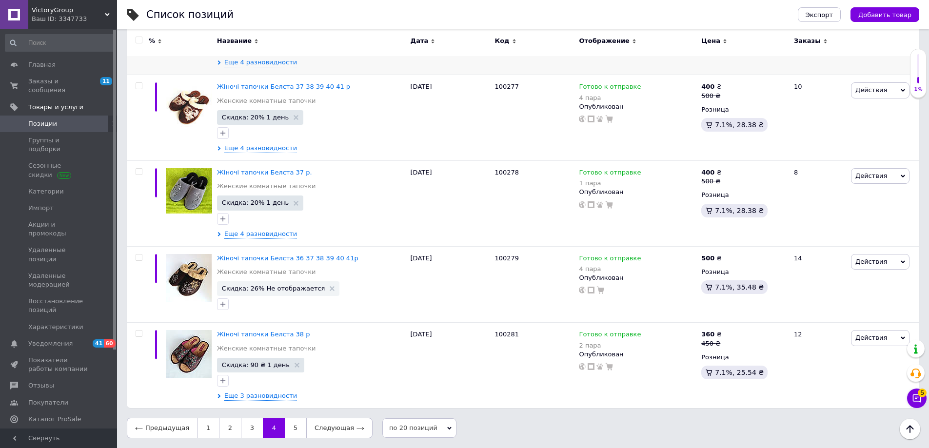
scroll to position [1606, 0]
click at [292, 259] on span "Жіночі тапочки Белста 36 37 38 39 40 41р" at bounding box center [287, 258] width 141 height 7
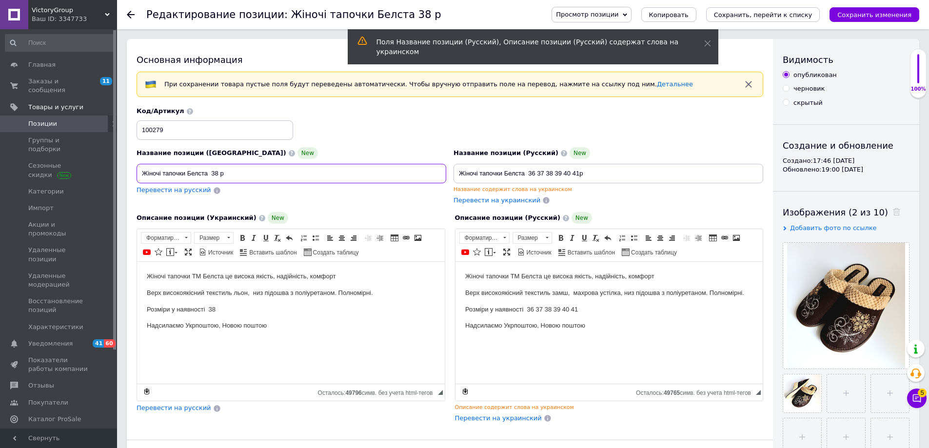
click at [220, 172] on input "Жіночі тапочки Белста 38 р" at bounding box center [292, 174] width 310 height 20
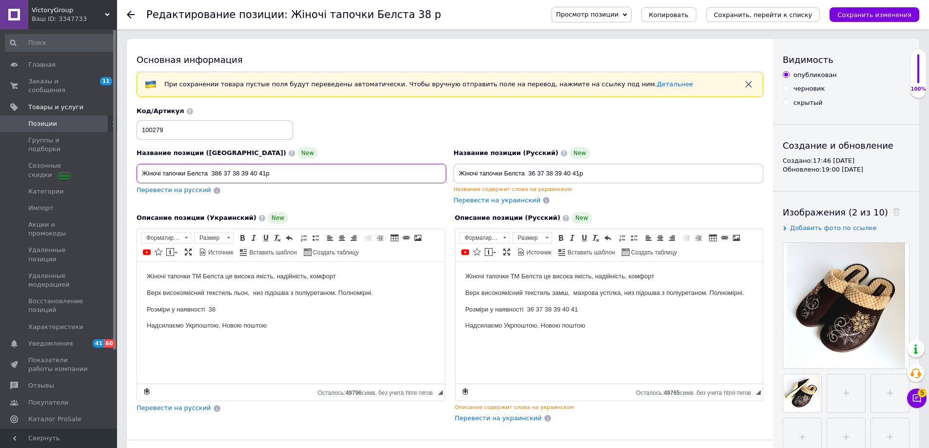
type input "Жіночі тапочки Белста 386 37 38 39 40 41р"
click at [217, 306] on p "Розміри у наявності 38" at bounding box center [291, 310] width 288 height 10
click at [861, 11] on icon "Сохранить изменения" at bounding box center [875, 14] width 74 height 7
click at [248, 292] on p "Верх високоякісний текстиль льон, низ підошва з поліуретаном. Полномірні." at bounding box center [291, 293] width 288 height 10
click at [873, 12] on icon "Сохранить изменения" at bounding box center [875, 14] width 74 height 7
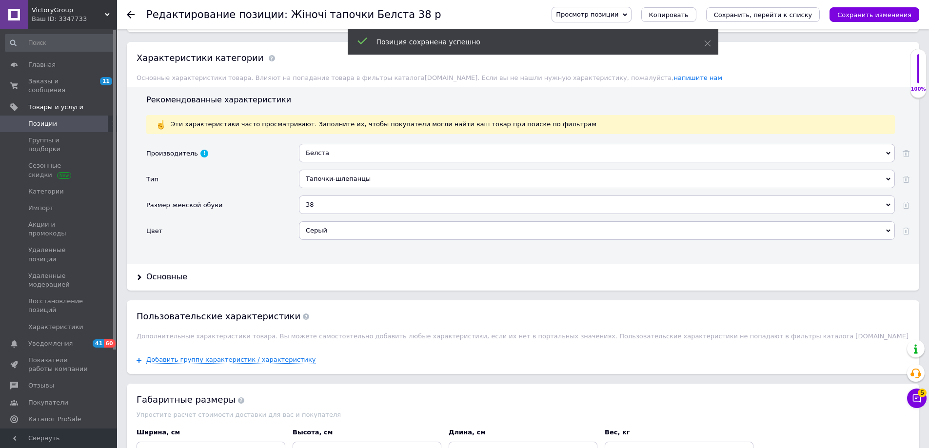
scroll to position [829, 0]
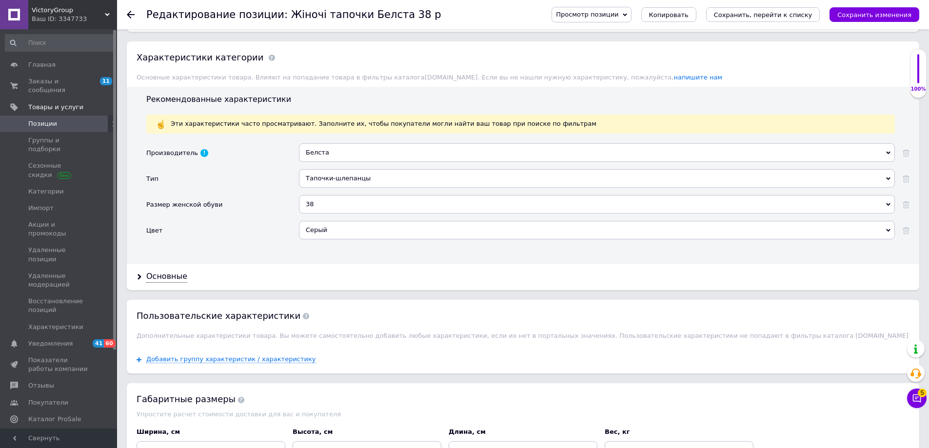
click at [318, 207] on div "38" at bounding box center [597, 204] width 596 height 19
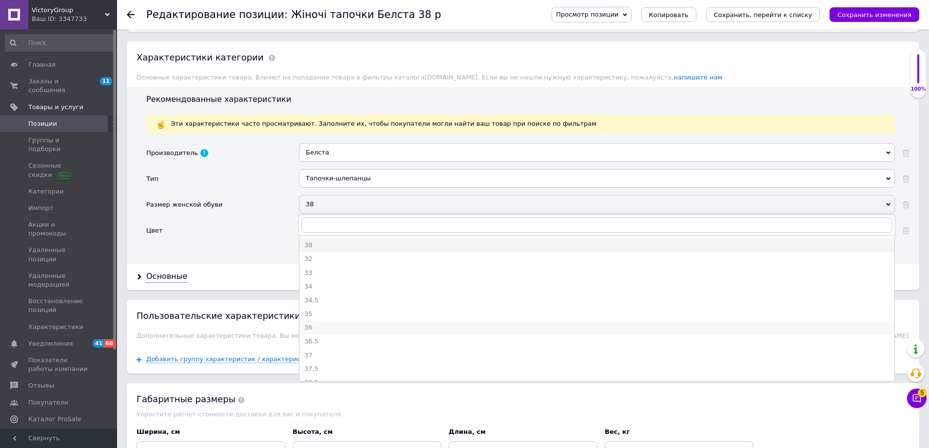
click at [311, 328] on div "36" at bounding box center [596, 327] width 585 height 9
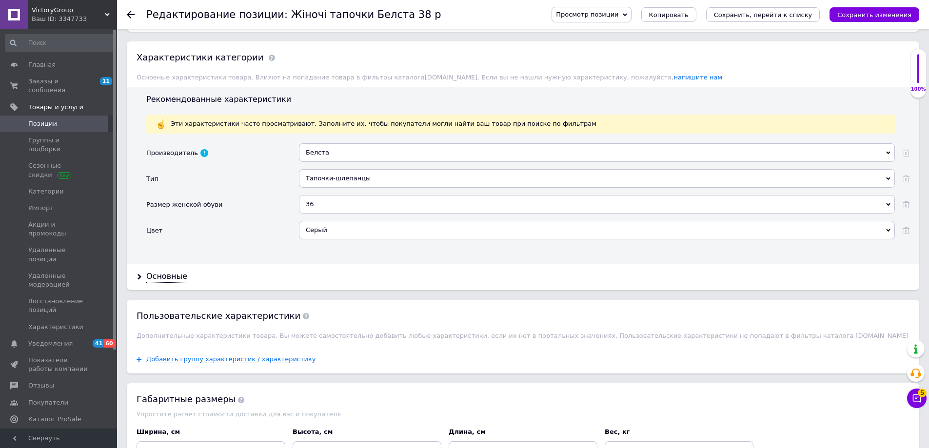
click at [322, 230] on div "Серый" at bounding box center [597, 230] width 596 height 19
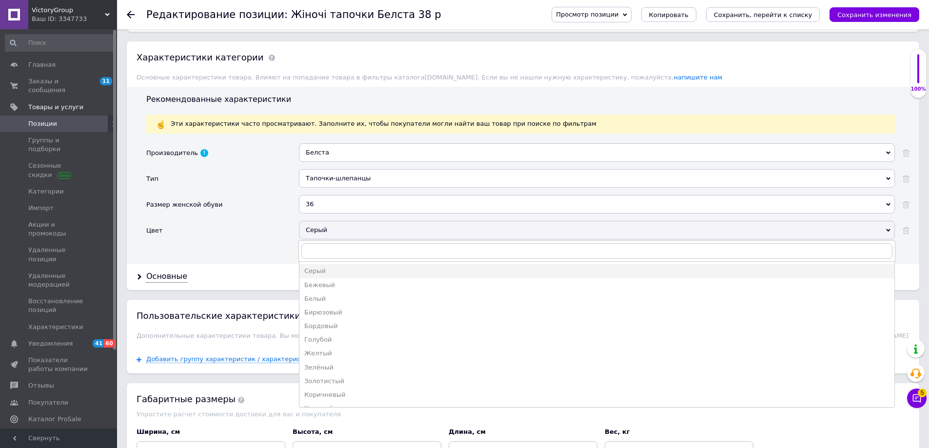
click at [335, 397] on div "Коричневый" at bounding box center [596, 395] width 585 height 9
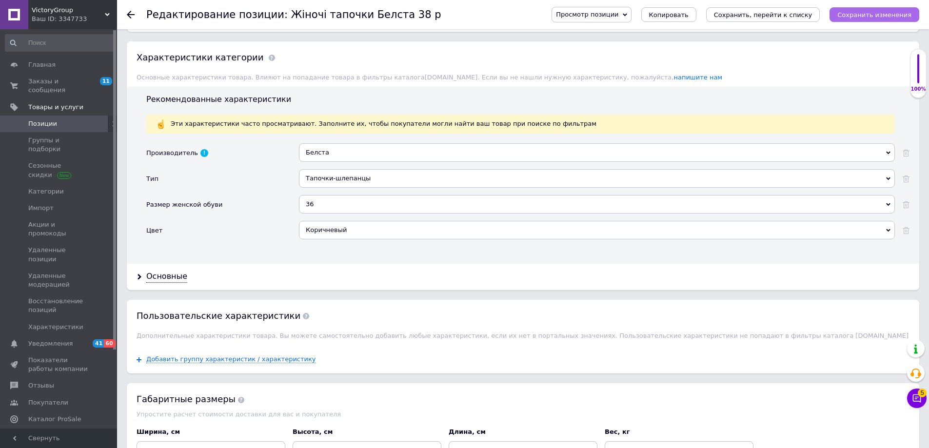
click at [868, 12] on icon "Сохранить изменения" at bounding box center [875, 14] width 74 height 7
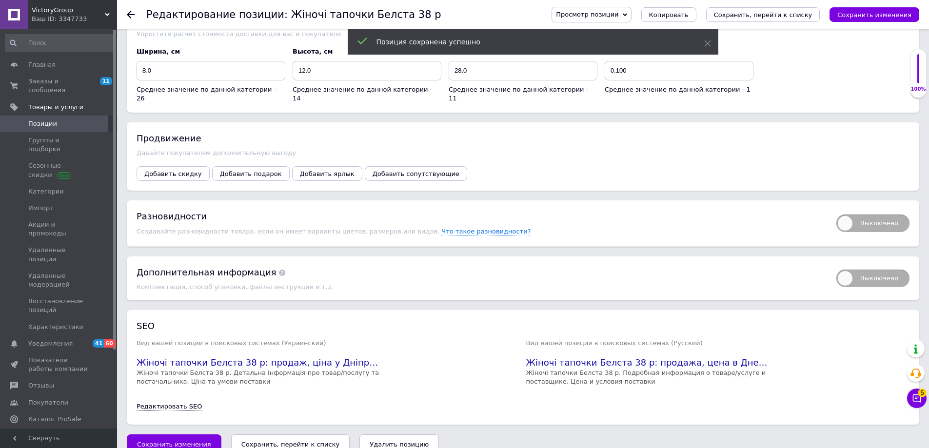
scroll to position [1221, 0]
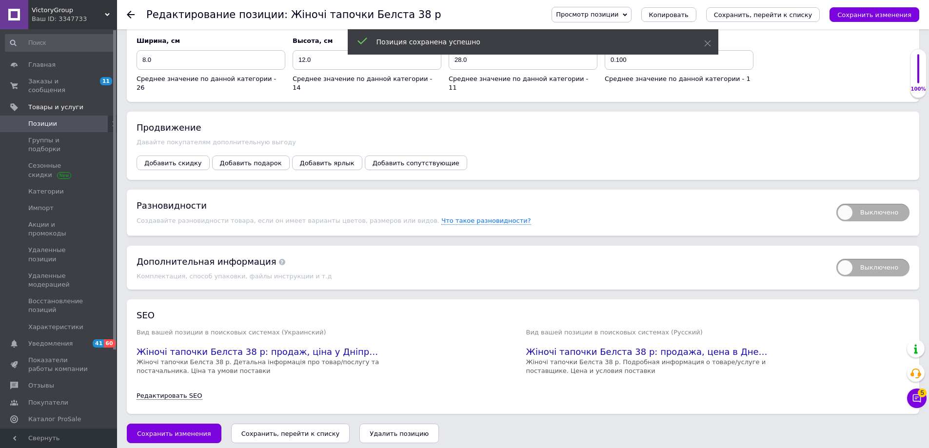
click at [879, 206] on span "Выключено" at bounding box center [873, 213] width 73 height 18
click at [837, 204] on input "Выключено" at bounding box center [833, 201] width 6 height 6
checkbox input "true"
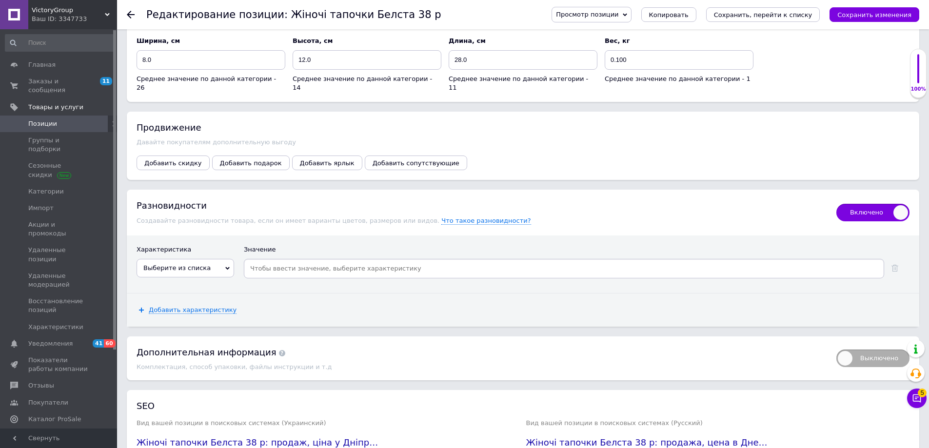
click at [178, 264] on span "Выберите из списка" at bounding box center [176, 267] width 67 height 7
click at [164, 323] on li "Размер женской обуви" at bounding box center [185, 330] width 97 height 14
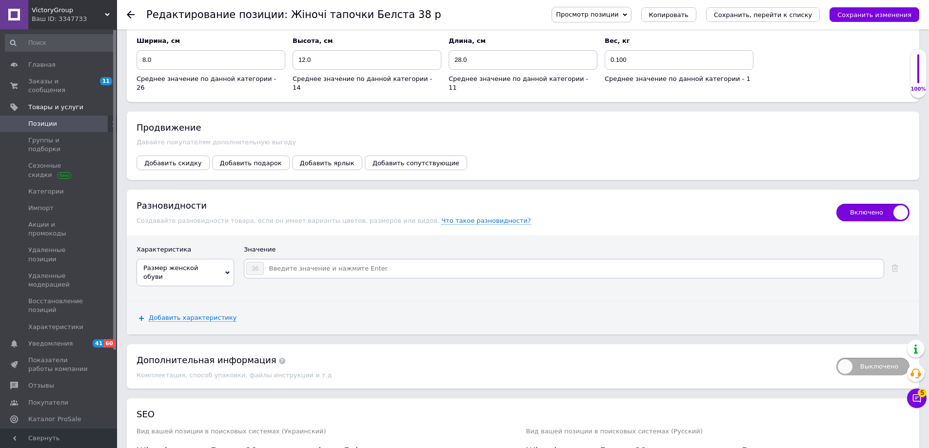
click at [280, 263] on input at bounding box center [573, 268] width 618 height 15
type input "37"
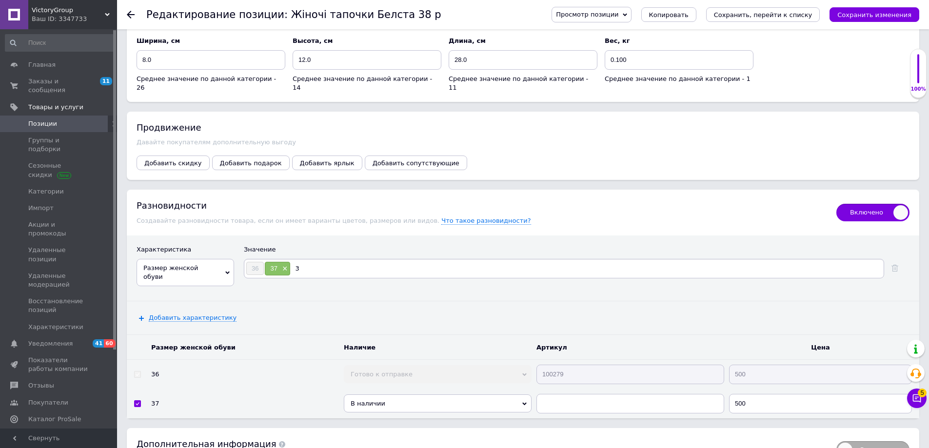
type input "38"
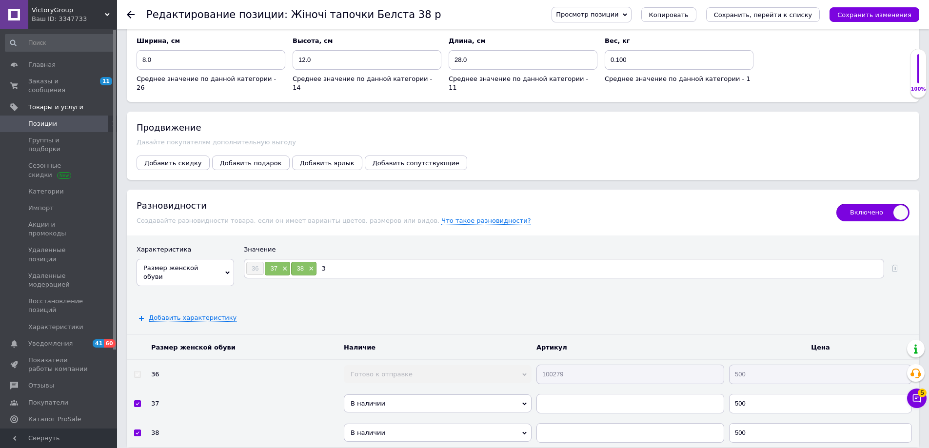
type input "39"
type input "40"
type input "41"
click at [902, 14] on icon "Сохранить изменения" at bounding box center [875, 14] width 74 height 7
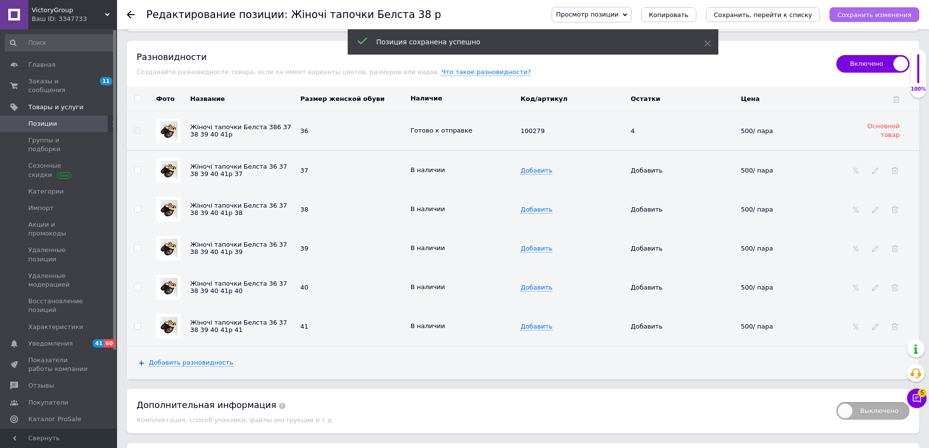
scroll to position [1367, 0]
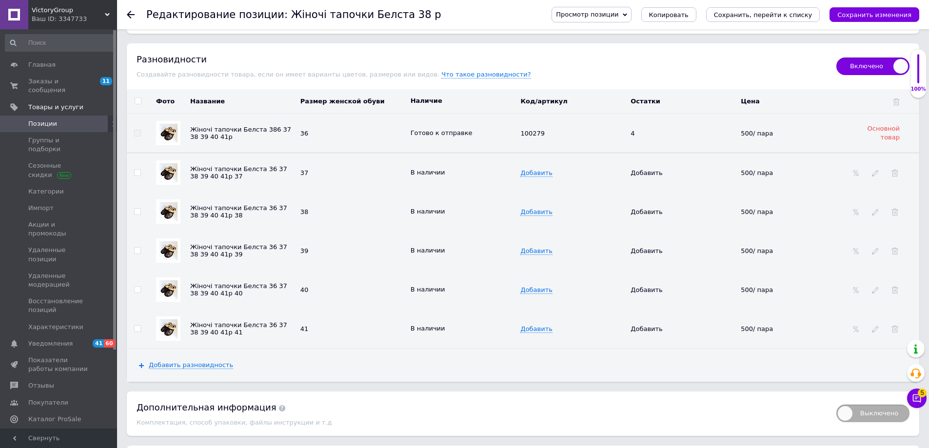
click at [519, 122] on td "100279" at bounding box center [573, 134] width 110 height 40
drag, startPoint x: 541, startPoint y: 122, endPoint x: 532, endPoint y: 129, distance: 10.7
click at [541, 130] on span "100279" at bounding box center [533, 133] width 24 height 7
click at [545, 130] on div "100279" at bounding box center [573, 133] width 105 height 7
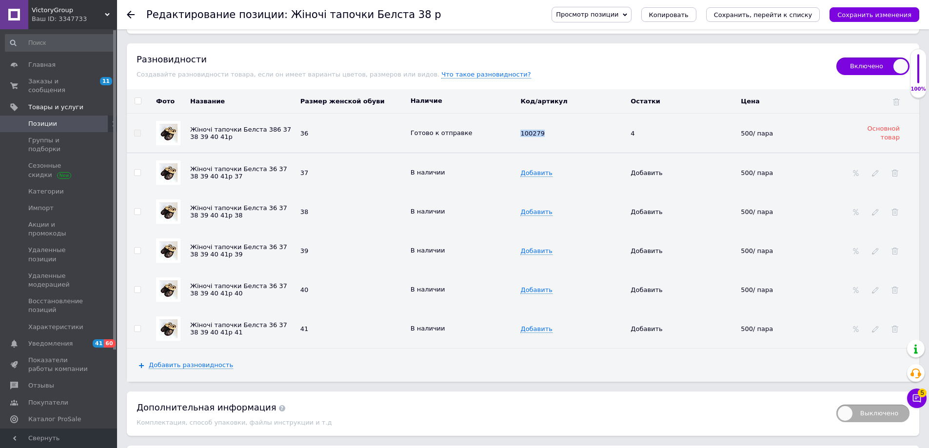
copy span "100279"
click at [533, 169] on span "Добавить" at bounding box center [537, 173] width 32 height 8
type input "100279"
click at [527, 208] on span "Добавить" at bounding box center [537, 212] width 32 height 8
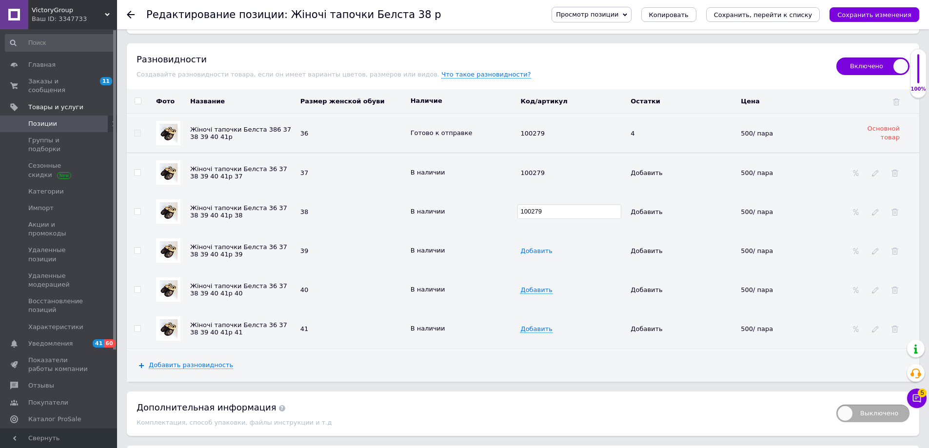
type input "100279"
click at [533, 247] on span "Добавить" at bounding box center [537, 251] width 32 height 8
type input "100279"
click at [527, 286] on span "Добавить" at bounding box center [537, 290] width 32 height 8
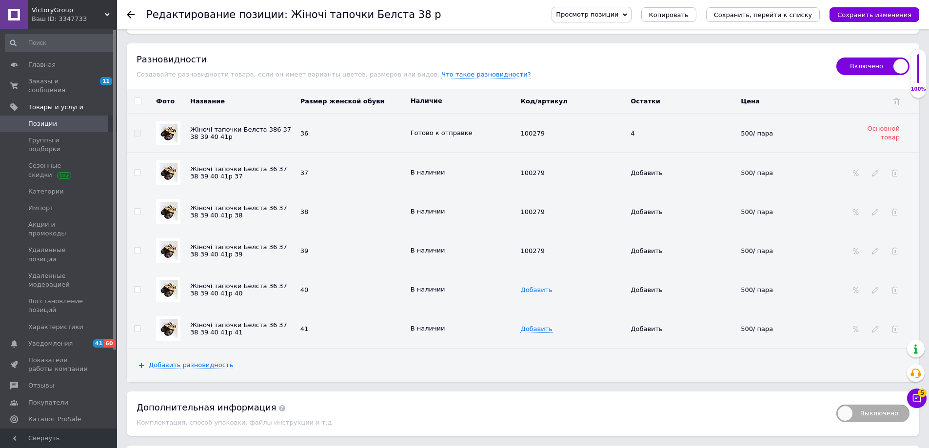
click at [526, 286] on span "Добавить" at bounding box center [537, 290] width 32 height 8
type input "100279"
click at [527, 325] on span "Добавить" at bounding box center [537, 329] width 32 height 8
type input "100279"
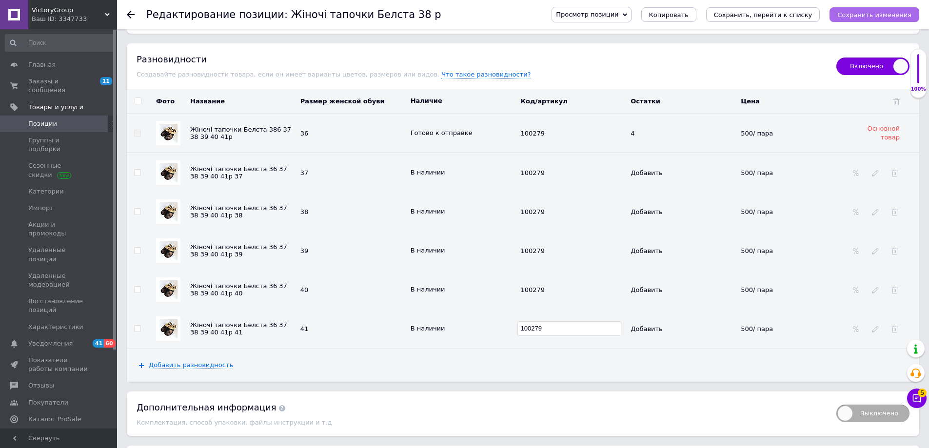
click at [879, 11] on icon "Сохранить изменения" at bounding box center [875, 14] width 74 height 7
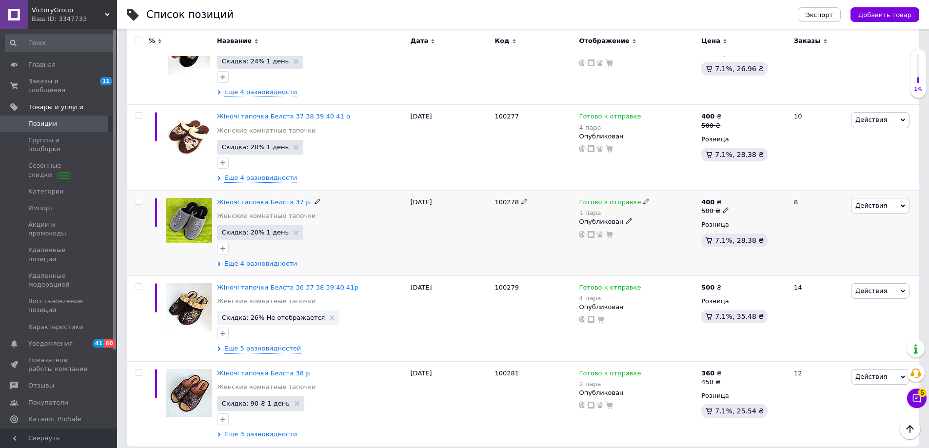
scroll to position [1614, 0]
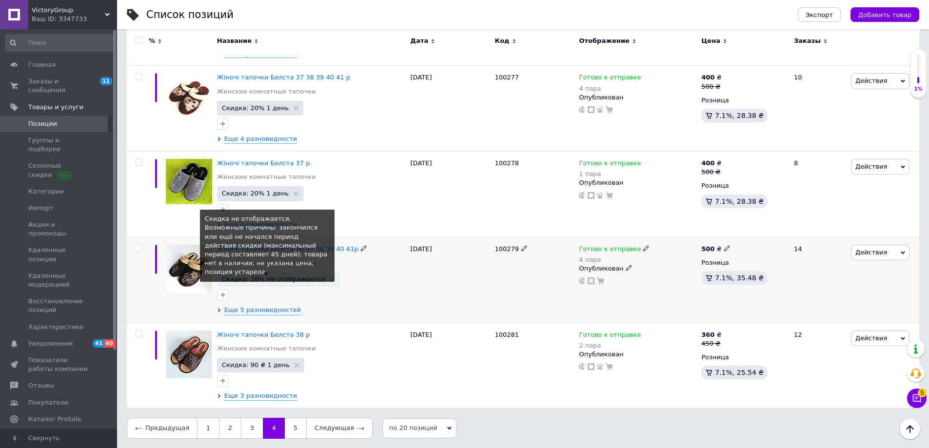
click at [272, 279] on span "Скидка: 26% Не отображается" at bounding box center [273, 279] width 103 height 6
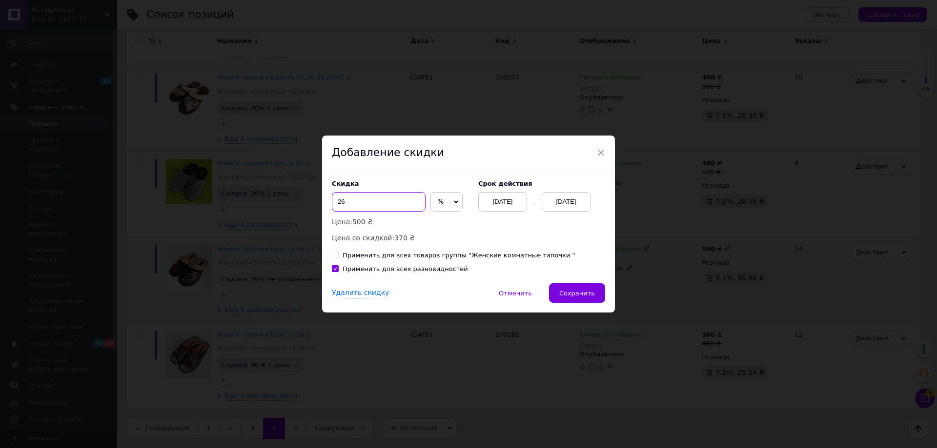
click at [350, 198] on input "26" at bounding box center [379, 202] width 94 height 20
type input "20"
click at [573, 291] on span "Сохранить" at bounding box center [577, 293] width 36 height 7
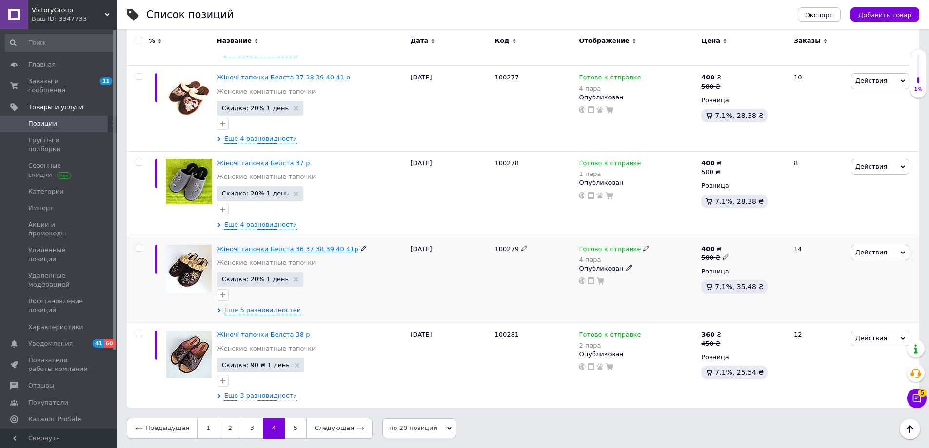
click at [249, 249] on span "Жіночі тапочки Белста 36 37 38 39 40 41р" at bounding box center [287, 248] width 141 height 7
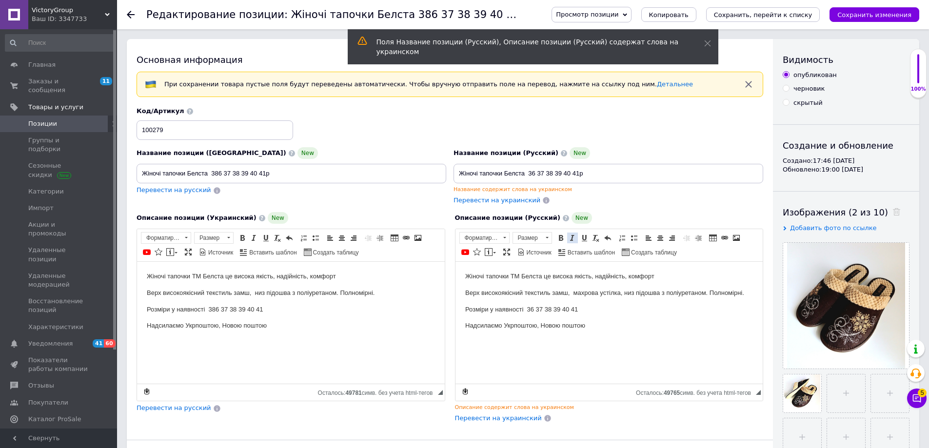
scroll to position [98, 0]
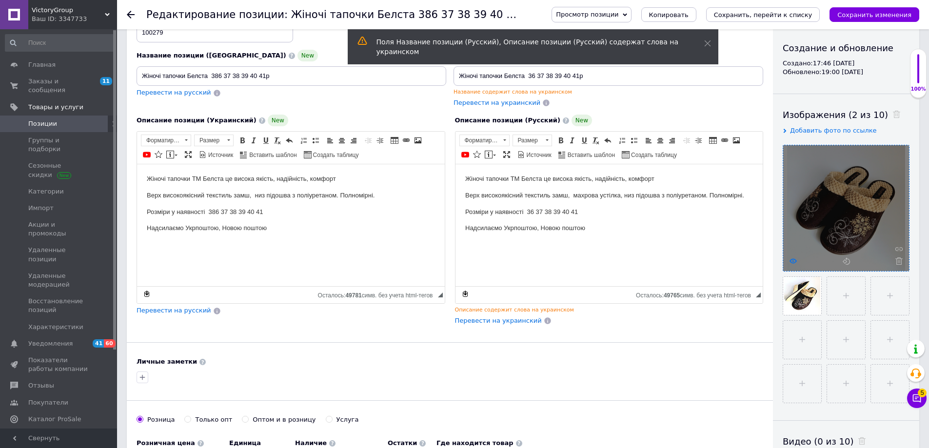
click at [794, 261] on icon at bounding box center [793, 261] width 7 height 7
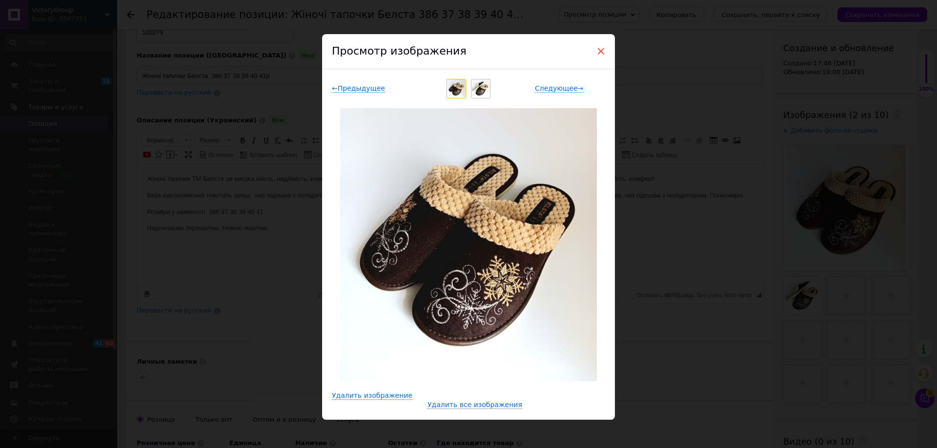
click at [596, 50] on span "×" at bounding box center [600, 51] width 9 height 17
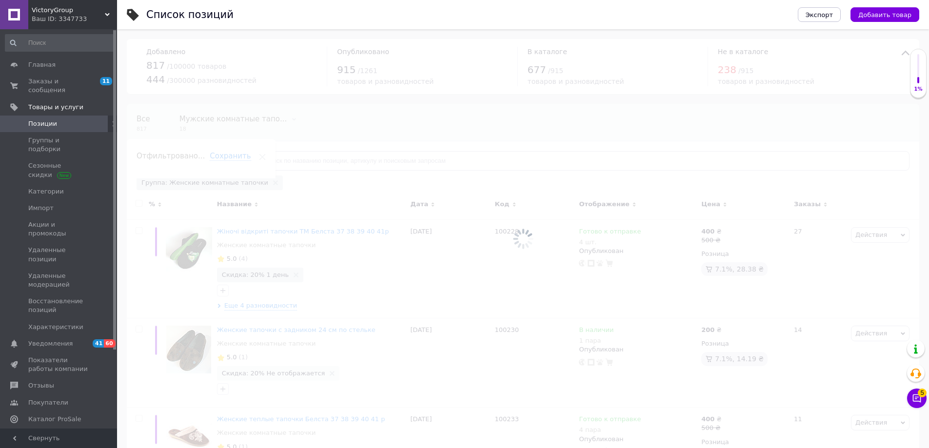
scroll to position [1615, 0]
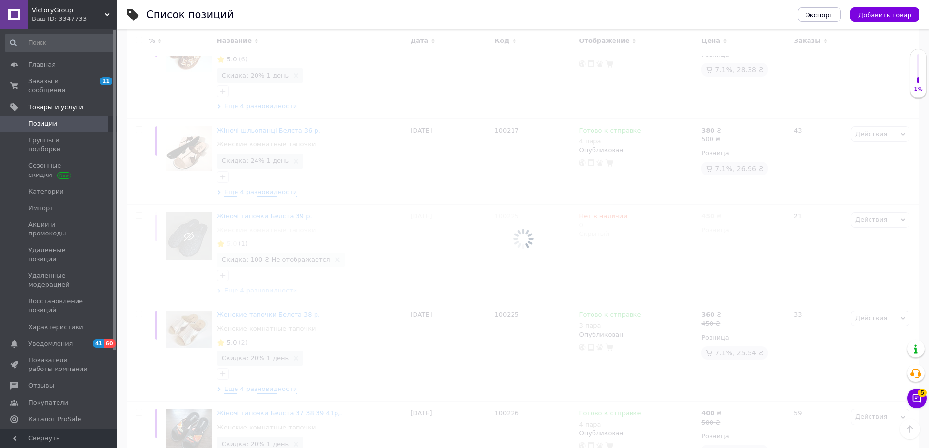
scroll to position [1695, 0]
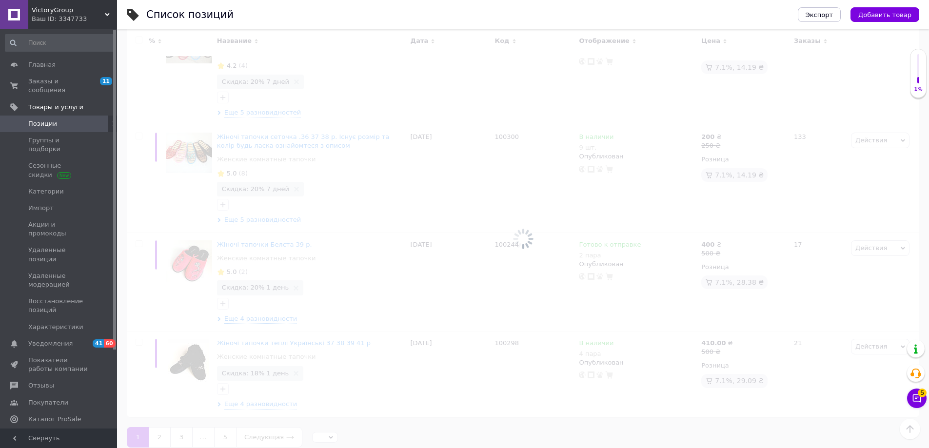
scroll to position [1705, 0]
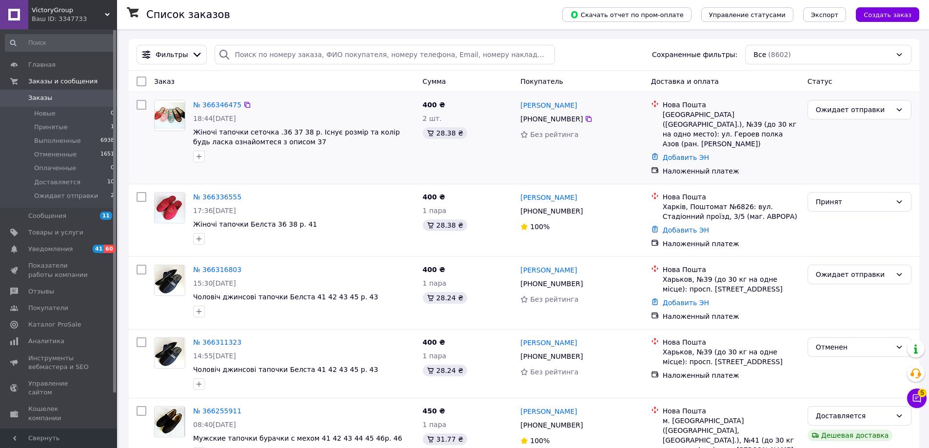
click at [294, 152] on div at bounding box center [304, 157] width 226 height 16
click at [75, 326] on span "Каталог ProSale" at bounding box center [59, 325] width 62 height 9
